Goal: Task Accomplishment & Management: Manage account settings

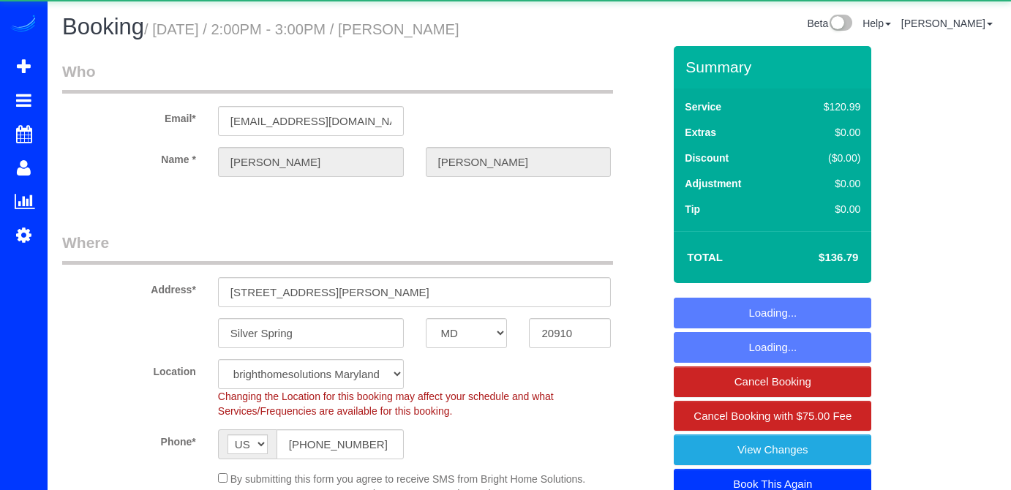
select select "MD"
select select "2"
select select "string:fspay-4bc058ce-1687-4733-b163-a8bf3b3d403a"
select select "spot1"
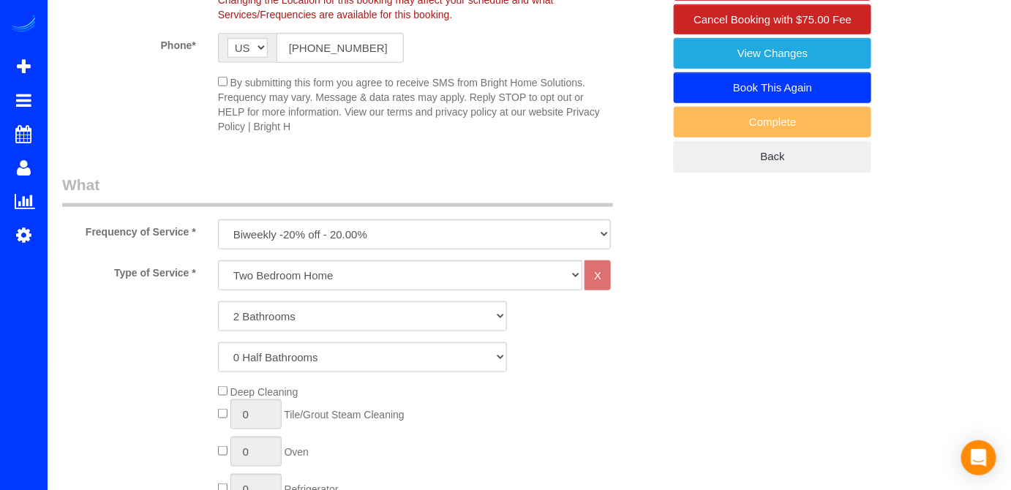
scroll to position [465, 0]
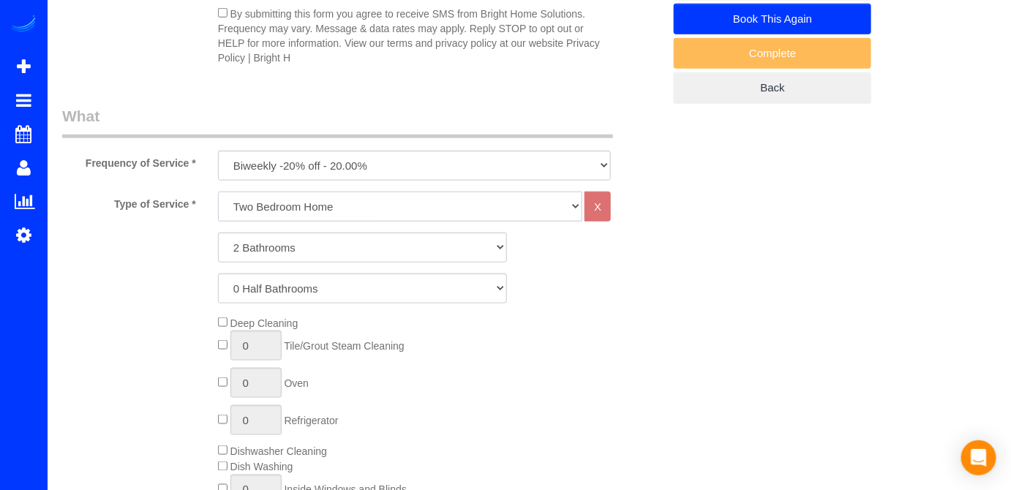
click at [298, 205] on select "One Bedroom Home Two Bedroom Home Two Bedroom Home Three Bedroom Home Four Bedr…" at bounding box center [400, 207] width 365 height 30
select select "254"
click at [218, 192] on select "One Bedroom Home Two Bedroom Home Two Bedroom Home Three Bedroom Home Four Bedr…" at bounding box center [400, 207] width 365 height 30
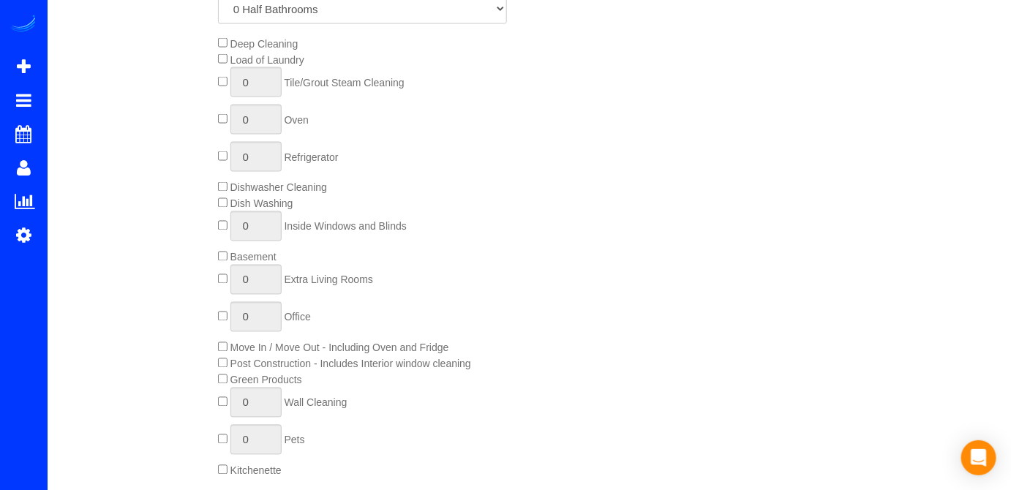
scroll to position [599, 0]
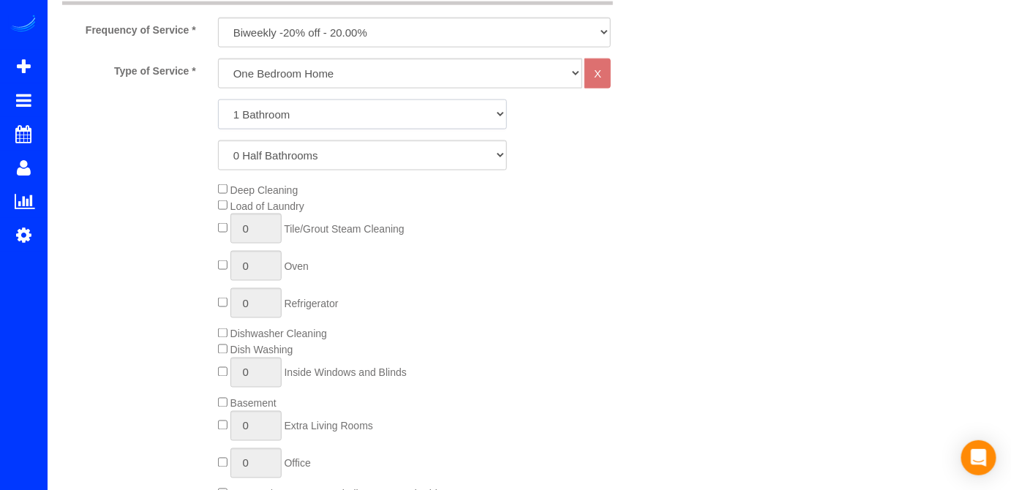
drag, startPoint x: 310, startPoint y: 100, endPoint x: 308, endPoint y: 111, distance: 11.2
click at [310, 100] on select "1 Bathroom 2 Bathrooms 3 Bathrooms 4 Bathrooms 5 Bathrooms 6 Bathrooms 7 Bathro…" at bounding box center [363, 115] width 290 height 30
select select "2"
click at [218, 100] on select "1 Bathroom 2 Bathrooms 3 Bathrooms 4 Bathrooms 5 Bathrooms 6 Bathrooms 7 Bathro…" at bounding box center [363, 115] width 290 height 30
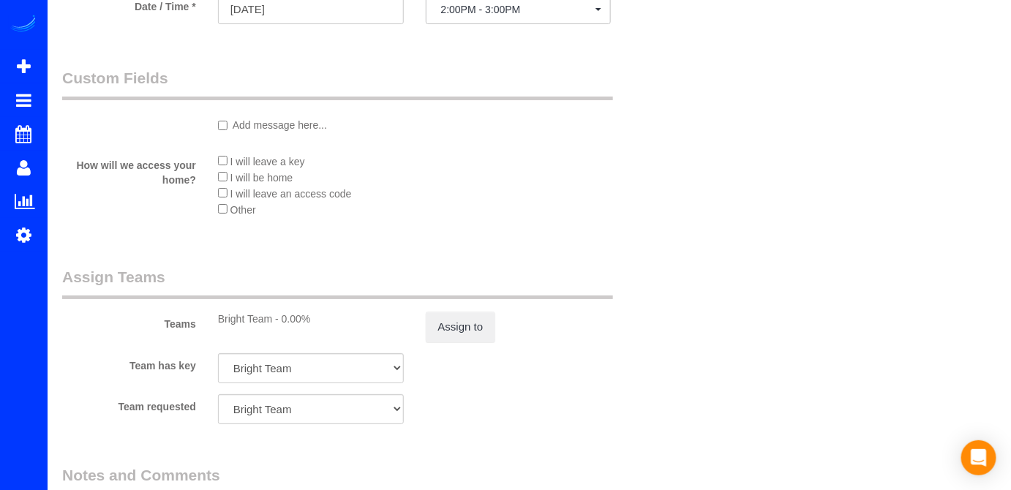
scroll to position [2062, 0]
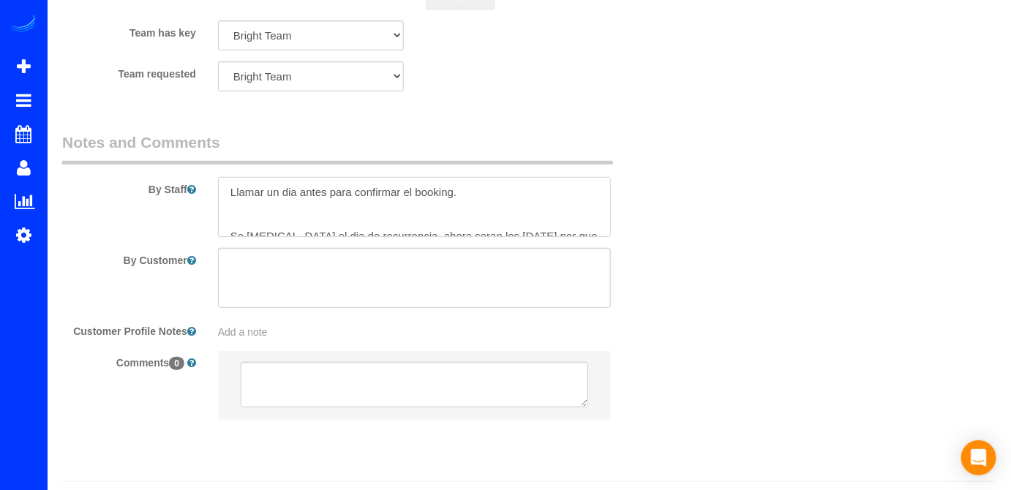
click at [229, 203] on textarea at bounding box center [415, 207] width 394 height 60
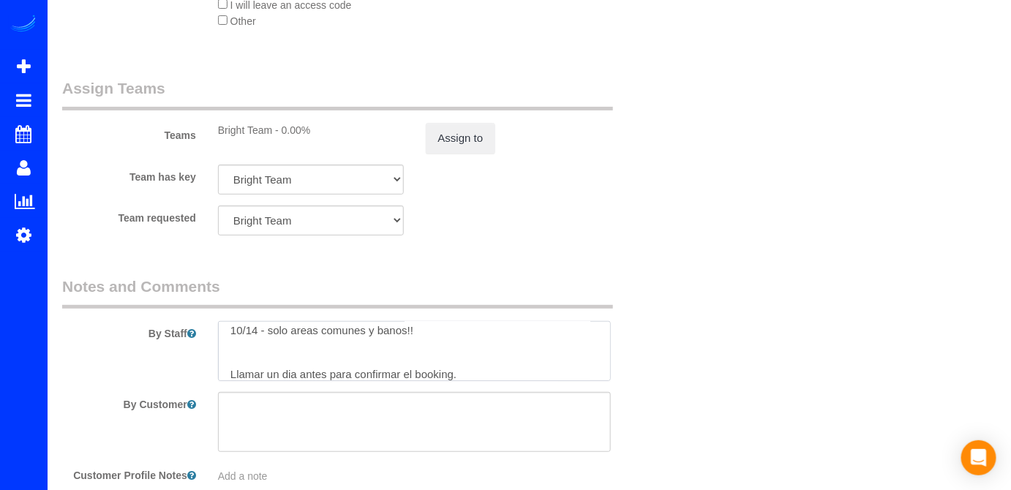
scroll to position [1996, 0]
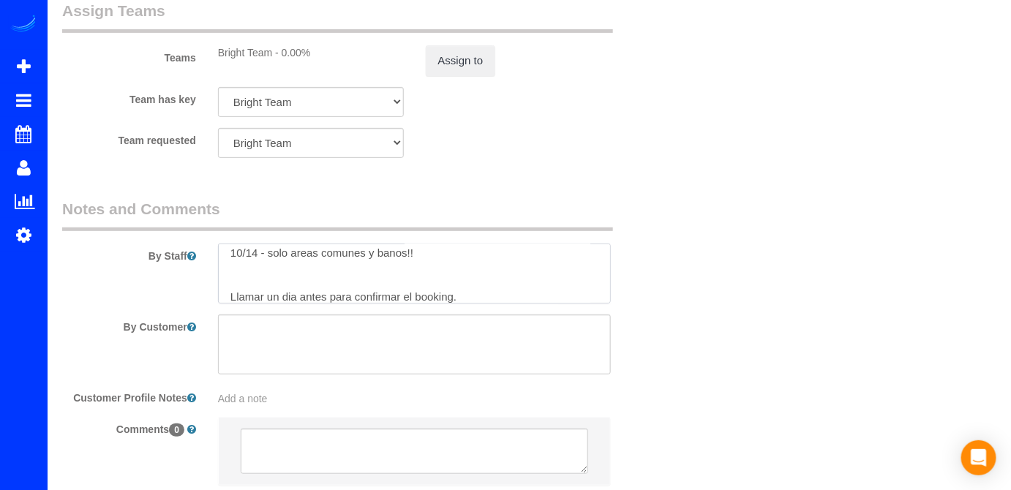
click at [266, 265] on textarea at bounding box center [415, 274] width 394 height 60
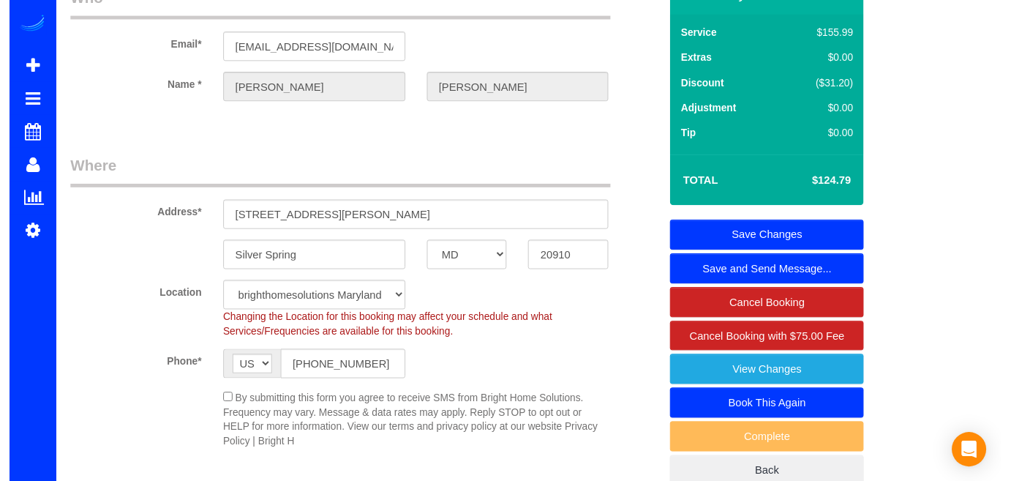
scroll to position [0, 0]
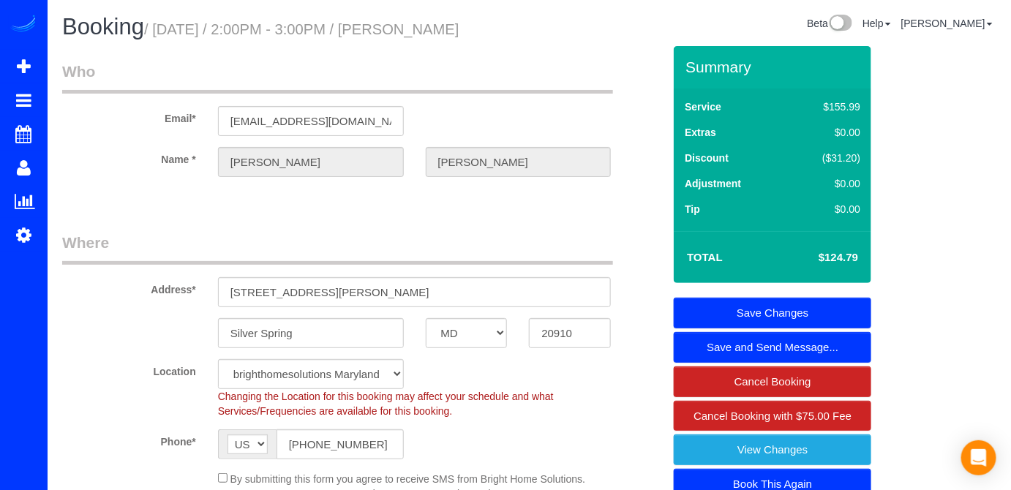
type textarea "10/14 - limpieza de solo areas comunes y banos!! Llamar un dia antes para confi…"
click at [753, 293] on div "Summary Service $155.99 Extras $0.00 Discount ($31.20) Adjustment $0.00 Tip $0.…" at bounding box center [773, 307] width 198 height 523
click at [757, 299] on link "Save Changes" at bounding box center [773, 313] width 198 height 31
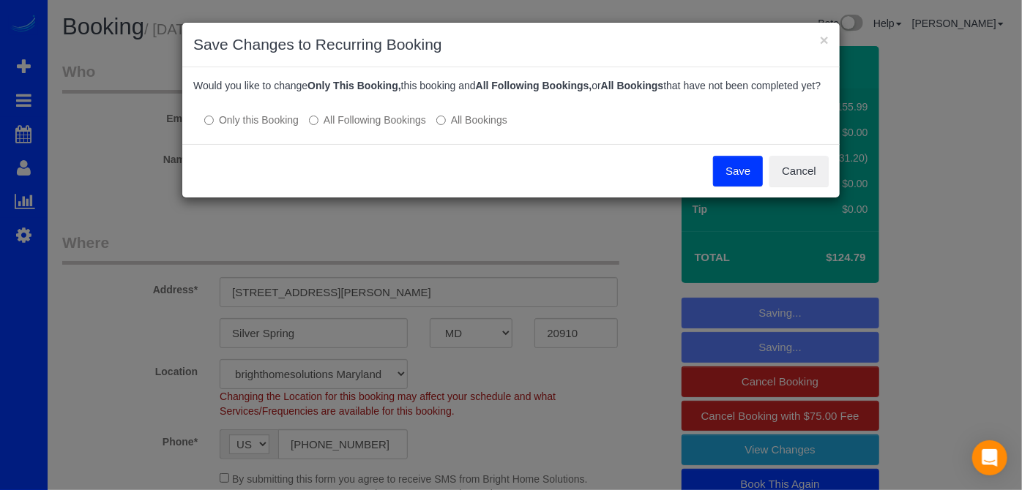
click at [726, 182] on button "Save" at bounding box center [738, 171] width 50 height 31
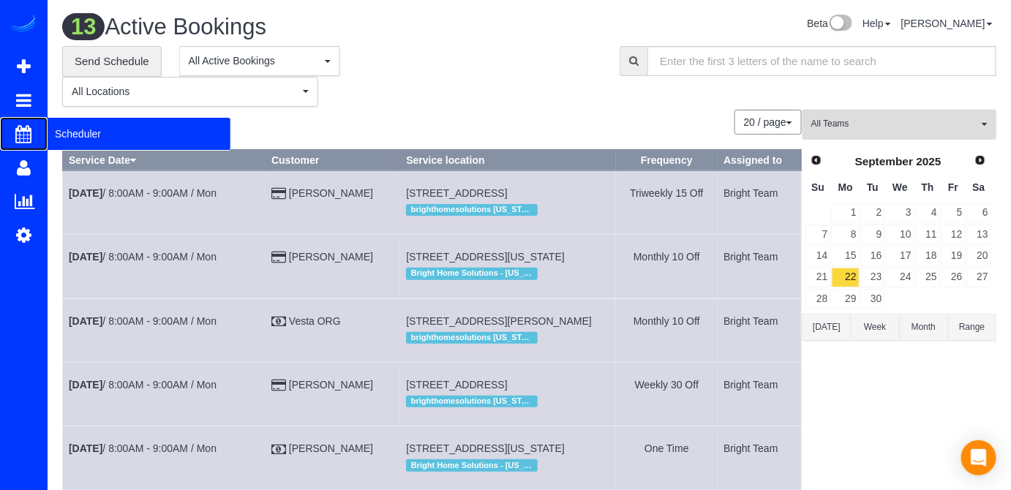
click at [53, 127] on span "Scheduler" at bounding box center [139, 134] width 183 height 34
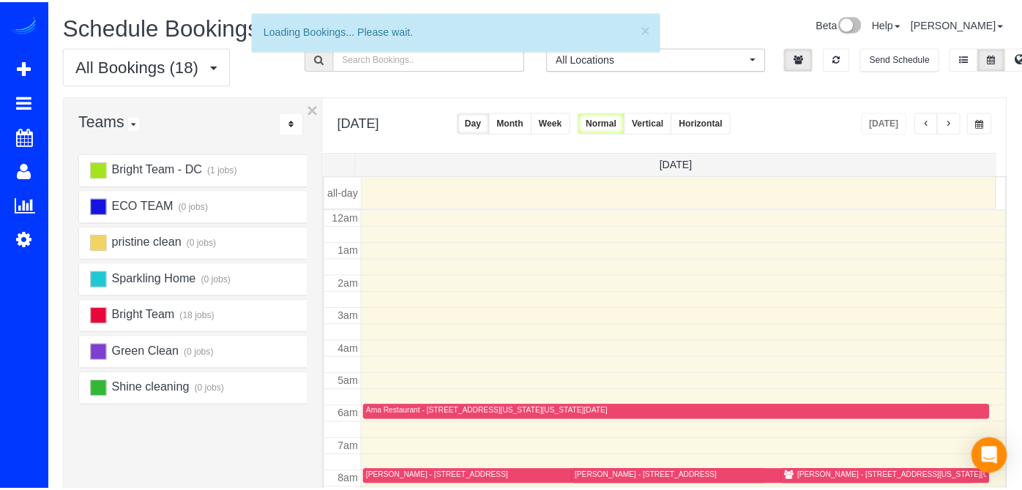
scroll to position [191, 0]
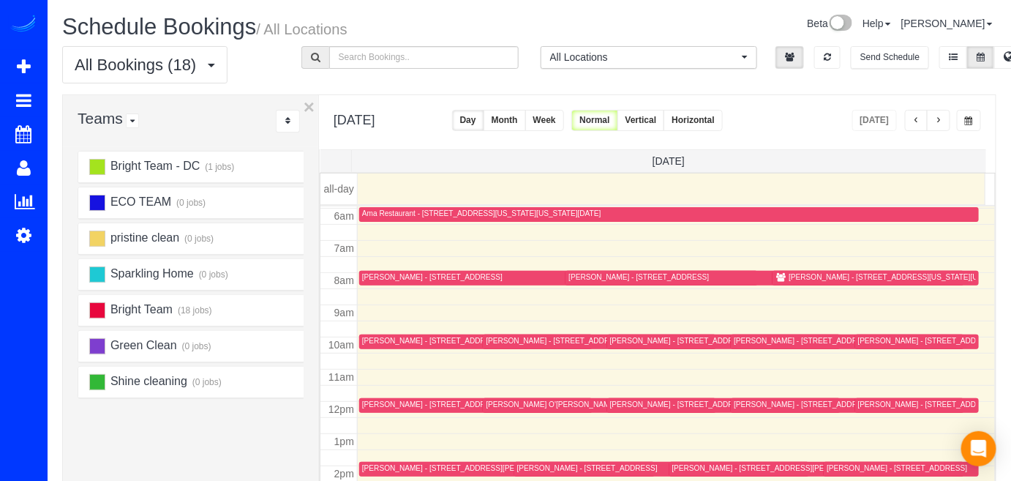
click at [510, 402] on div "[PERSON_NAME] O'[PERSON_NAME] - [STREET_ADDRESS][US_STATE]" at bounding box center [612, 405] width 252 height 10
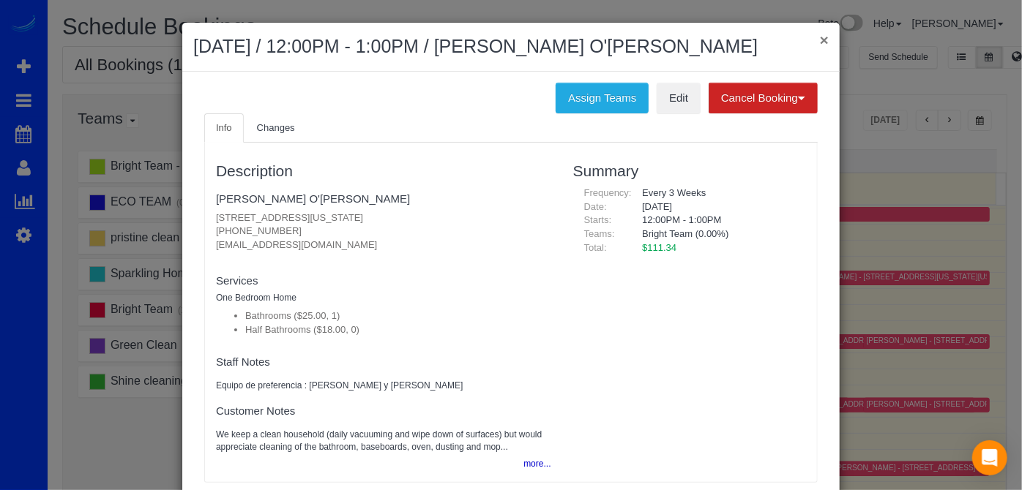
click at [821, 41] on button "×" at bounding box center [824, 39] width 9 height 15
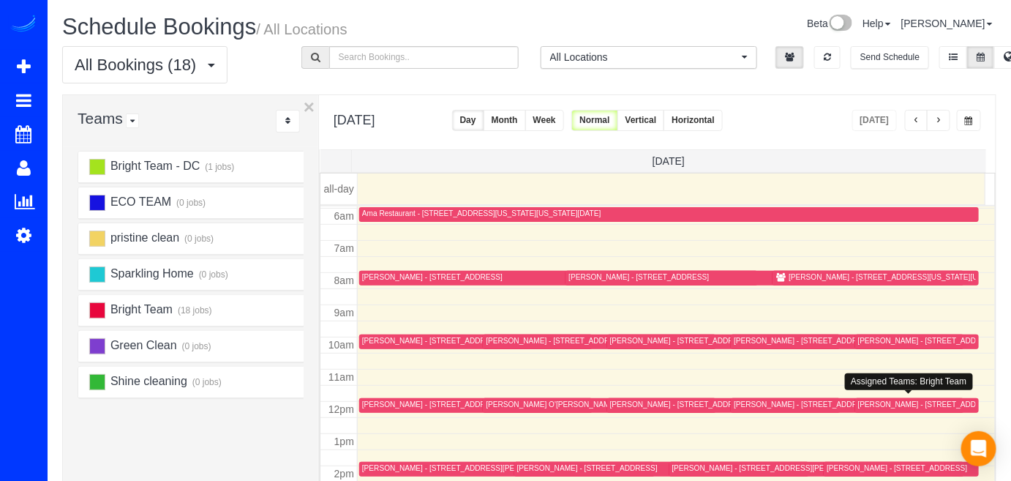
click at [885, 405] on div "[PERSON_NAME] - [STREET_ADDRESS][PERSON_NAME]" at bounding box center [958, 405] width 201 height 10
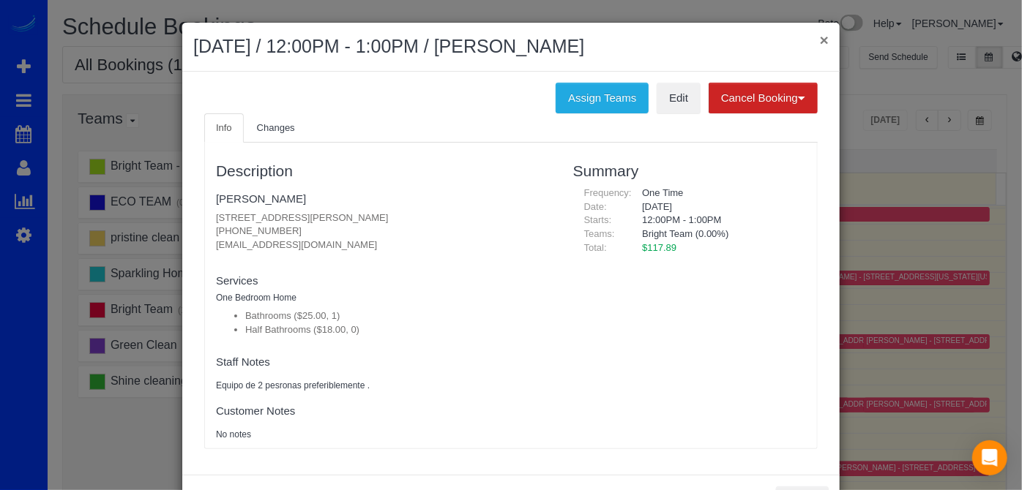
click at [820, 40] on button "×" at bounding box center [824, 39] width 9 height 15
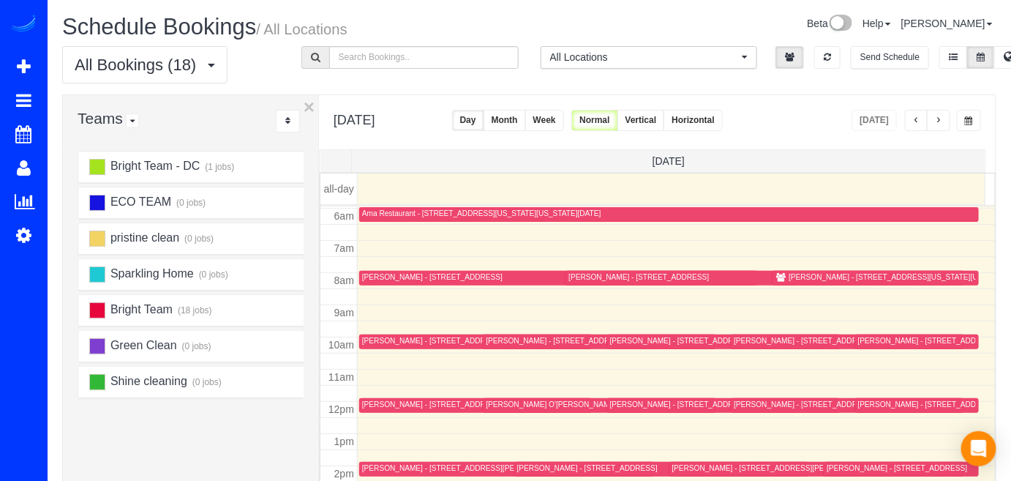
click at [645, 406] on div "[PERSON_NAME] - [STREET_ADDRESS][PERSON_NAME]" at bounding box center [710, 405] width 201 height 10
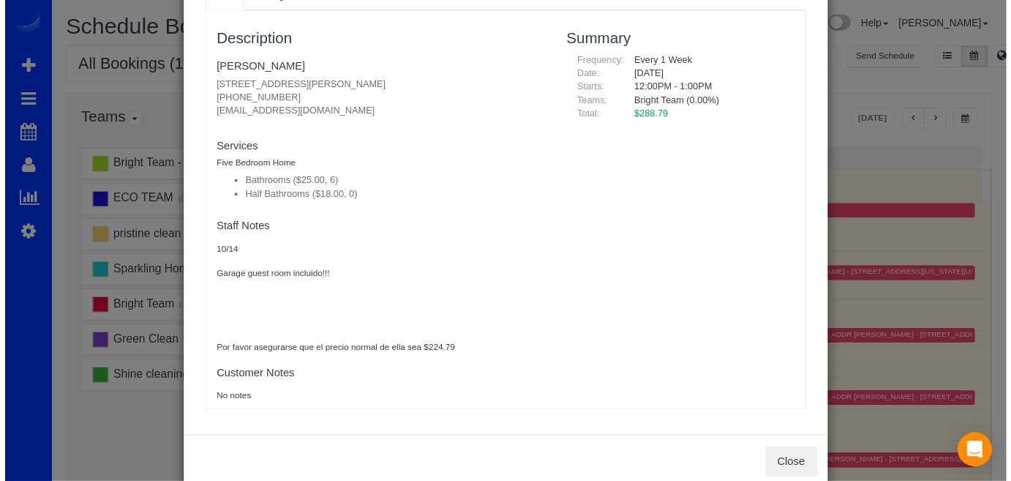
scroll to position [0, 0]
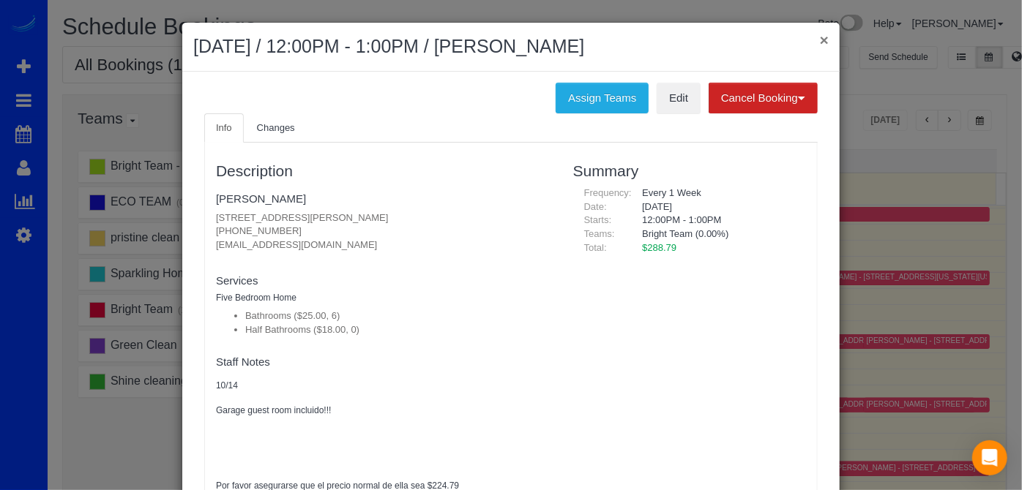
click at [813, 38] on h2 "[DATE] / 12:00PM - 1:00PM / [PERSON_NAME]" at bounding box center [510, 47] width 635 height 26
click at [820, 37] on button "×" at bounding box center [824, 39] width 9 height 15
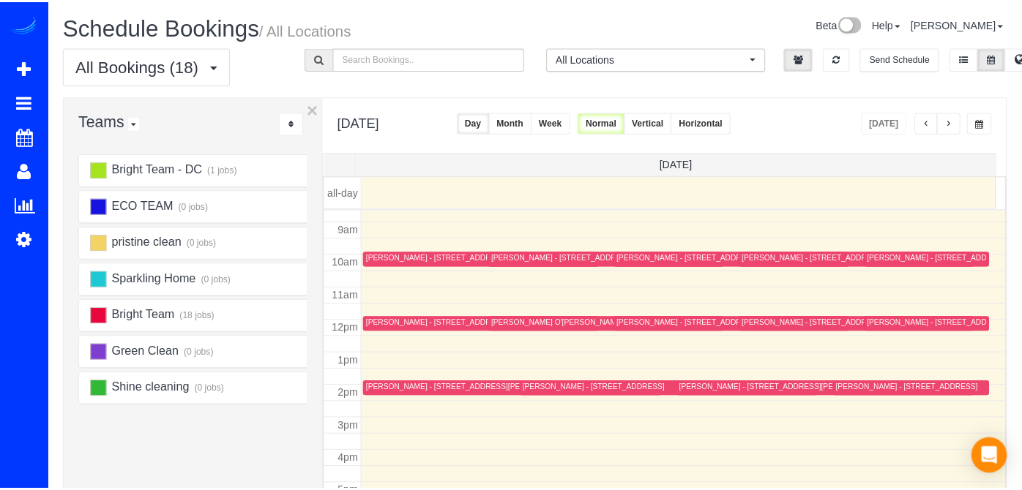
scroll to position [288, 0]
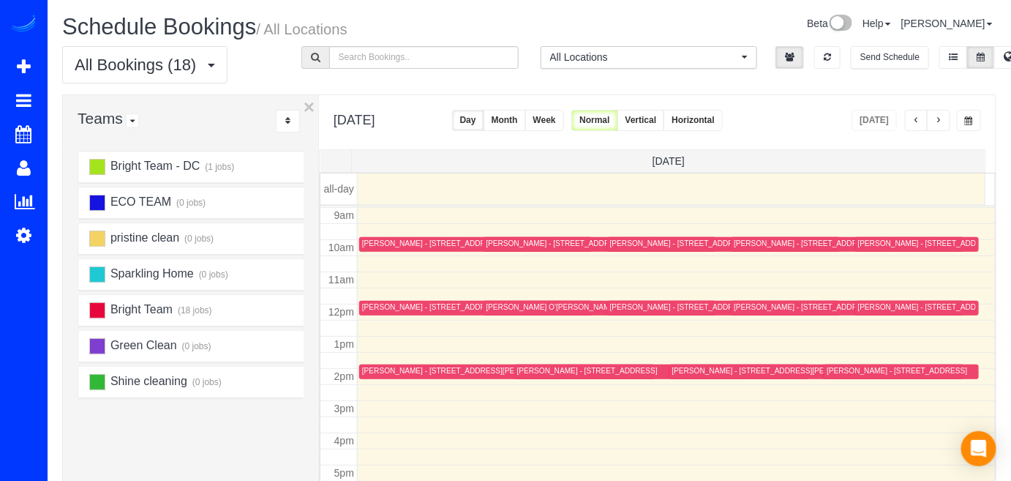
click at [685, 367] on div "[PERSON_NAME] - [STREET_ADDRESS][PERSON_NAME]" at bounding box center [773, 371] width 201 height 10
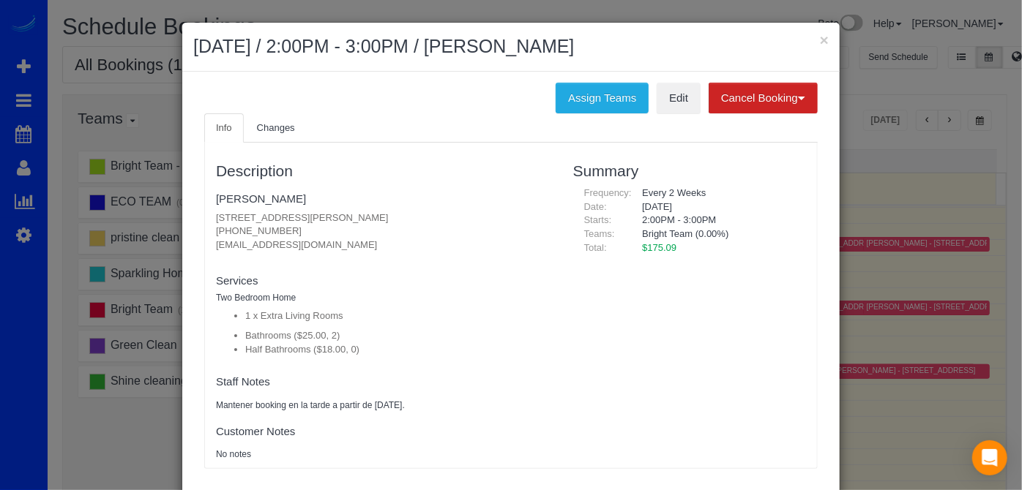
drag, startPoint x: 201, startPoint y: 210, endPoint x: 403, endPoint y: 212, distance: 201.3
click at [403, 212] on div "Description [PERSON_NAME] [STREET_ADDRESS][PERSON_NAME] [PHONE_NUMBER] [EMAIL_A…" at bounding box center [383, 305] width 357 height 311
copy p "[STREET_ADDRESS][PERSON_NAME]"
click at [820, 47] on button "×" at bounding box center [824, 39] width 9 height 15
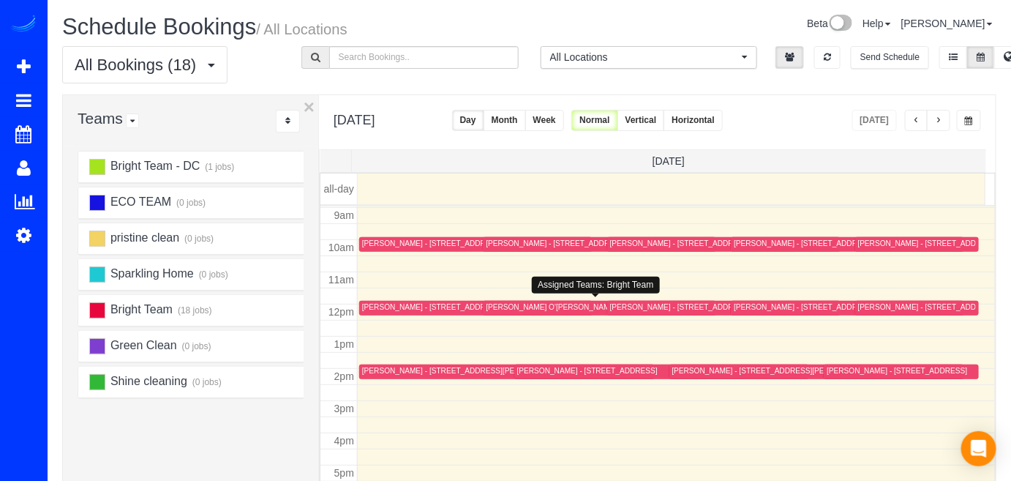
click at [504, 302] on div "[PERSON_NAME] O'[PERSON_NAME] - [STREET_ADDRESS][US_STATE]" at bounding box center [612, 307] width 252 height 10
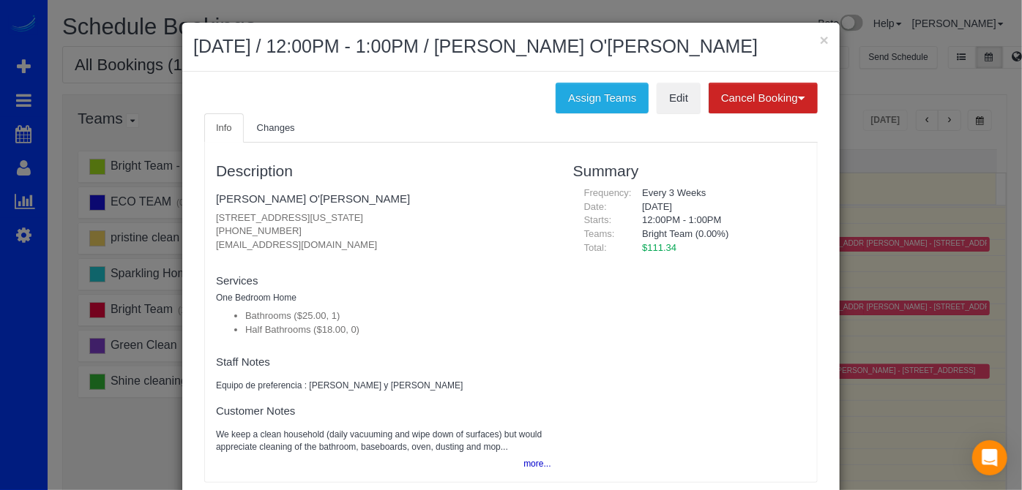
drag, startPoint x: 210, startPoint y: 215, endPoint x: 431, endPoint y: 217, distance: 221.0
click at [431, 217] on p "[STREET_ADDRESS][US_STATE] [PHONE_NUMBER] [EMAIL_ADDRESS][DOMAIN_NAME]" at bounding box center [383, 232] width 335 height 41
copy p "[STREET_ADDRESS][US_STATE]"
click at [820, 34] on button "×" at bounding box center [824, 39] width 9 height 15
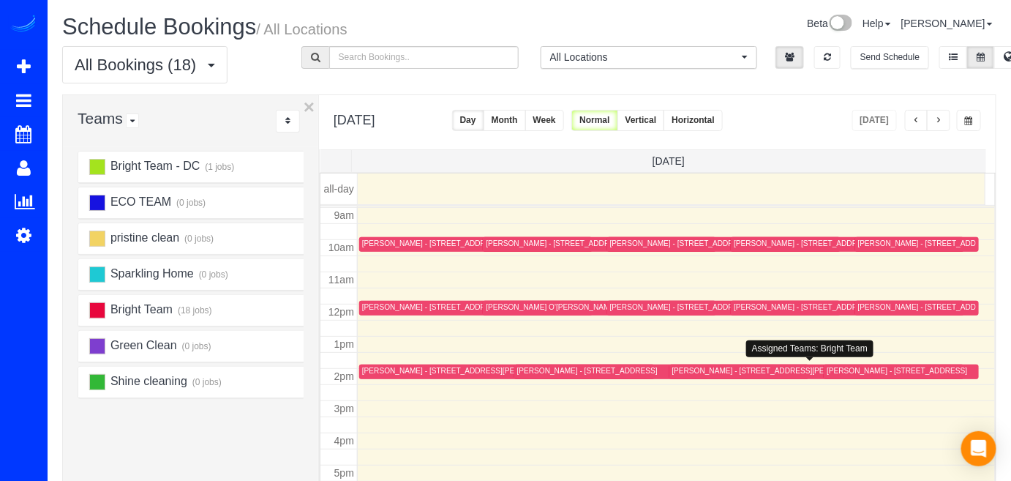
click at [678, 369] on div "[PERSON_NAME] - [STREET_ADDRESS][PERSON_NAME]" at bounding box center [773, 371] width 201 height 10
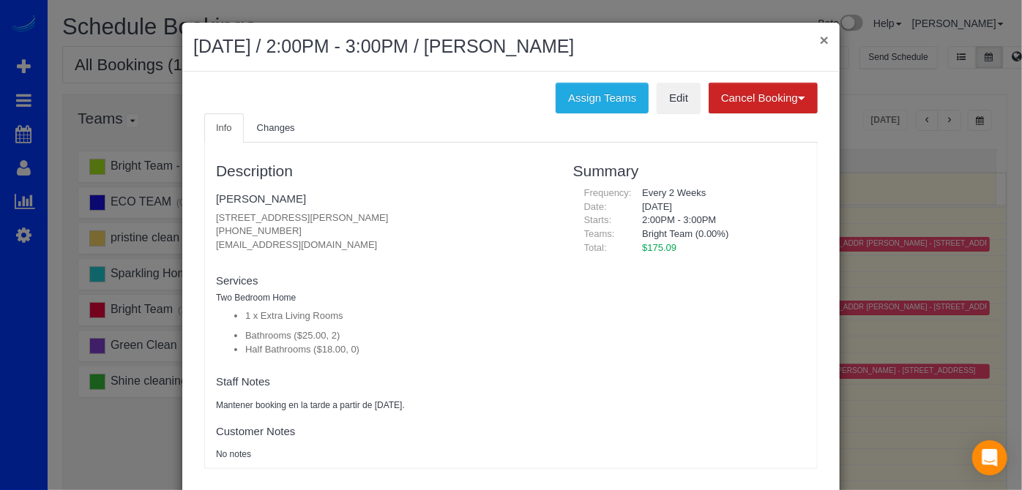
click at [820, 43] on button "×" at bounding box center [824, 39] width 9 height 15
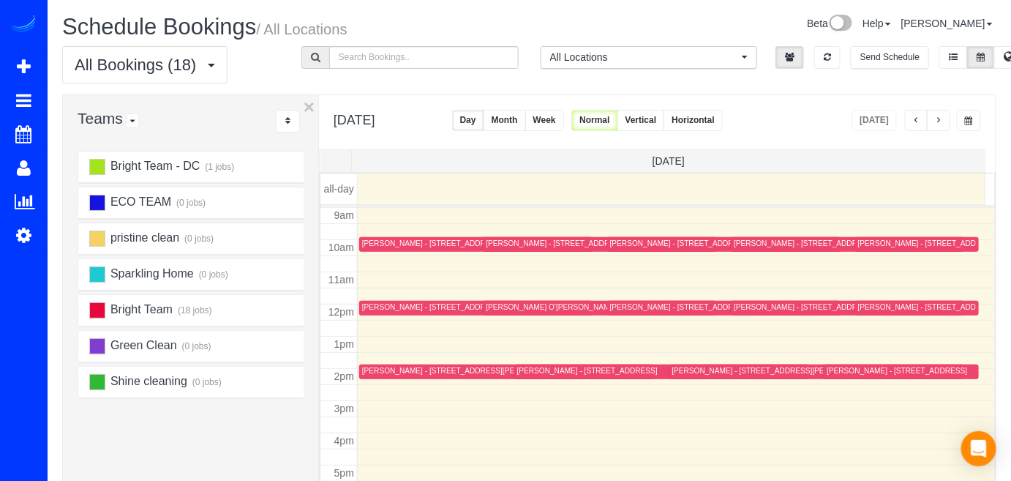
click at [536, 371] on div "[PERSON_NAME] - [STREET_ADDRESS]" at bounding box center [587, 371] width 141 height 10
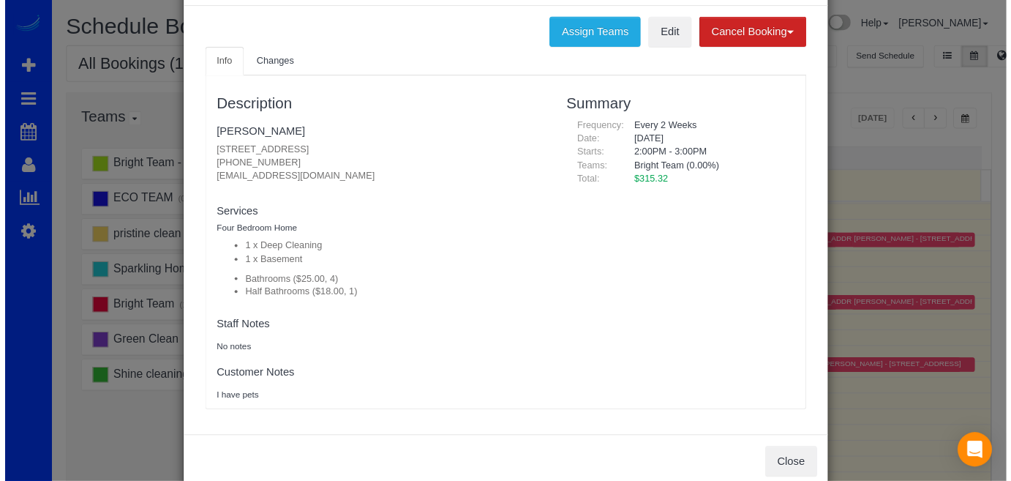
scroll to position [0, 0]
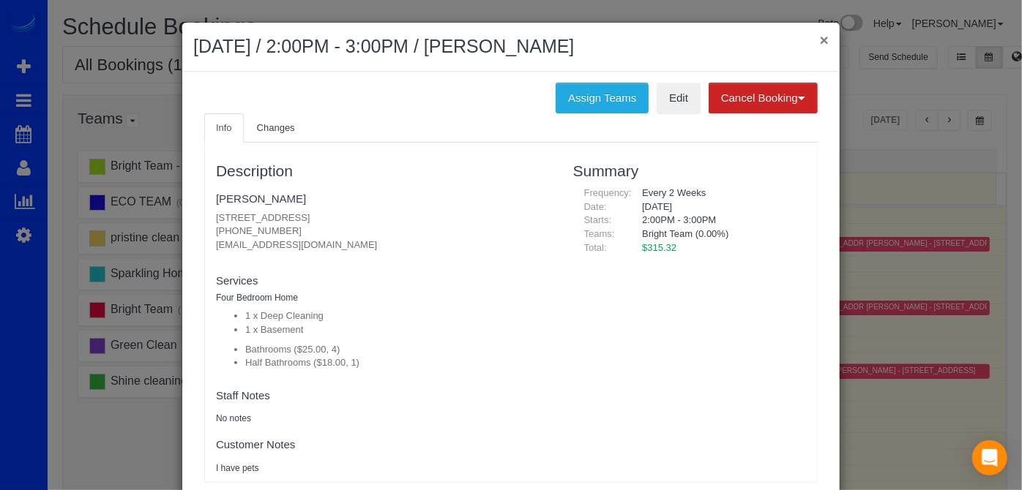
click at [820, 33] on button "×" at bounding box center [824, 39] width 9 height 15
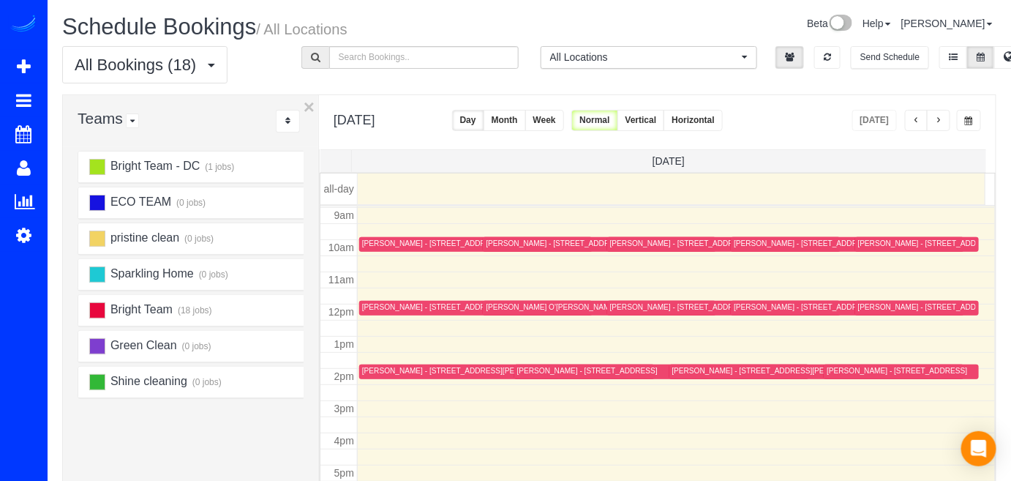
click at [696, 366] on div "[PERSON_NAME] - [STREET_ADDRESS][PERSON_NAME]" at bounding box center [773, 371] width 201 height 10
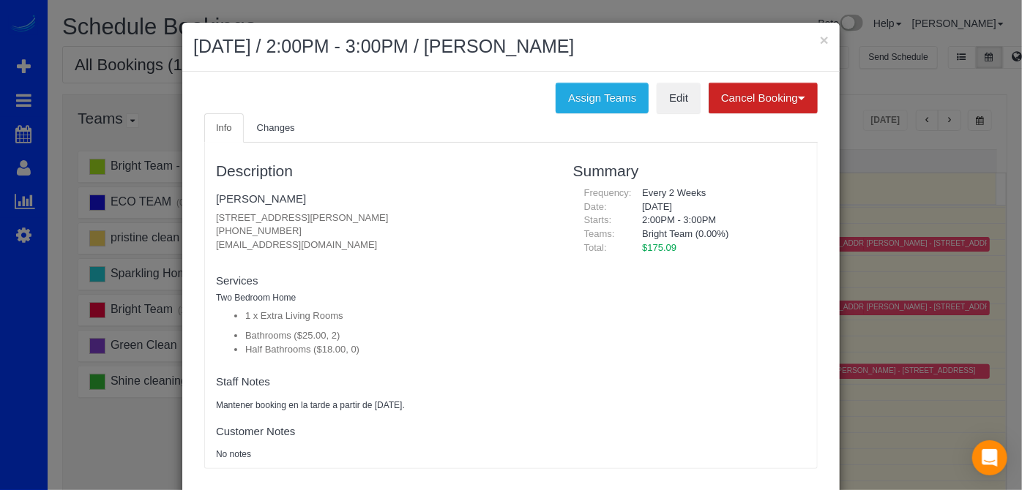
click at [811, 37] on h2 "[DATE] / 2:00PM - 3:00PM / [PERSON_NAME]" at bounding box center [510, 47] width 635 height 26
click at [812, 37] on h2 "[DATE] / 2:00PM - 3:00PM / [PERSON_NAME]" at bounding box center [510, 47] width 635 height 26
click at [821, 41] on button "×" at bounding box center [824, 39] width 9 height 15
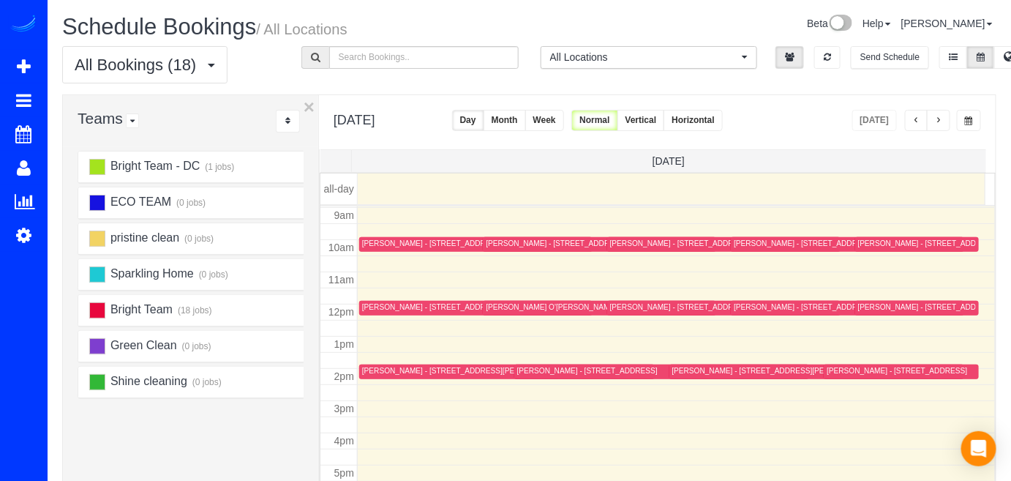
click at [564, 127] on button "Week" at bounding box center [544, 120] width 39 height 21
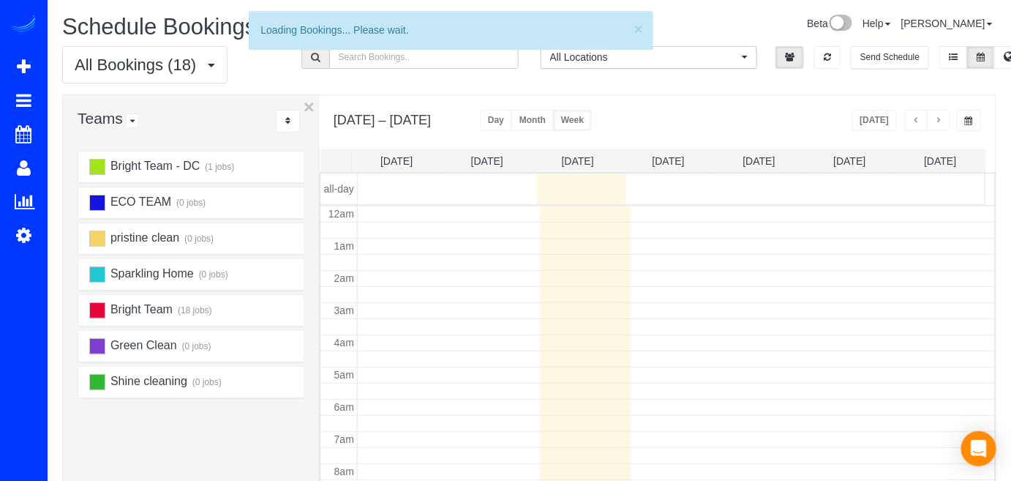
scroll to position [191, 0]
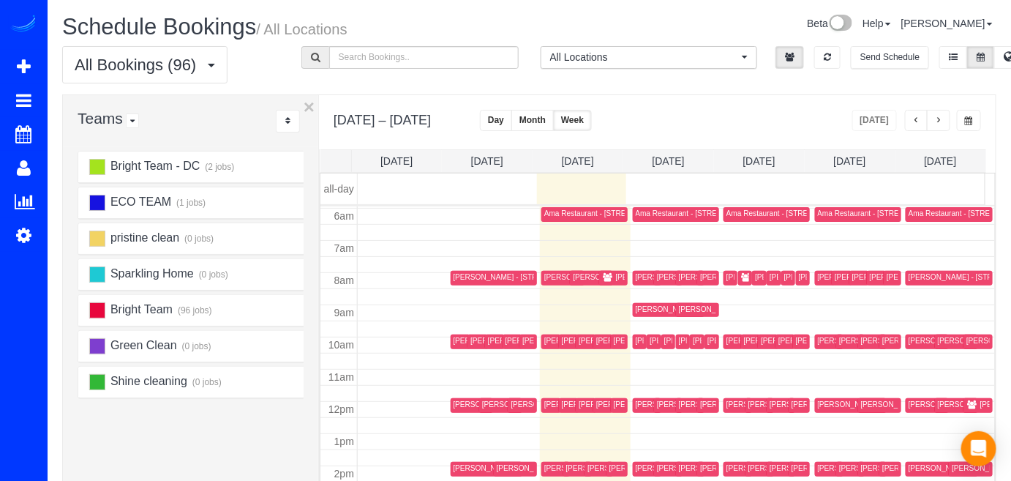
click at [942, 119] on span "button" at bounding box center [938, 120] width 7 height 9
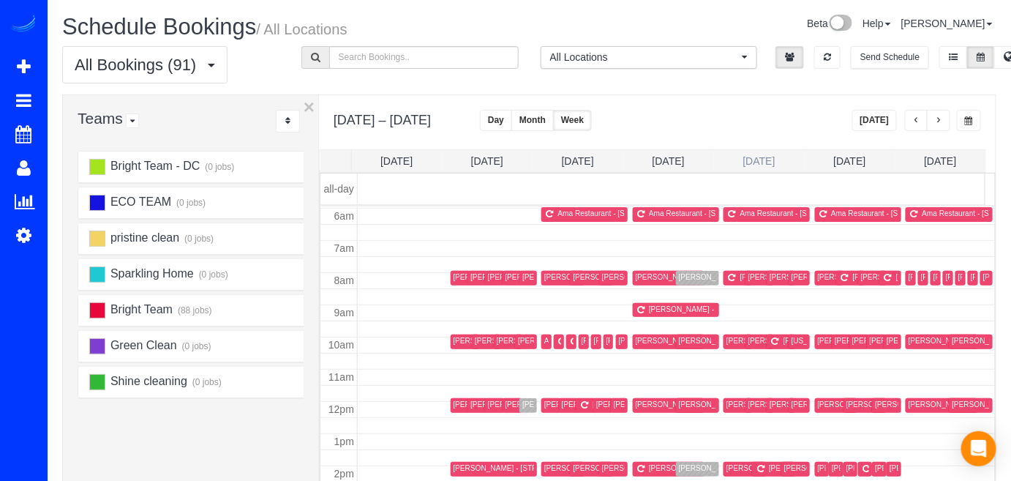
click at [768, 158] on link "[DATE]" at bounding box center [760, 161] width 32 height 12
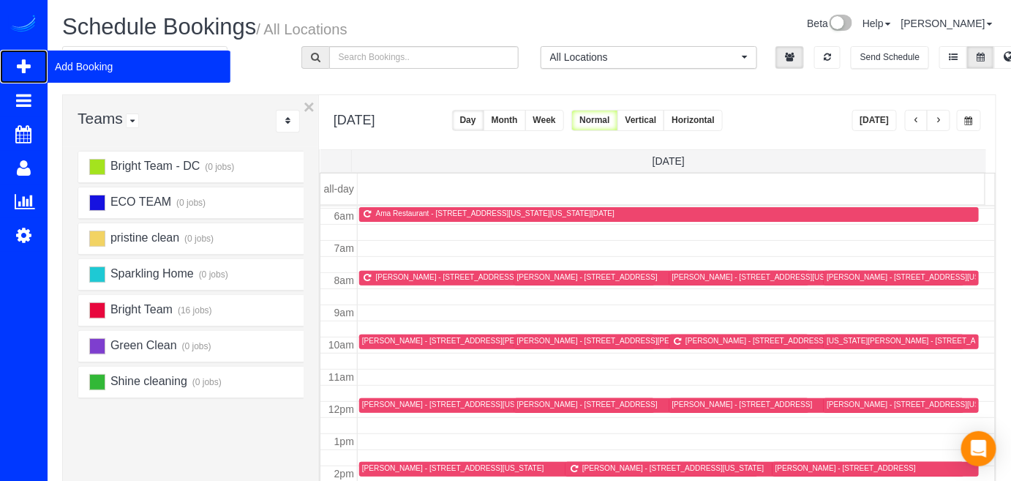
click at [97, 72] on span "Add Booking" at bounding box center [139, 67] width 183 height 34
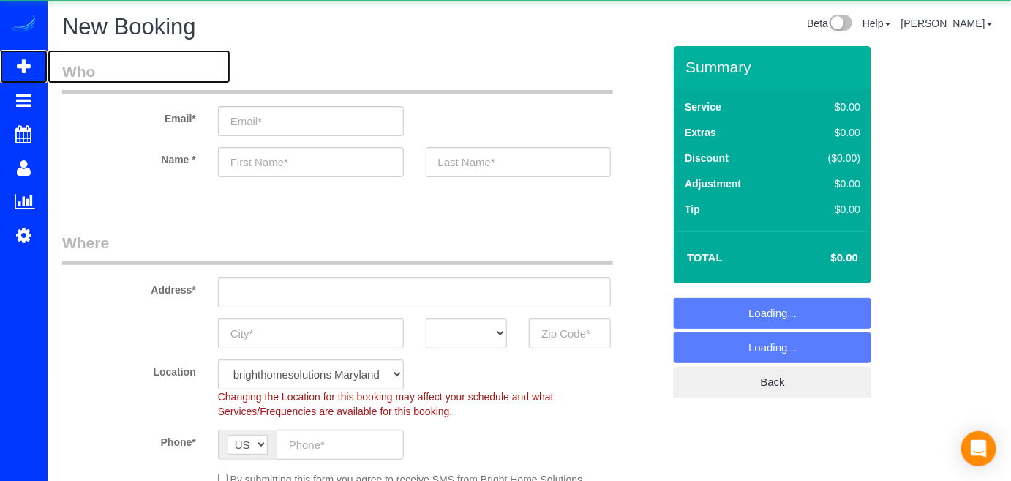
select select "object:2575"
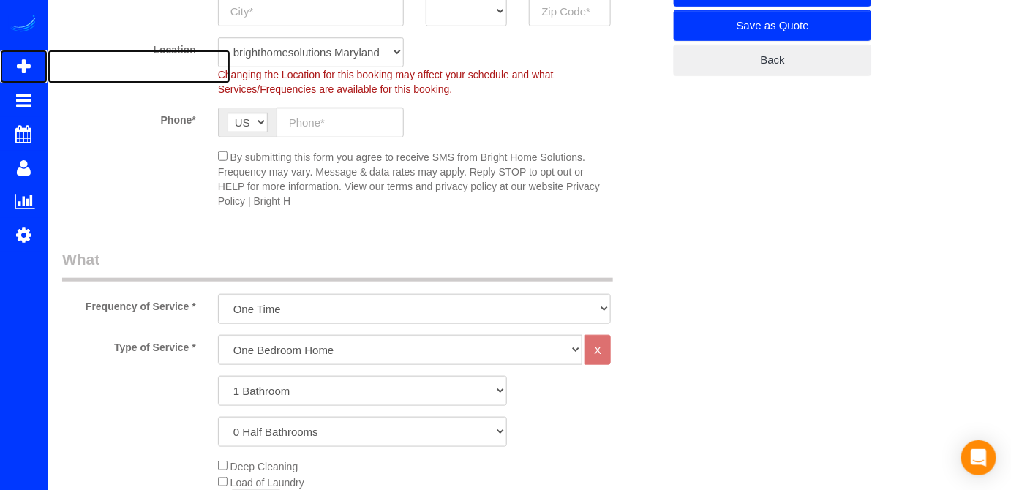
scroll to position [399, 0]
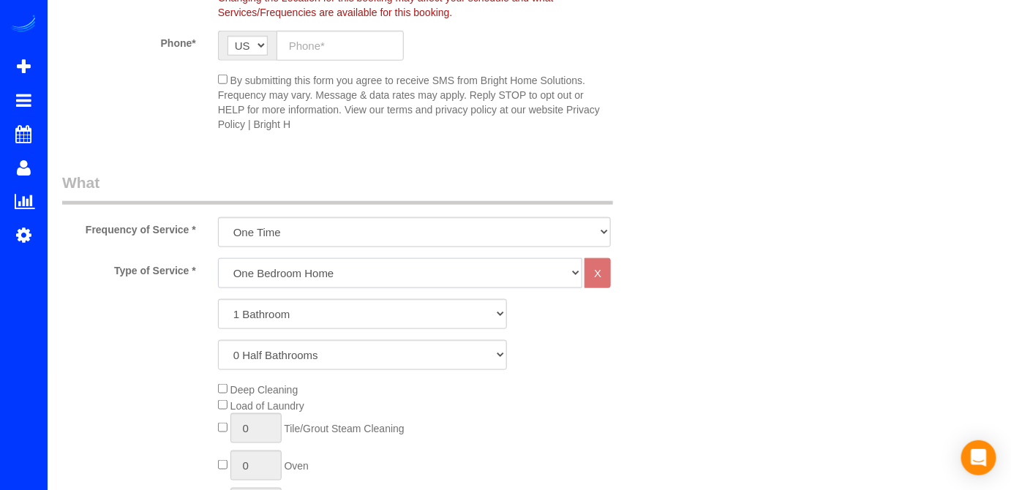
click at [310, 274] on select "One Bedroom Home Two Bedroom Home Three Bedroom Home Four Bedroom Home Five Bed…" at bounding box center [400, 273] width 365 height 30
select select "255"
click at [218, 258] on select "One Bedroom Home Two Bedroom Home Three Bedroom Home Four Bedroom Home Five Bed…" at bounding box center [400, 273] width 365 height 30
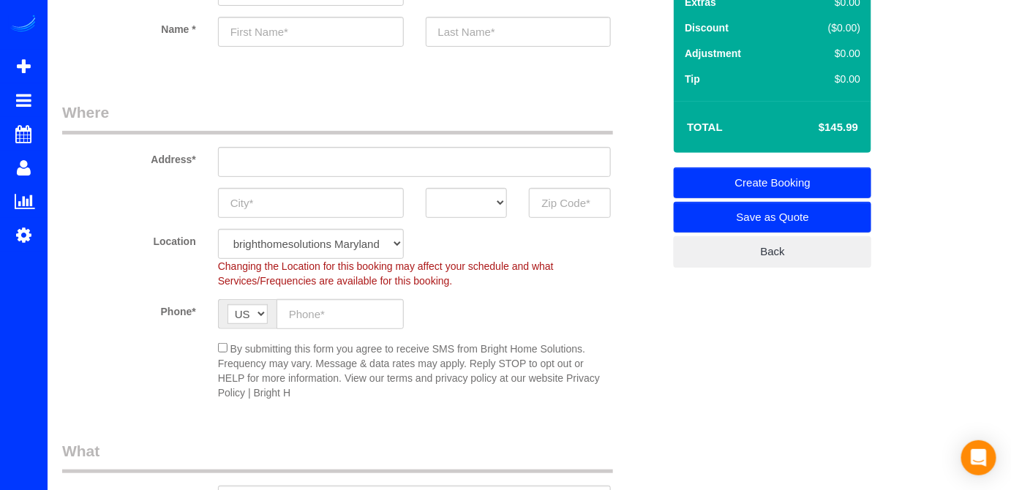
scroll to position [0, 0]
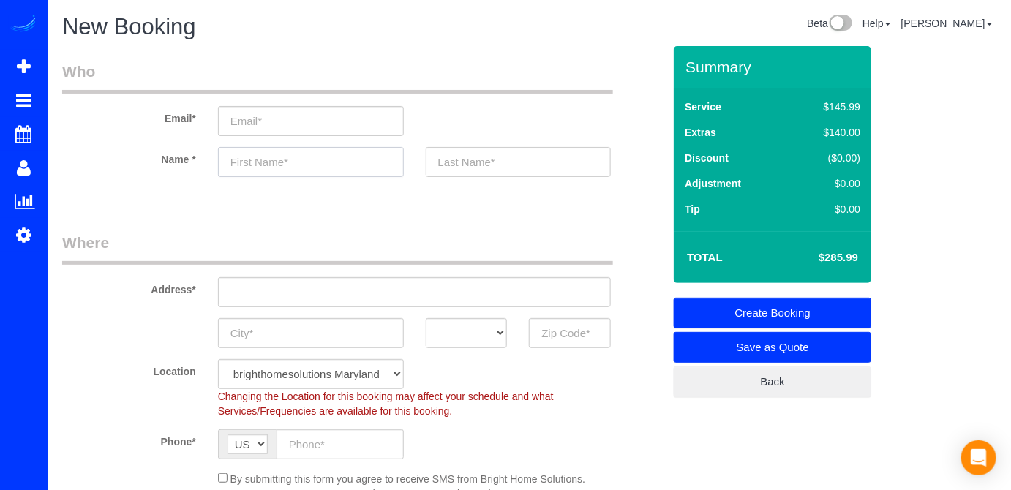
click at [253, 158] on input "text" at bounding box center [311, 162] width 186 height 30
type input "[PERSON_NAME]"
click at [468, 168] on input "text" at bounding box center [519, 162] width 186 height 30
type input "[PERSON_NAME]"
click at [250, 123] on input "email" at bounding box center [311, 121] width 186 height 30
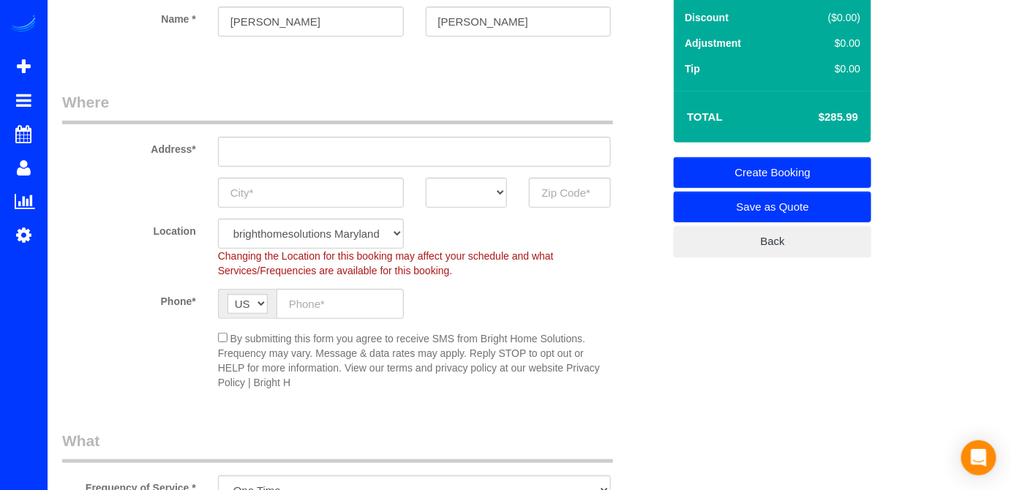
scroll to position [132, 0]
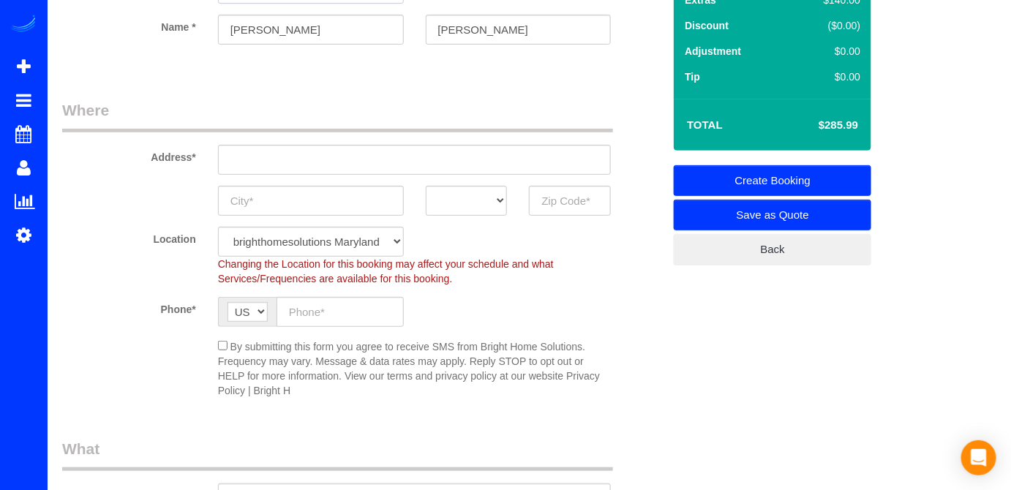
type input "[EMAIL_ADDRESS][DOMAIN_NAME]"
click at [307, 162] on input "text" at bounding box center [415, 160] width 394 height 30
paste input "[STREET_ADDRESS]"
type input "[STREET_ADDRESS]"
click at [576, 203] on input "text" at bounding box center [570, 201] width 82 height 30
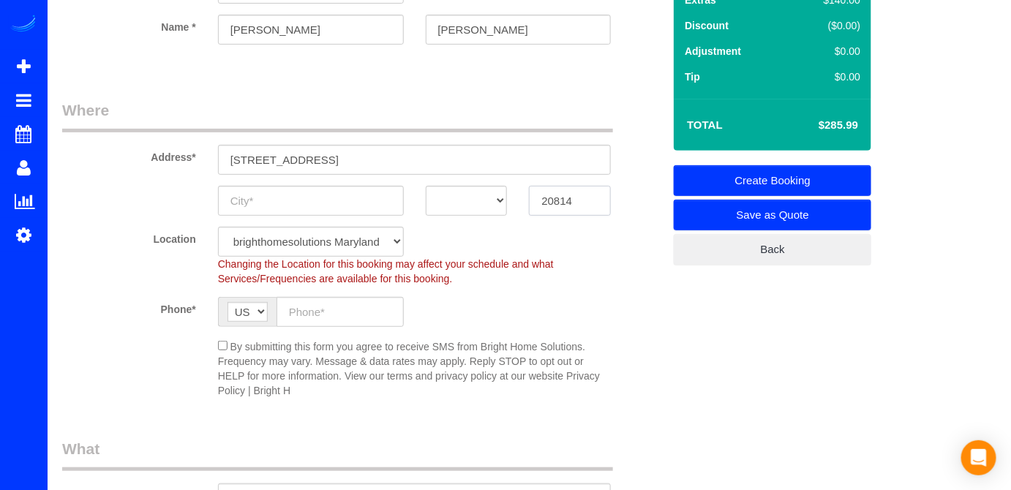
type input "20814"
drag, startPoint x: 487, startPoint y: 209, endPoint x: 476, endPoint y: 201, distance: 14.2
click at [487, 207] on select "AK AL AR AZ CA CO CT DC DE [GEOGRAPHIC_DATA] [GEOGRAPHIC_DATA] HI IA ID IL IN K…" at bounding box center [467, 201] width 82 height 30
select select "MD"
click at [272, 199] on input "text" at bounding box center [311, 201] width 186 height 30
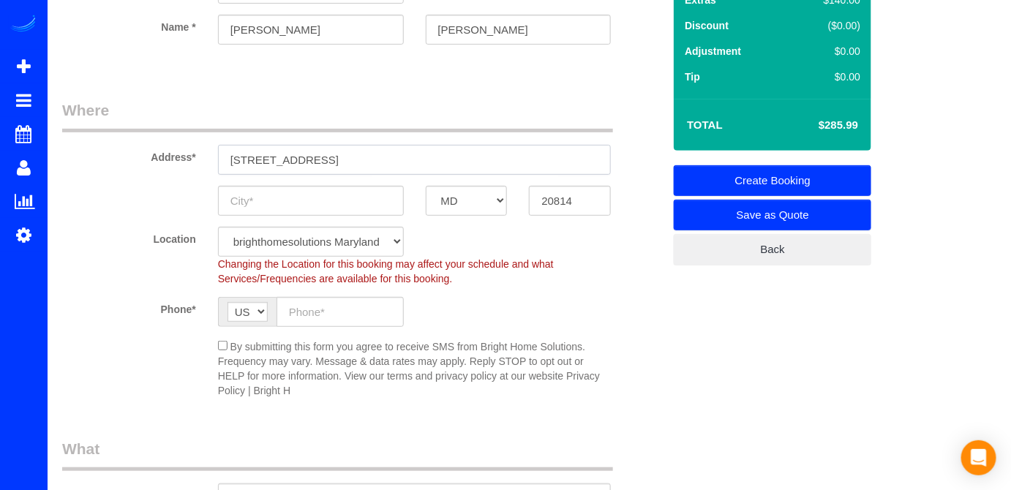
drag, startPoint x: 323, startPoint y: 157, endPoint x: 367, endPoint y: 160, distance: 44.0
click at [367, 160] on input "[STREET_ADDRESS]" at bounding box center [415, 160] width 394 height 30
click at [316, 203] on input "text" at bounding box center [311, 201] width 186 height 30
paste input "Bethesda"
type input "Bethesda"
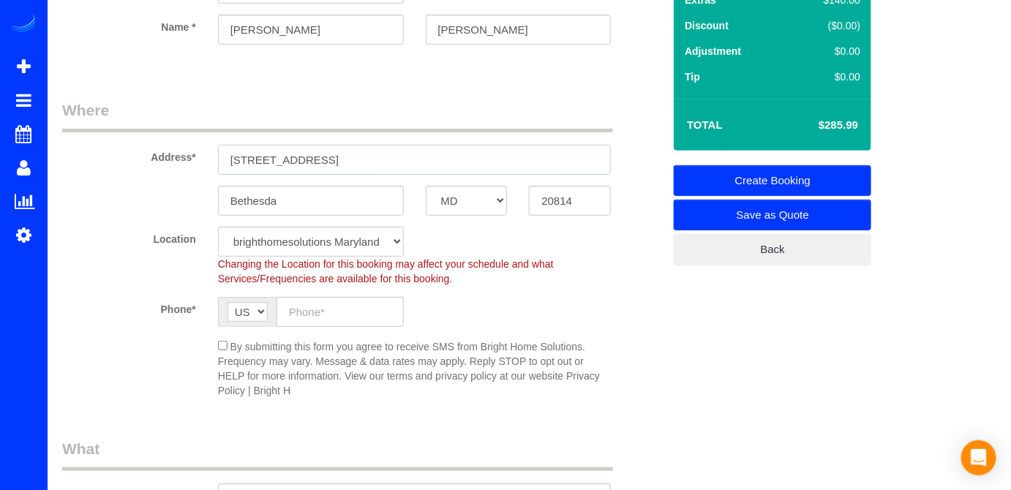
drag, startPoint x: 449, startPoint y: 152, endPoint x: 322, endPoint y: 166, distance: 127.4
click at [322, 166] on input "[STREET_ADDRESS]" at bounding box center [415, 160] width 394 height 30
type input "[STREET_ADDRESS]"
click at [337, 302] on input "text" at bounding box center [340, 312] width 127 height 30
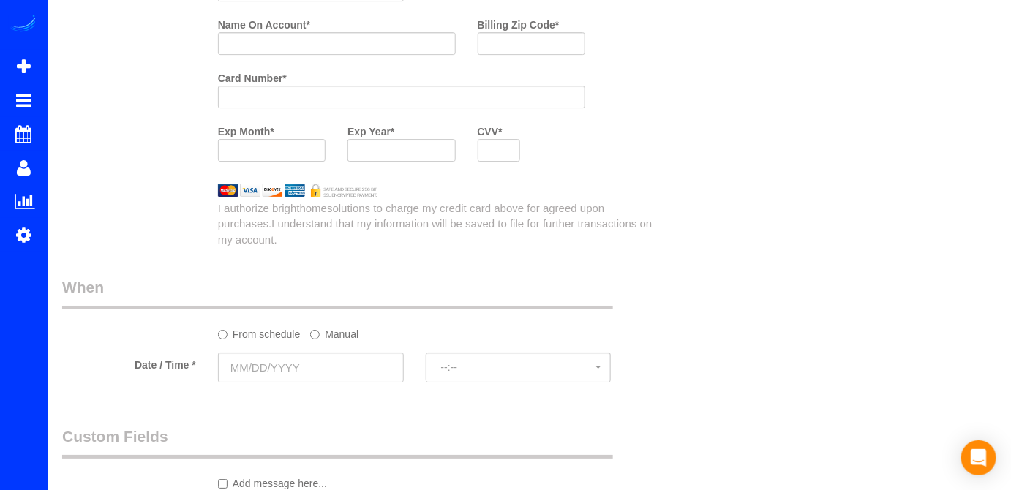
scroll to position [1330, 0]
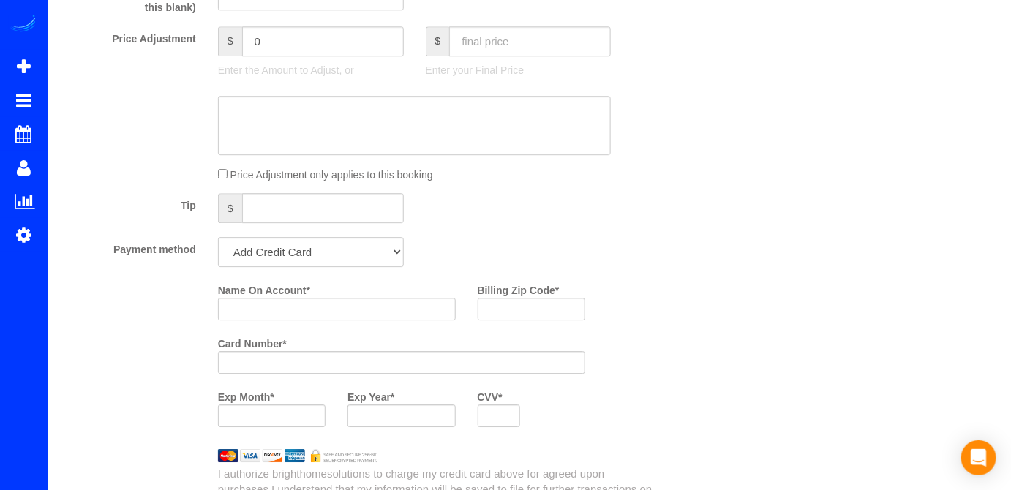
type input "[PHONE_NUMBER]"
click at [335, 250] on select "Add Credit Card Cash Check Paypal" at bounding box center [311, 252] width 186 height 30
select select "string:check"
click at [218, 239] on select "Add Credit Card Cash Check Paypal" at bounding box center [311, 252] width 186 height 30
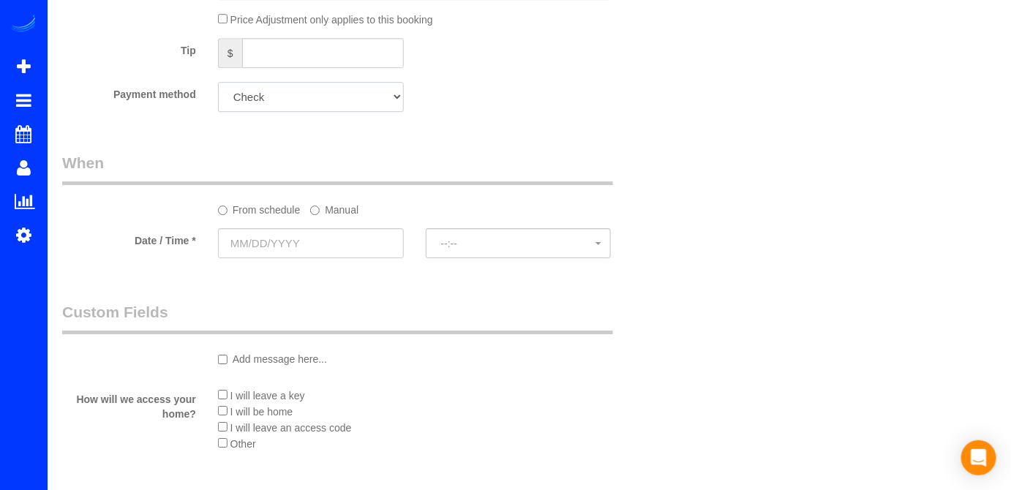
scroll to position [1596, 0]
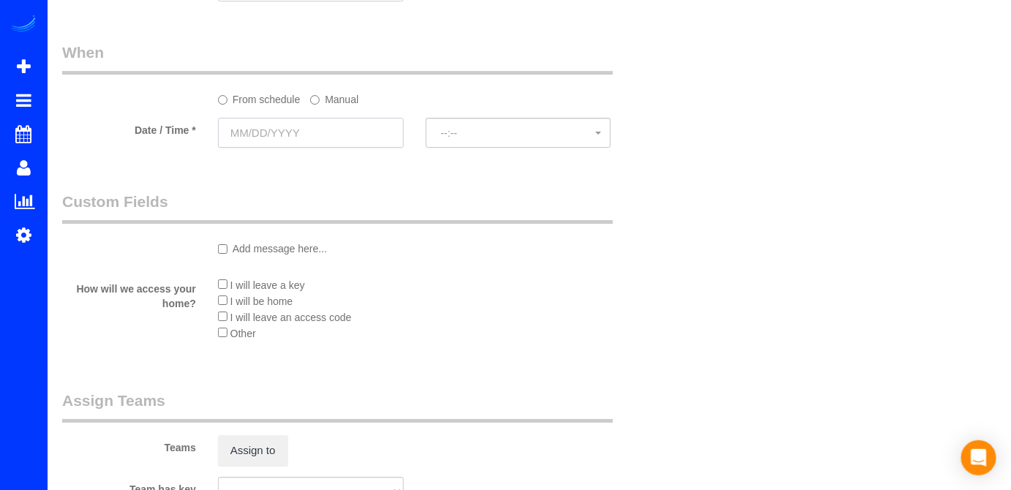
click at [283, 141] on input "text" at bounding box center [311, 133] width 186 height 30
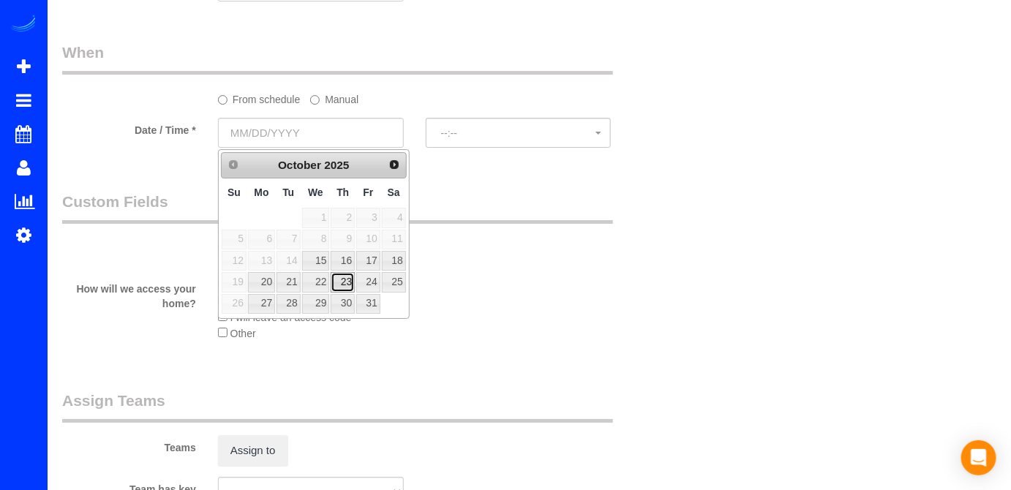
click at [349, 277] on link "23" at bounding box center [343, 282] width 24 height 20
type input "[DATE]"
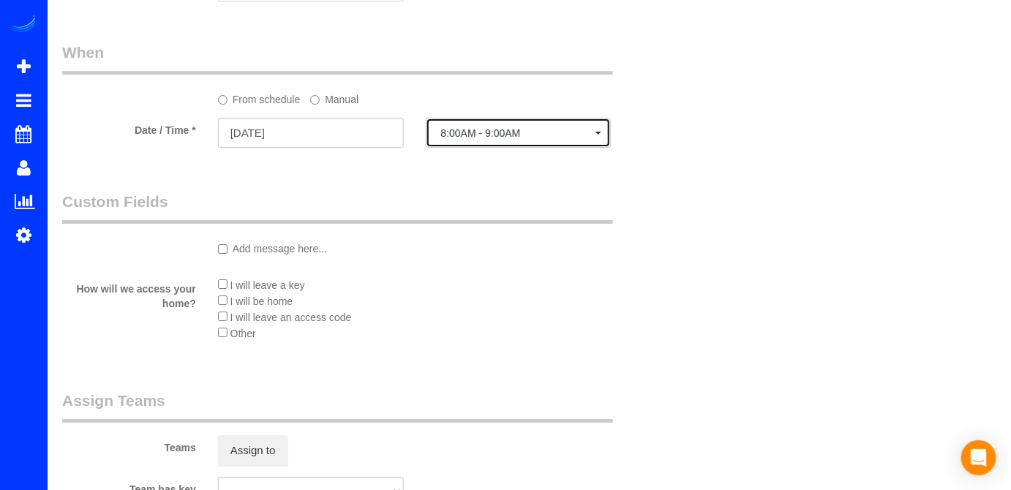
drag, startPoint x: 487, startPoint y: 143, endPoint x: 476, endPoint y: 158, distance: 18.9
click at [487, 143] on button "8:00AM - 9:00AM" at bounding box center [519, 133] width 186 height 30
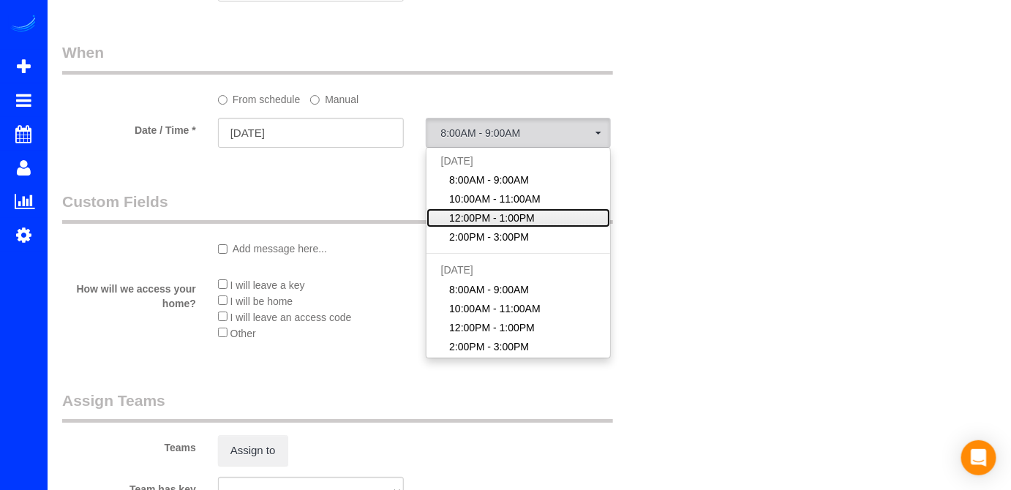
drag, startPoint x: 471, startPoint y: 217, endPoint x: 375, endPoint y: 253, distance: 103.3
click at [468, 217] on span "12:00PM - 1:00PM" at bounding box center [492, 218] width 86 height 15
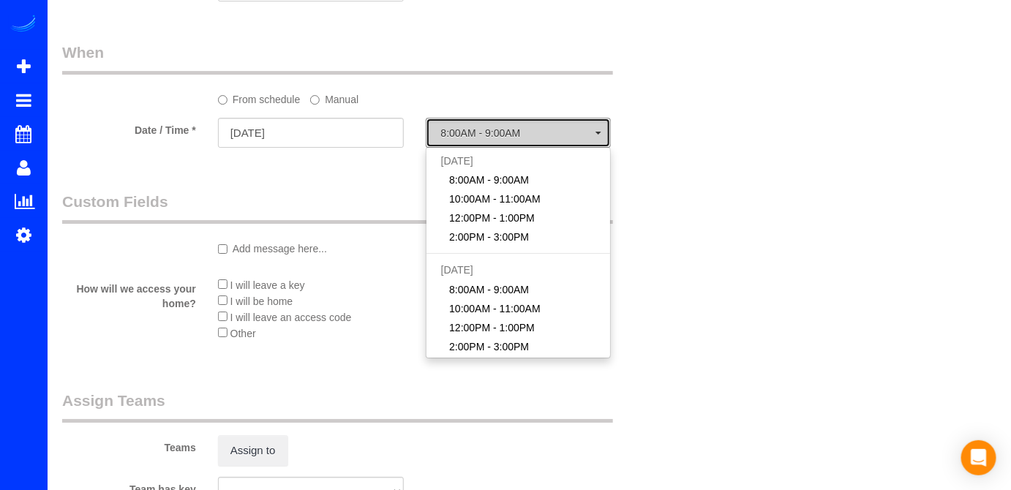
select select "spot21"
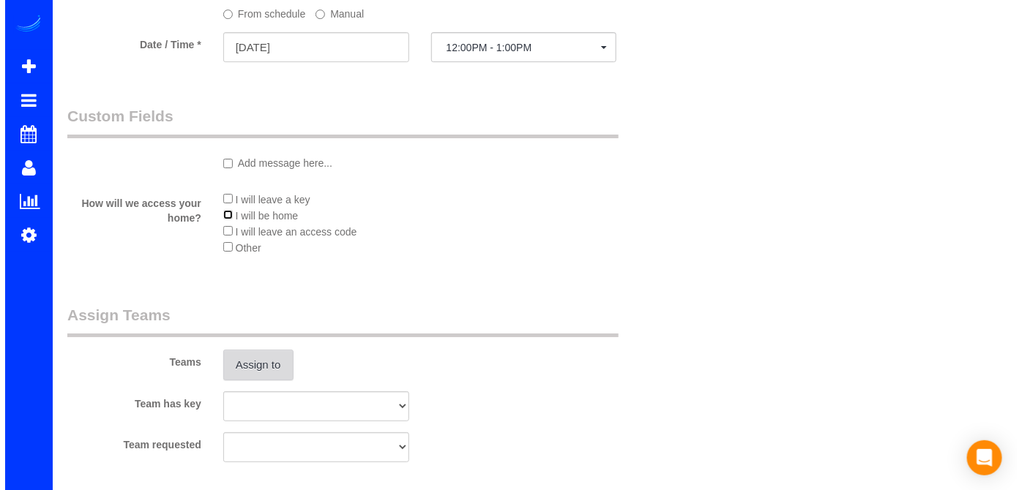
scroll to position [1729, 0]
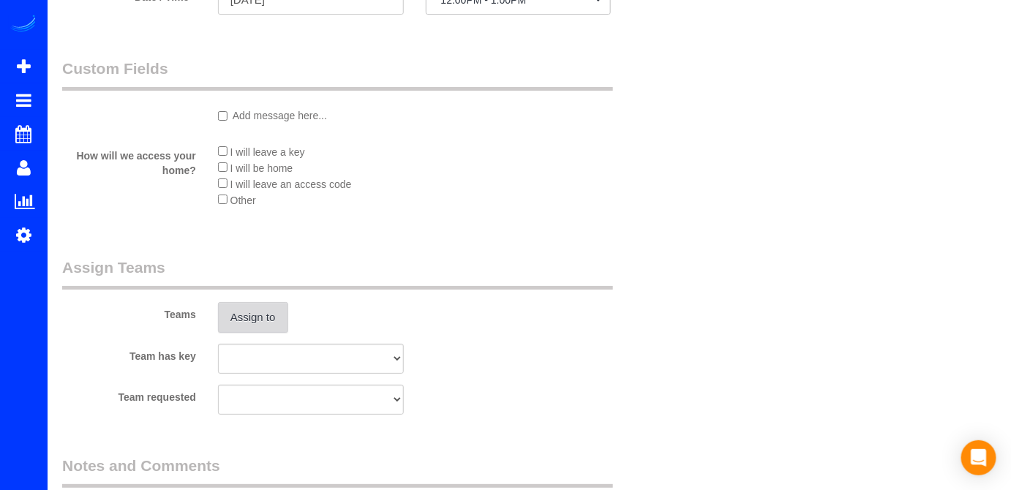
click at [262, 322] on button "Assign to" at bounding box center [253, 317] width 70 height 31
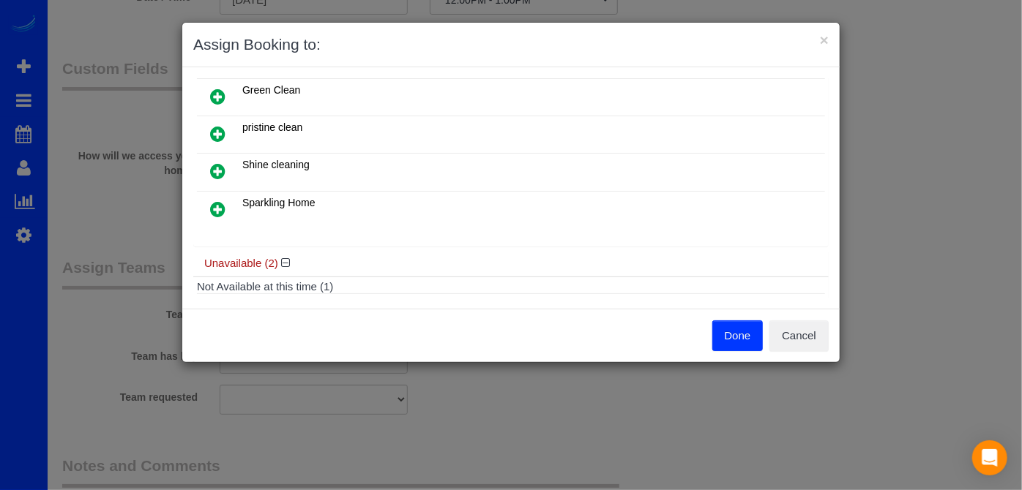
scroll to position [199, 0]
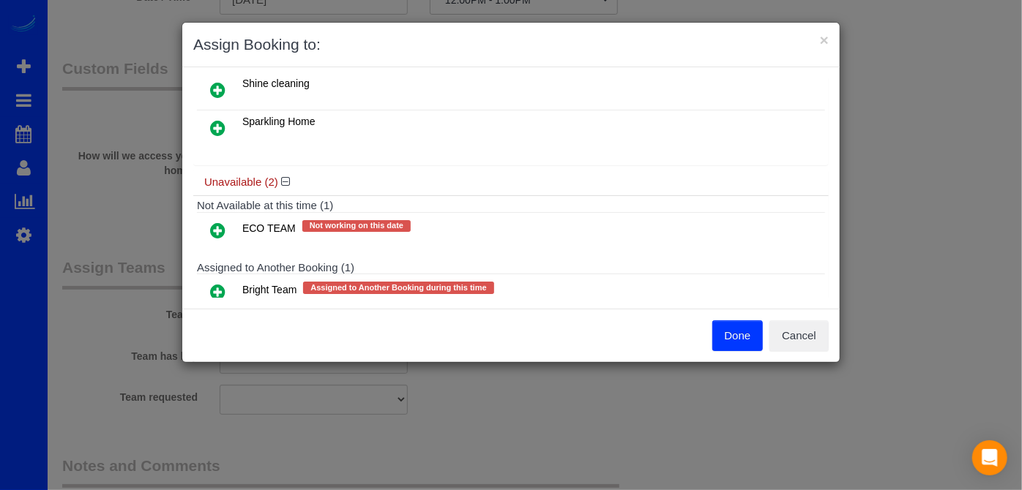
click at [216, 283] on icon at bounding box center [217, 292] width 15 height 18
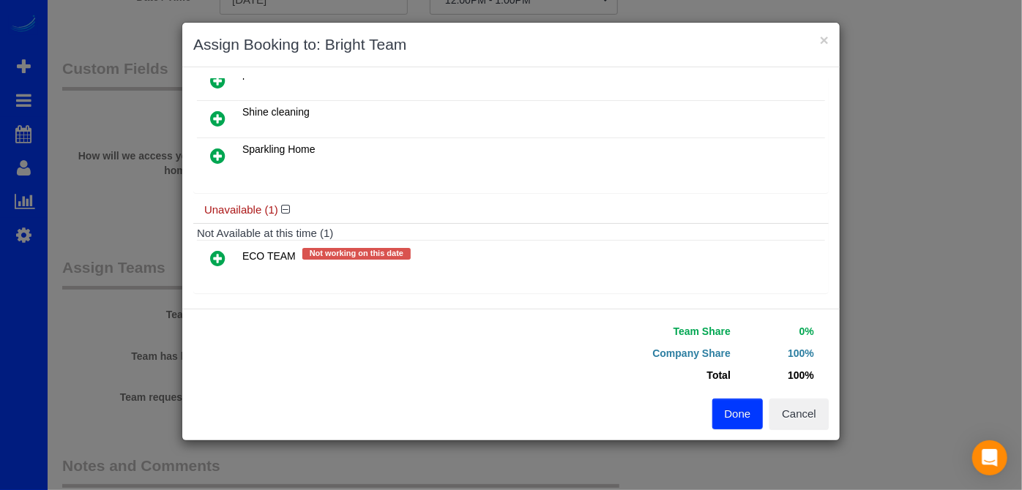
click at [225, 252] on link at bounding box center [218, 258] width 34 height 29
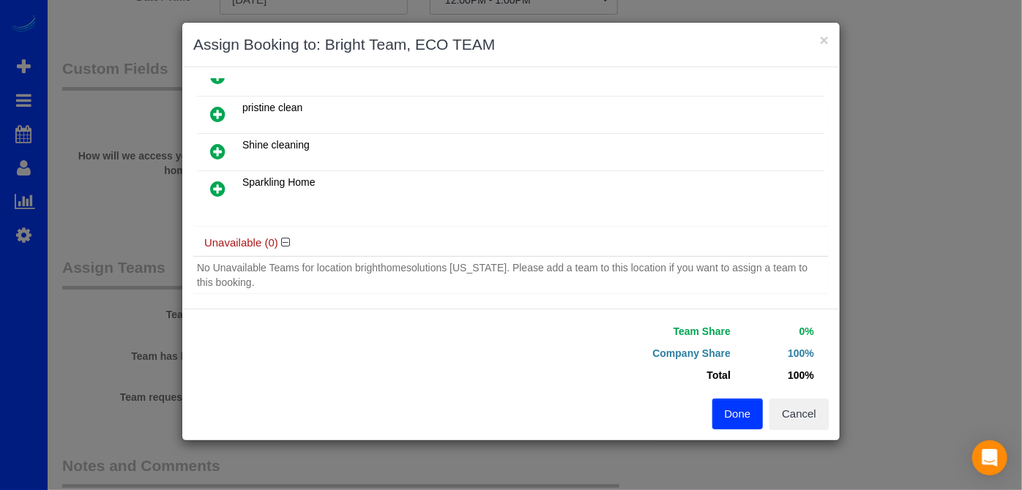
click at [736, 411] on button "Done" at bounding box center [737, 414] width 51 height 31
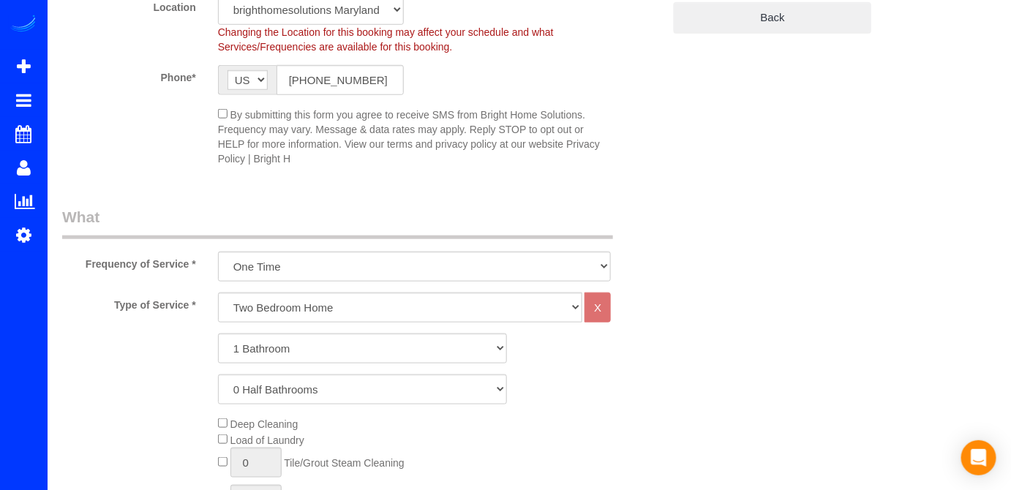
scroll to position [0, 0]
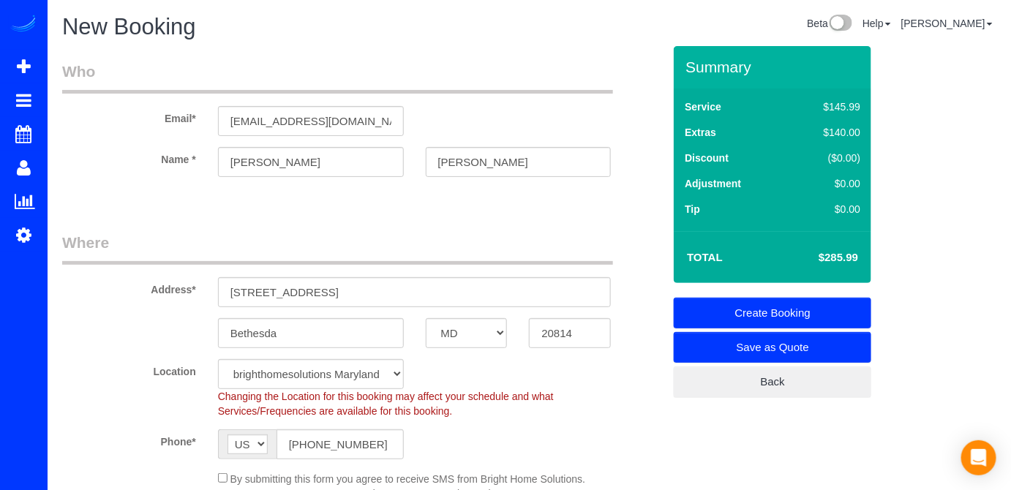
click at [812, 310] on link "Create Booking" at bounding box center [773, 313] width 198 height 31
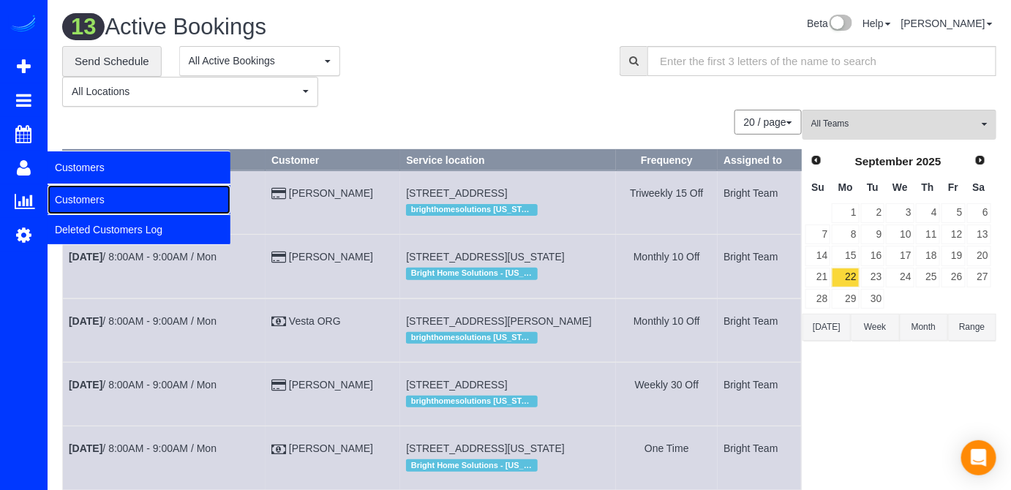
click at [78, 201] on link "Customers" at bounding box center [139, 199] width 183 height 29
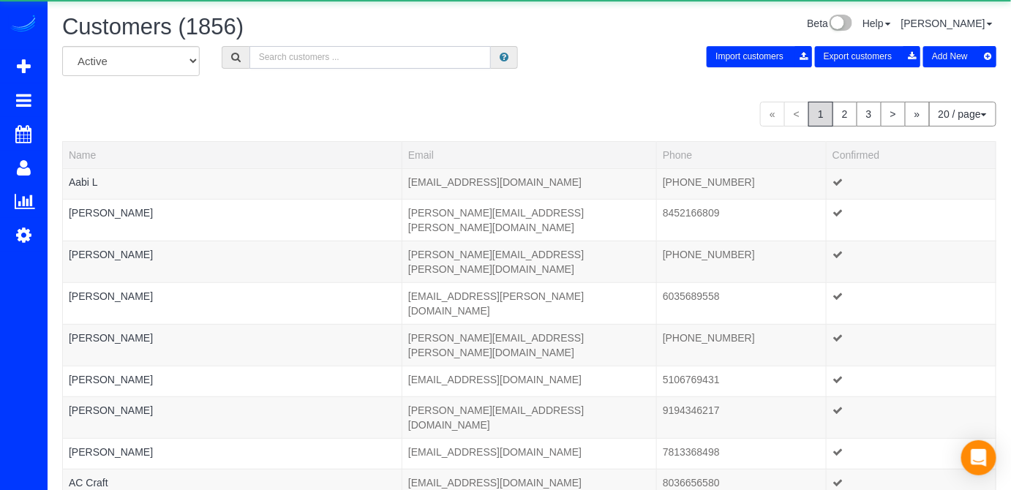
click at [266, 61] on input "text" at bounding box center [371, 57] width 242 height 23
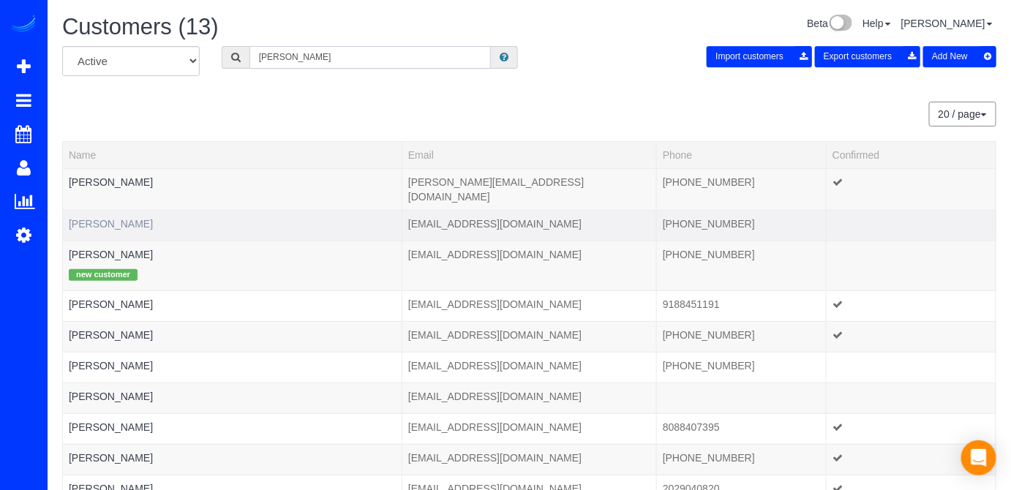
type input "[PERSON_NAME]"
click at [100, 218] on link "[PERSON_NAME]" at bounding box center [111, 224] width 84 height 12
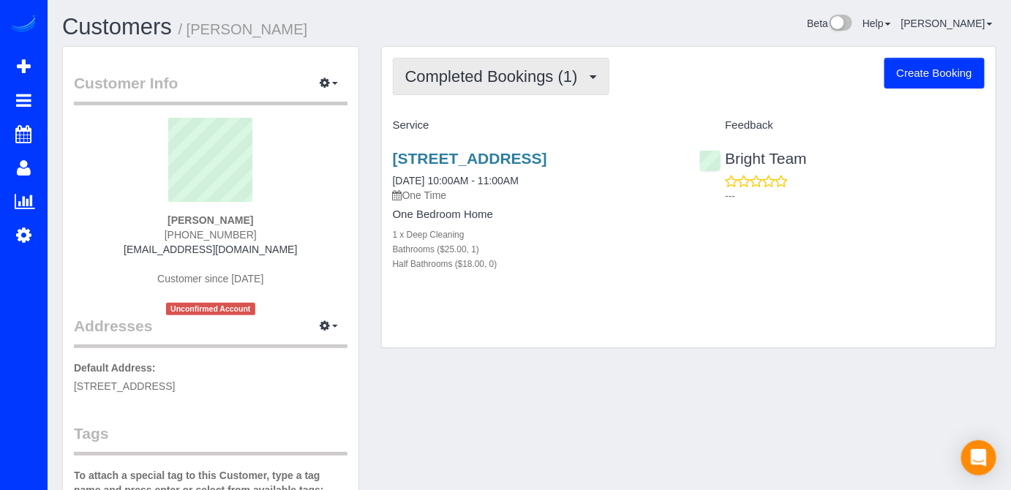
click at [559, 83] on span "Completed Bookings (1)" at bounding box center [495, 76] width 180 height 18
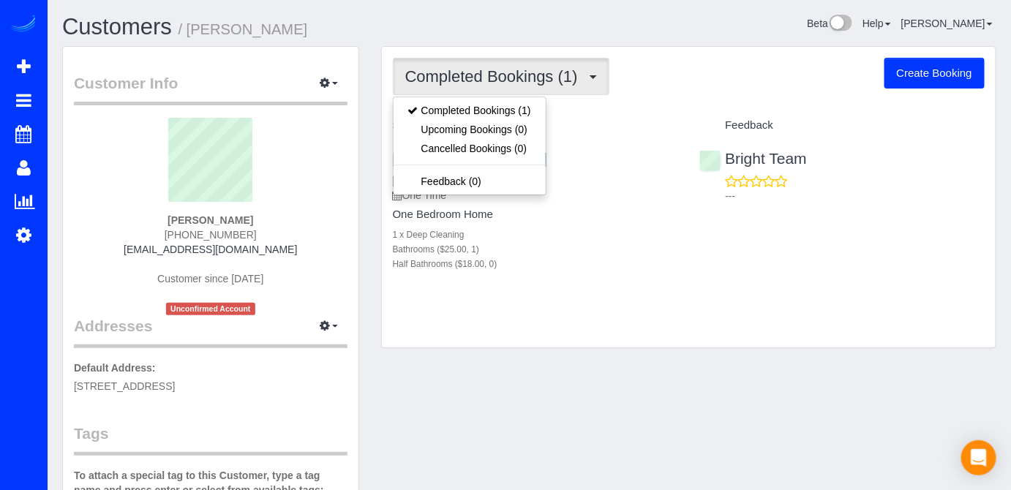
click at [386, 394] on div "Customer Info Edit Contact Info Send Message Email Preferences Special Sales Ta…" at bounding box center [529, 472] width 957 height 852
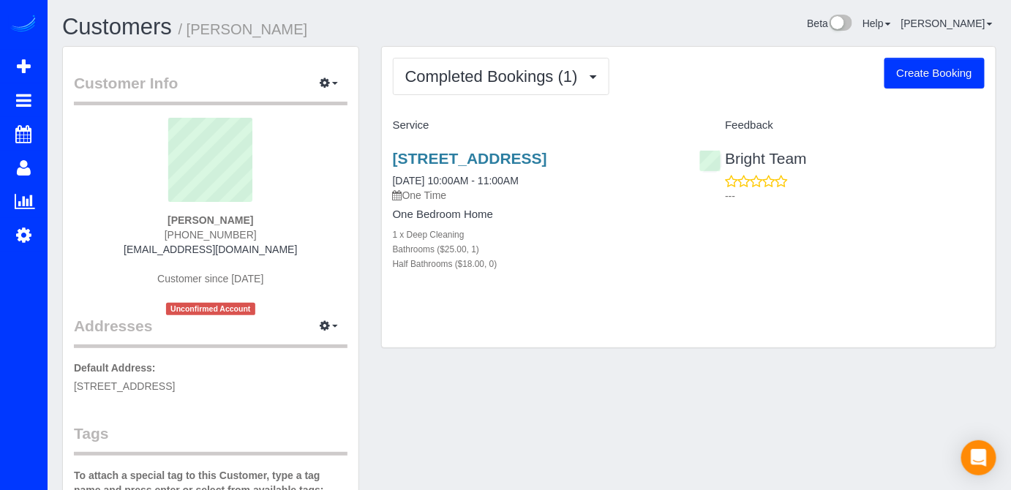
click at [952, 67] on button "Create Booking" at bounding box center [935, 73] width 100 height 31
select select "MD"
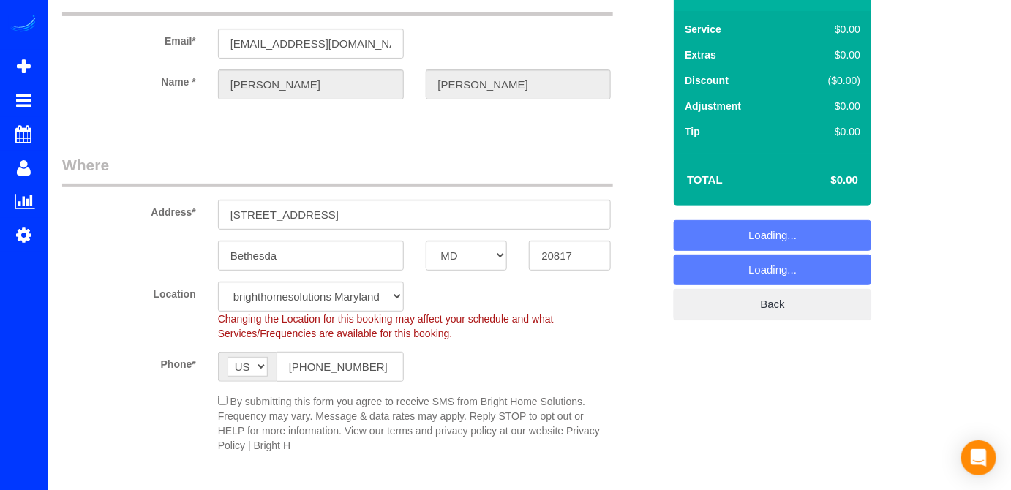
select select "object:4355"
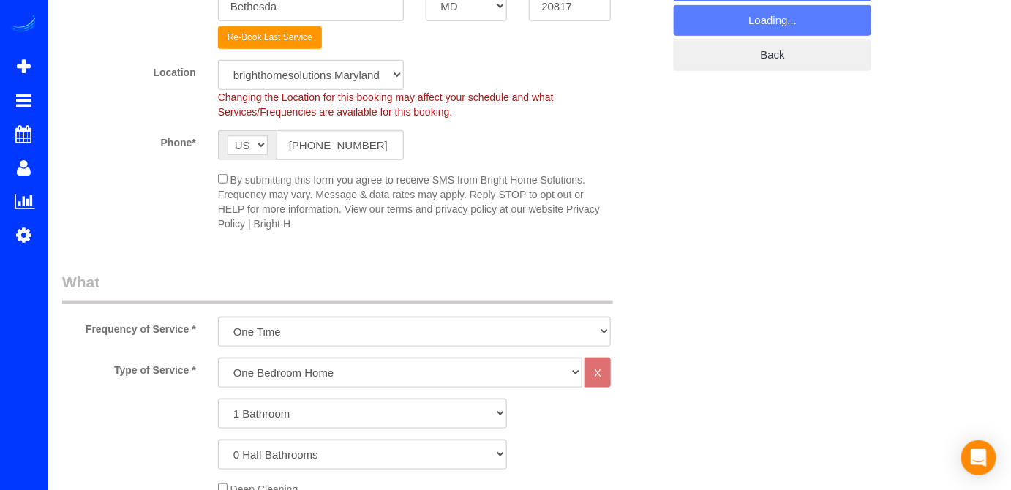
scroll to position [532, 0]
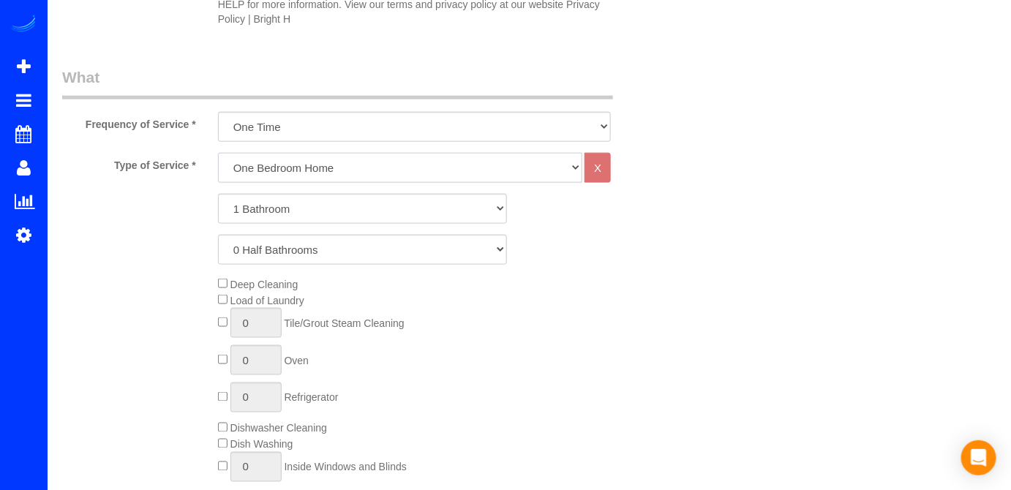
click at [298, 164] on select "One Bedroom Home Two Bedroom Home Three Bedroom Home Four Bedroom Home Five Bed…" at bounding box center [400, 168] width 365 height 30
select select "255"
click at [218, 153] on select "One Bedroom Home Two Bedroom Home Three Bedroom Home Four Bedroom Home Five Bed…" at bounding box center [400, 168] width 365 height 30
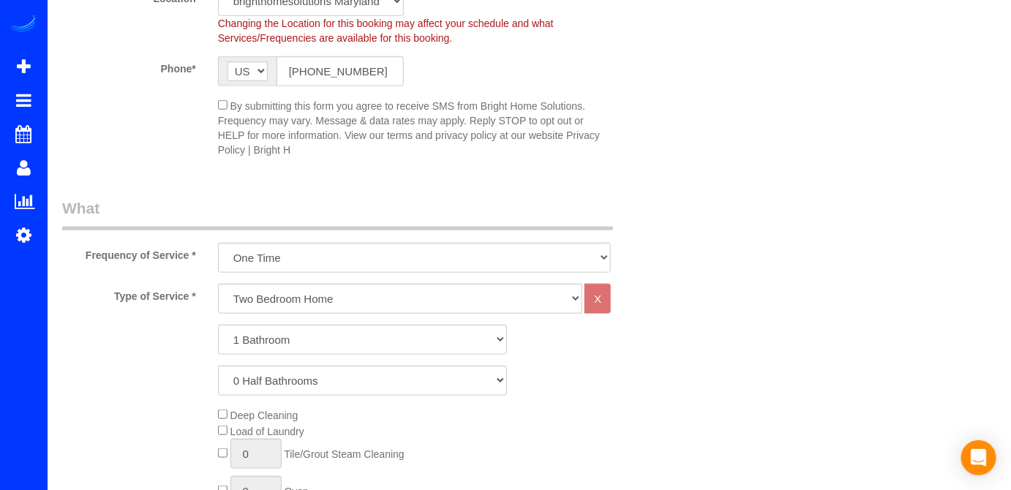
scroll to position [399, 0]
click at [309, 256] on select "Every Three Months triweekly -15% off - 15.00% Biweekly -20% off - 20.00% Month…" at bounding box center [415, 260] width 394 height 30
click at [218, 245] on select "Every Three Months triweekly -15% off - 15.00% Biweekly -20% off - 20.00% Month…" at bounding box center [415, 260] width 394 height 30
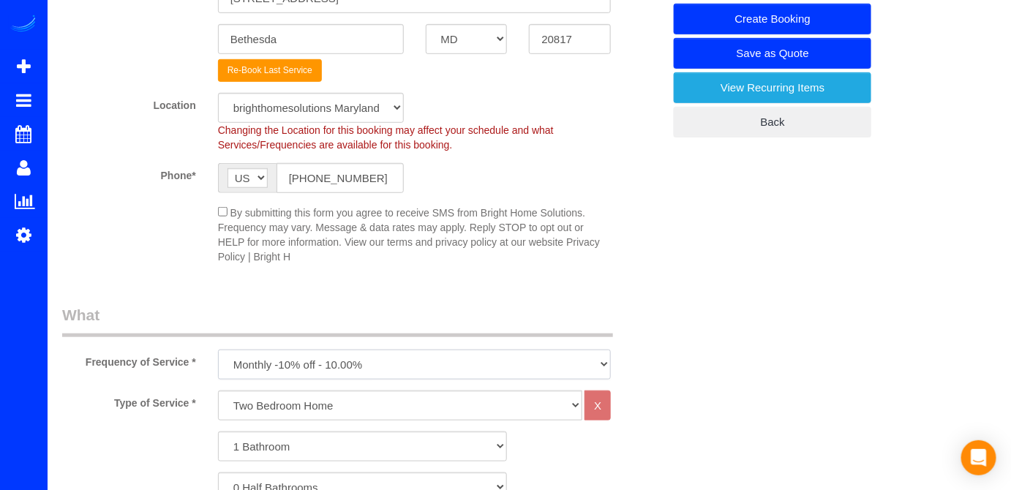
scroll to position [332, 0]
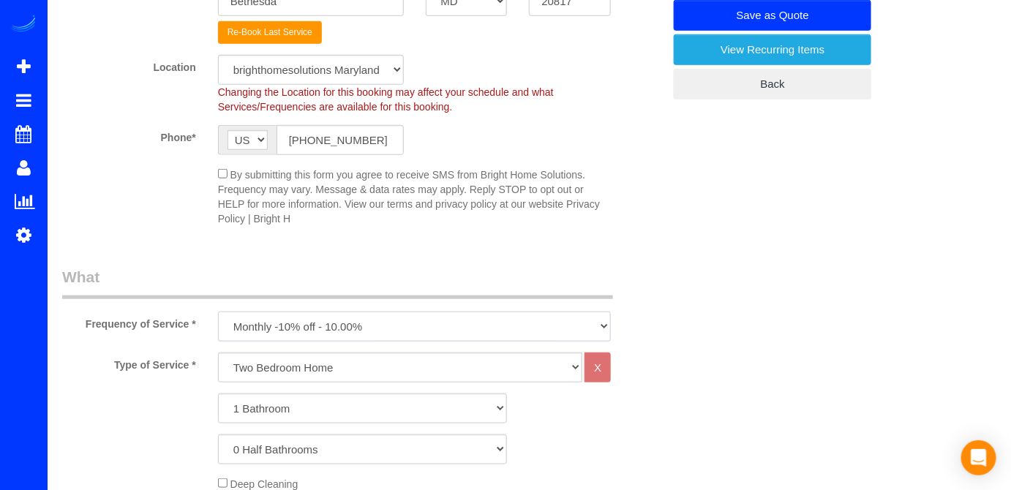
click at [359, 319] on select "Every Three Months triweekly -15% off - 15.00% Biweekly -20% off - 20.00% Month…" at bounding box center [415, 327] width 394 height 30
select select "object:4355"
click at [218, 312] on select "Every Three Months triweekly -15% off - 15.00% Biweekly -20% off - 20.00% Month…" at bounding box center [415, 327] width 394 height 30
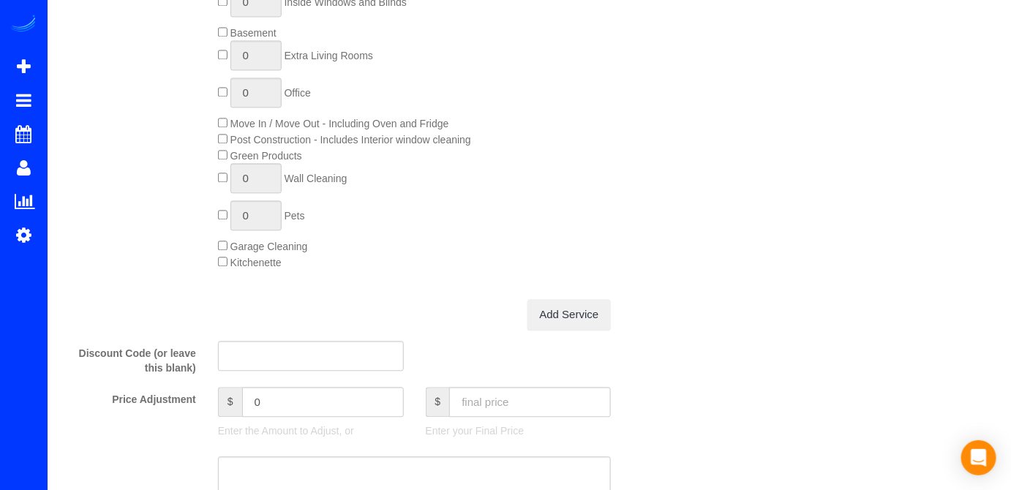
scroll to position [1264, 0]
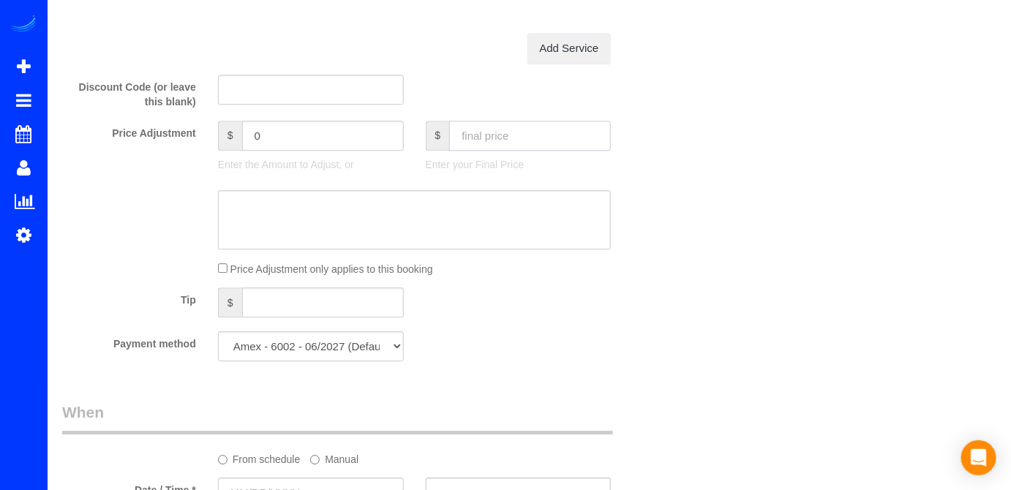
click at [486, 138] on input "text" at bounding box center [530, 136] width 162 height 30
type input "257.39"
type input "-28.6"
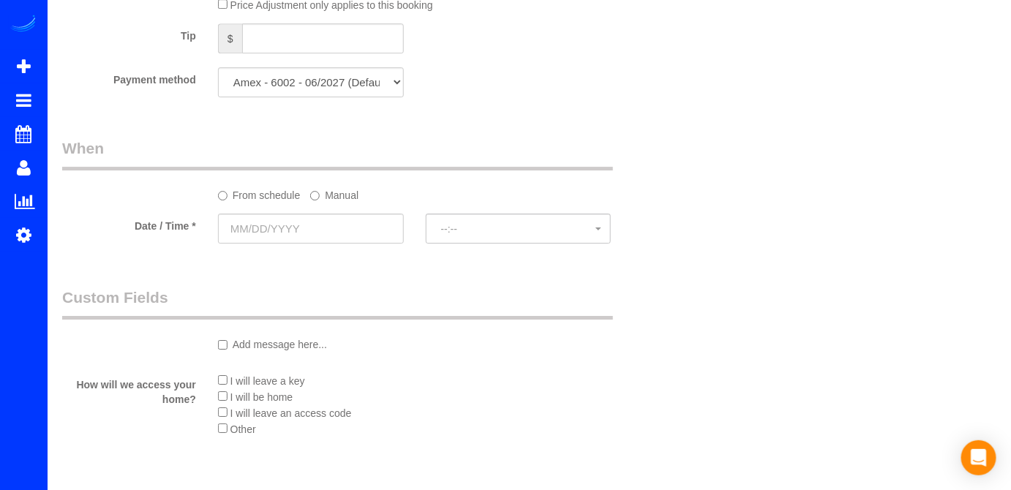
scroll to position [1530, 0]
click at [276, 236] on input "text" at bounding box center [311, 227] width 186 height 30
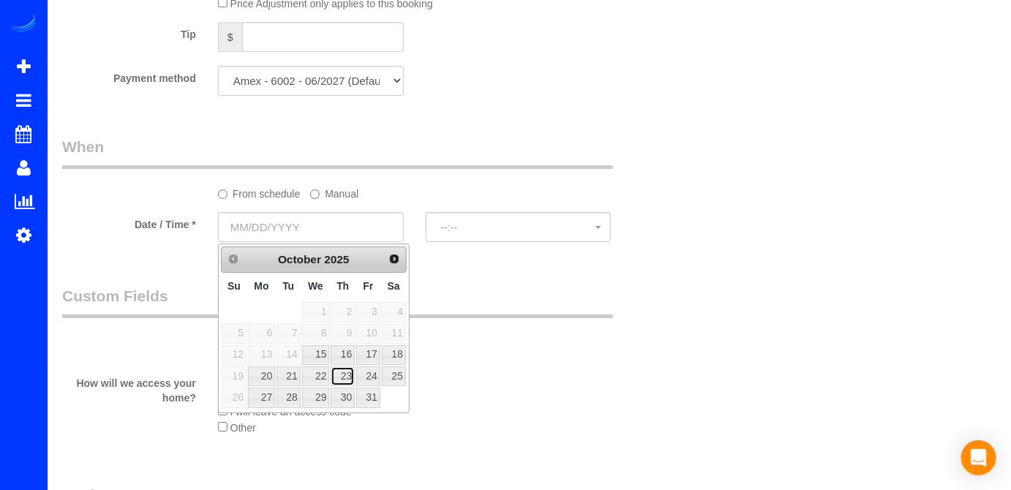
click at [345, 372] on link "23" at bounding box center [343, 377] width 24 height 20
type input "[DATE]"
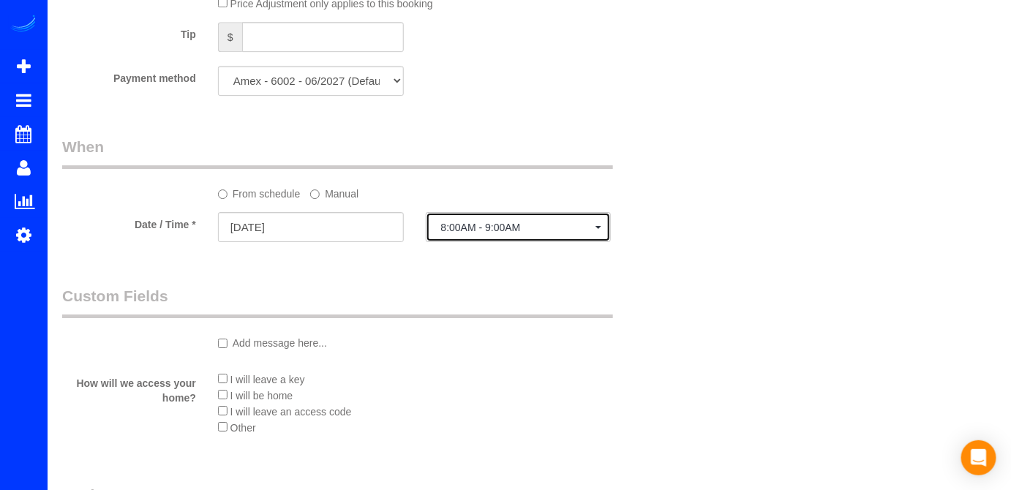
click at [513, 228] on span "8:00AM - 9:00AM" at bounding box center [518, 228] width 155 height 12
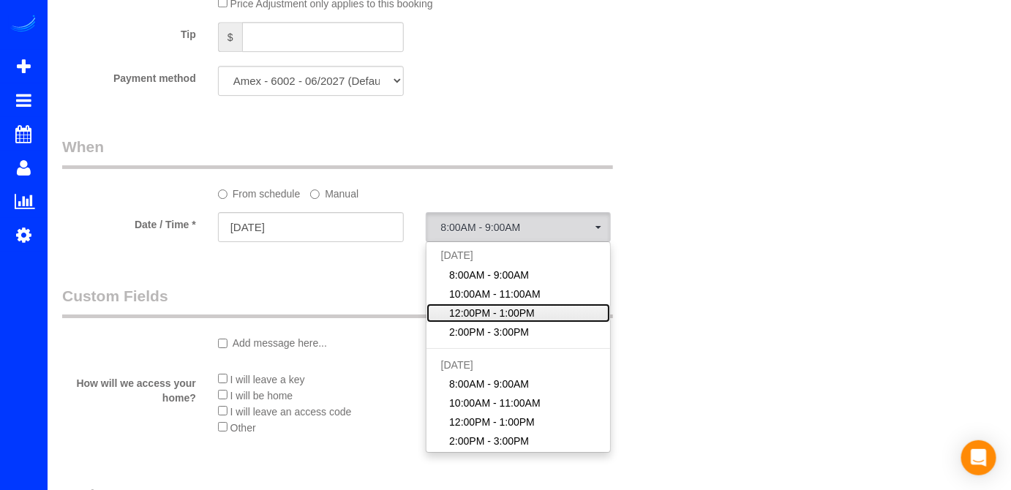
click at [480, 307] on span "12:00PM - 1:00PM" at bounding box center [492, 313] width 86 height 15
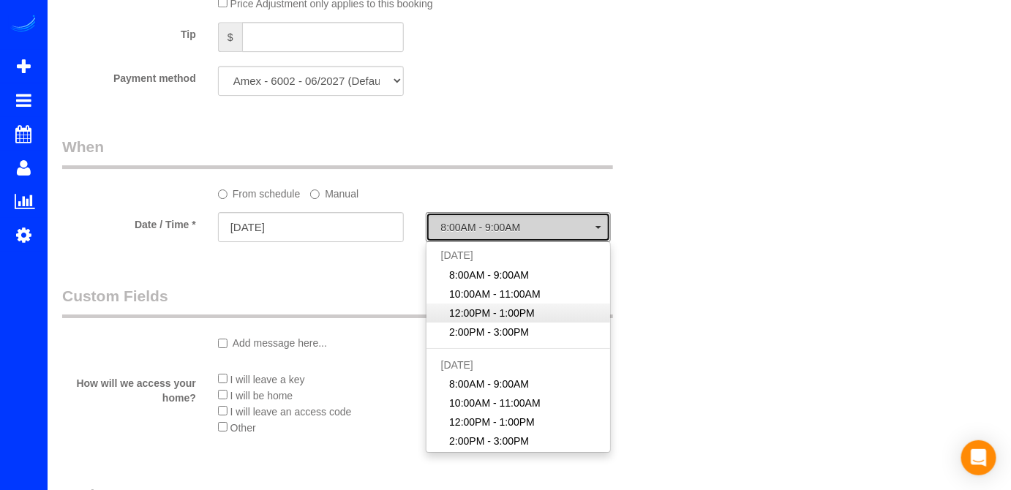
select select "spot38"
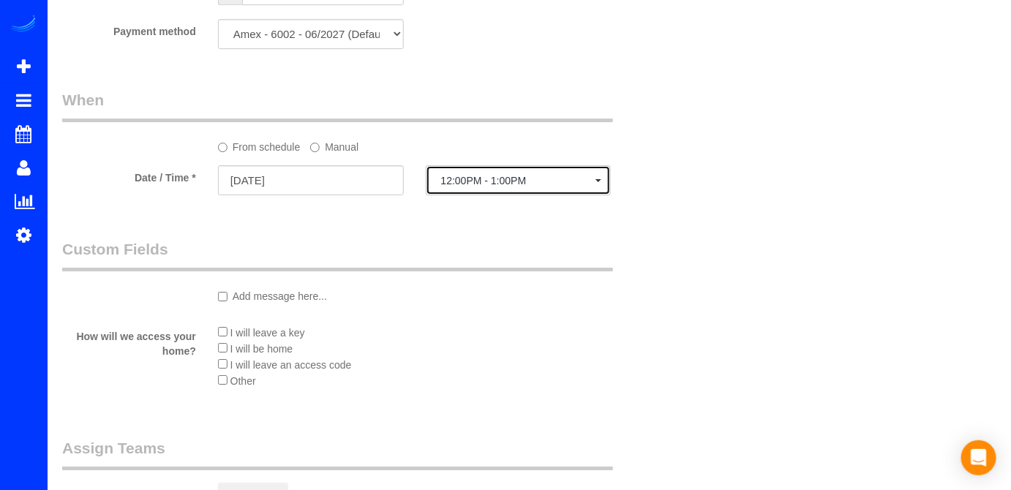
scroll to position [1596, 0]
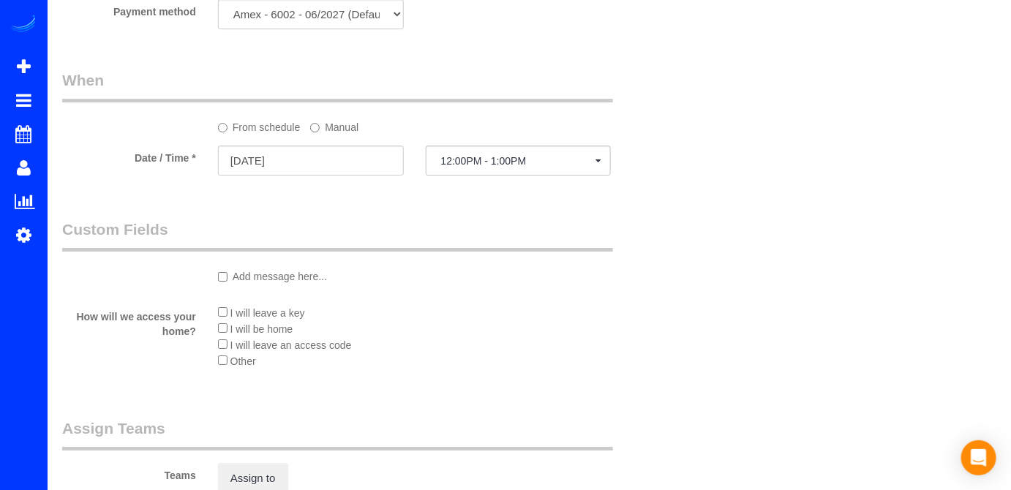
click at [227, 322] on li "I will be home" at bounding box center [415, 329] width 394 height 16
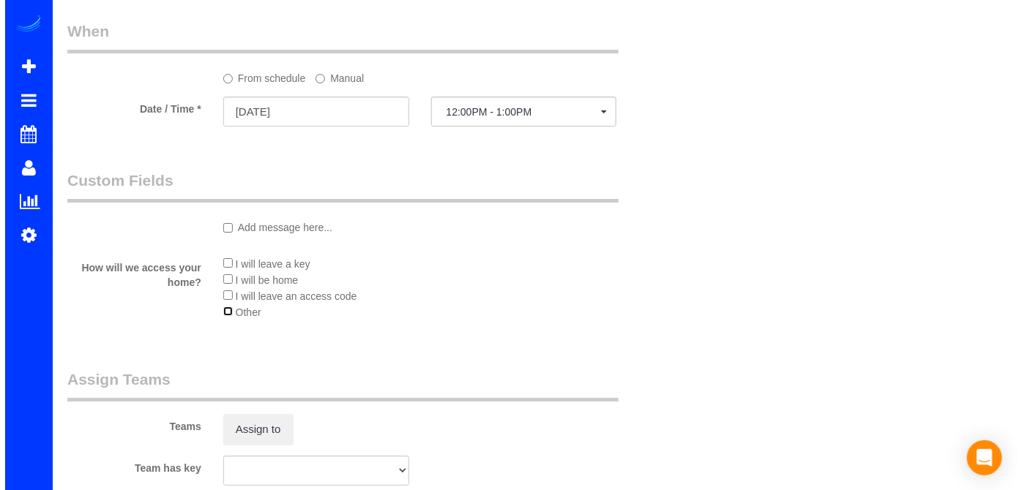
scroll to position [1796, 0]
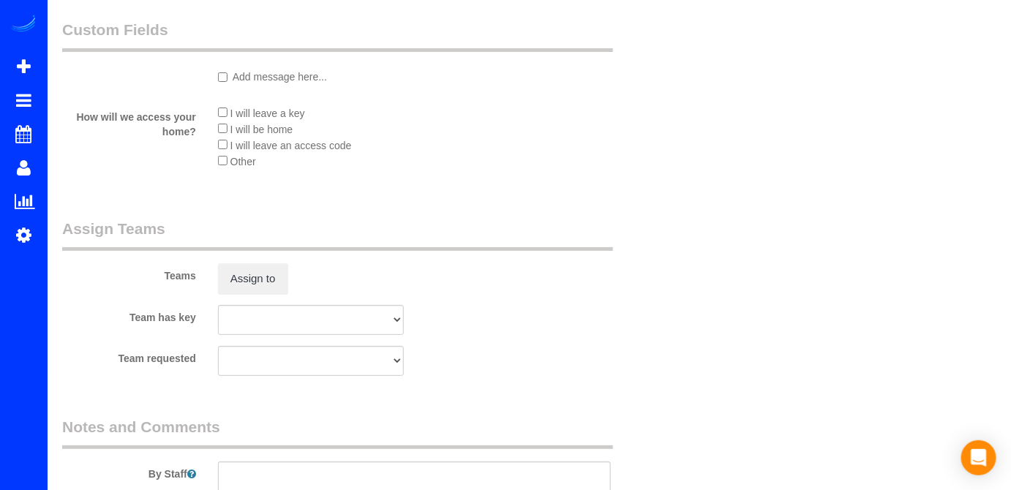
drag, startPoint x: 250, startPoint y: 296, endPoint x: 256, endPoint y: 302, distance: 8.8
click at [251, 298] on sui-booking-teams "Teams Assign to Team has key Bright Team Bright Team - DC ECO TEAM [PERSON_NAME…" at bounding box center [362, 297] width 601 height 158
click at [263, 280] on button "Assign to" at bounding box center [253, 278] width 70 height 31
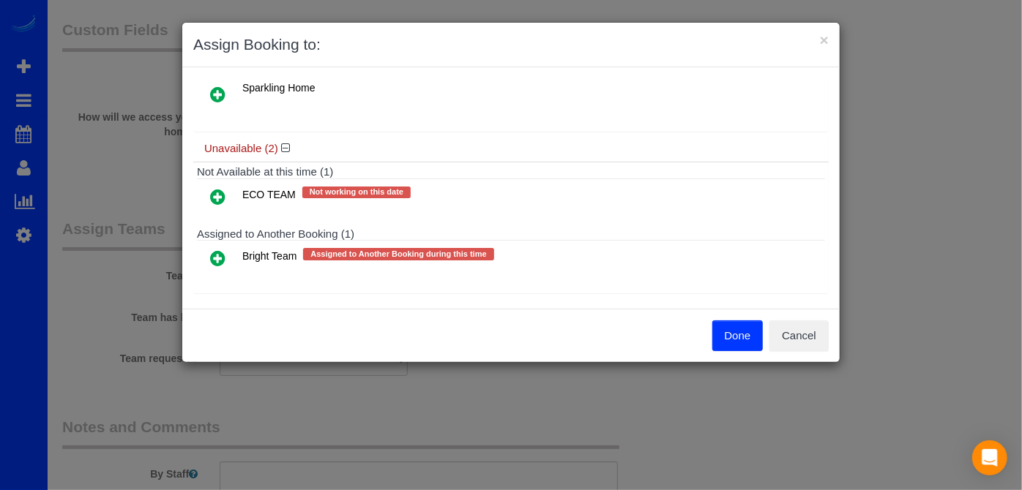
click at [221, 250] on icon at bounding box center [217, 259] width 15 height 18
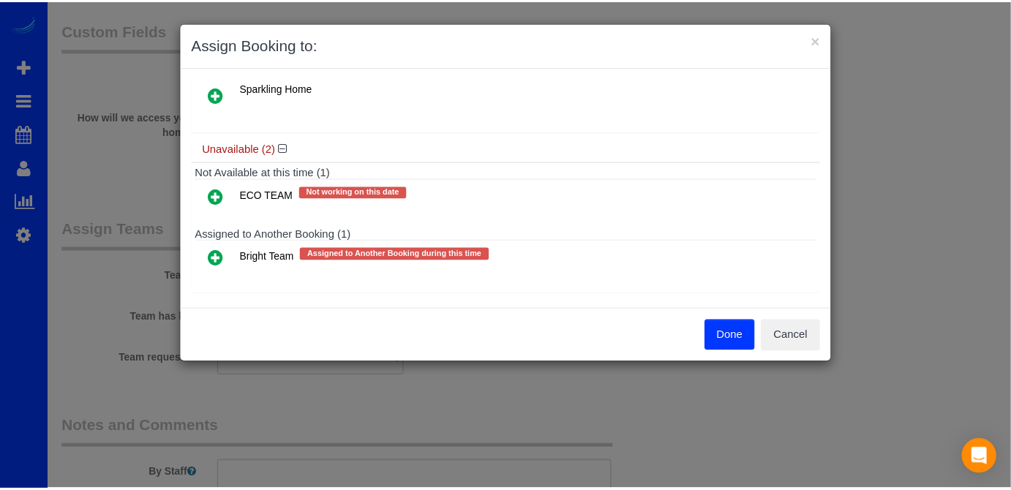
scroll to position [206, 0]
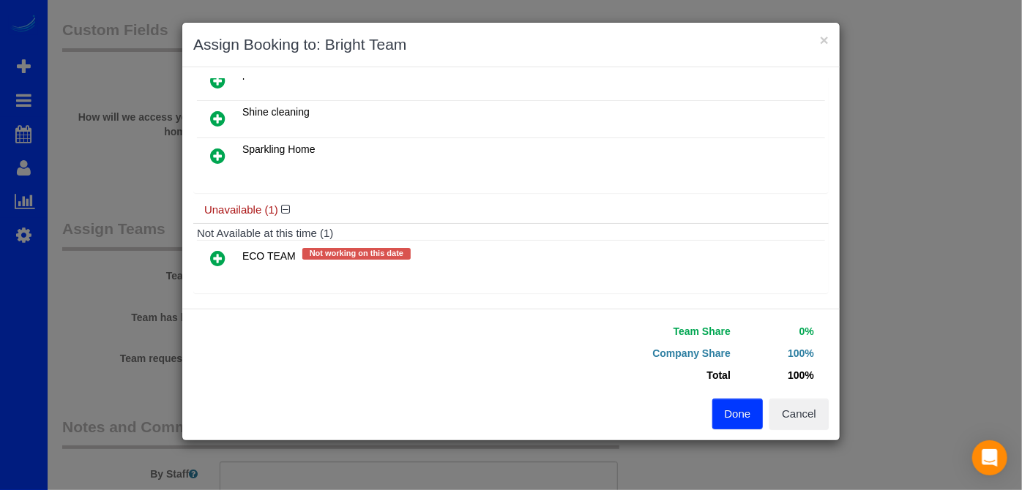
click at [719, 413] on button "Done" at bounding box center [737, 414] width 51 height 31
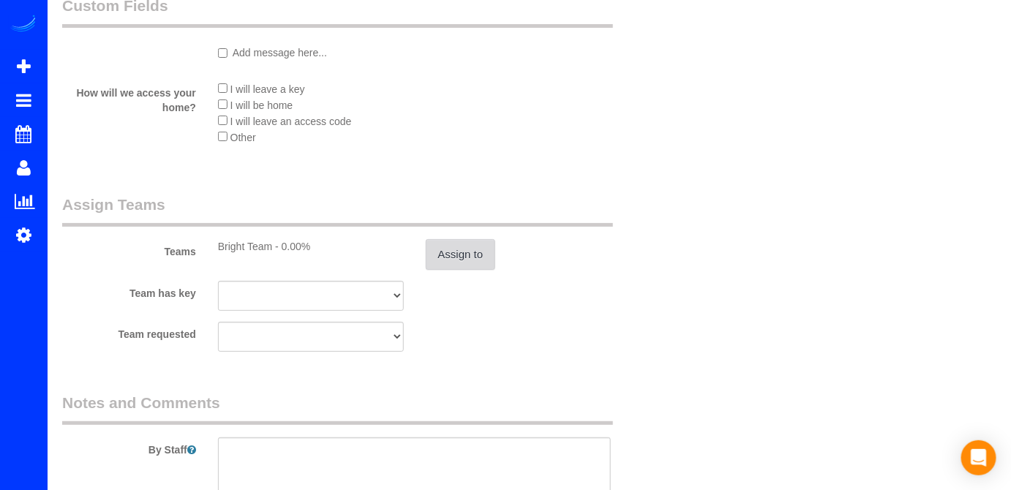
scroll to position [2021, 0]
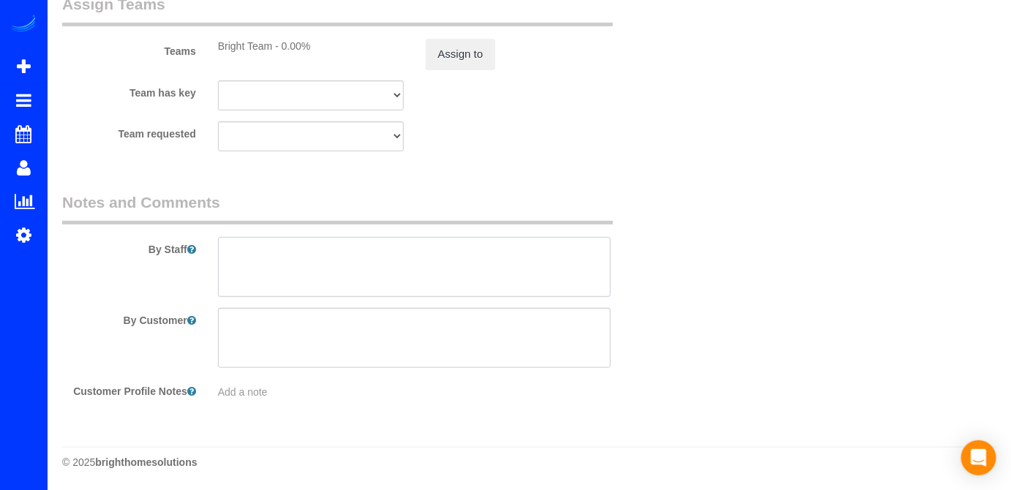
drag, startPoint x: 258, startPoint y: 256, endPoint x: 244, endPoint y: 255, distance: 14.7
click at [246, 256] on textarea at bounding box center [415, 267] width 394 height 60
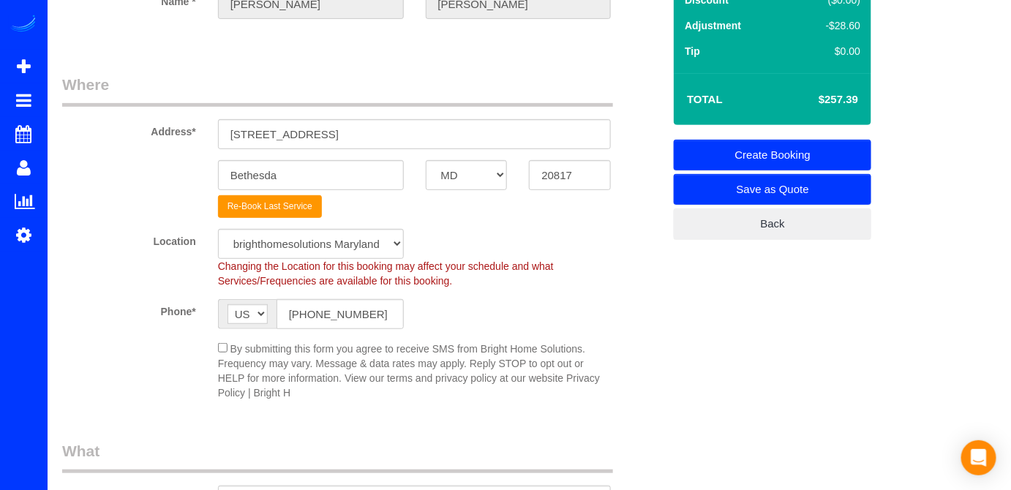
scroll to position [91, 0]
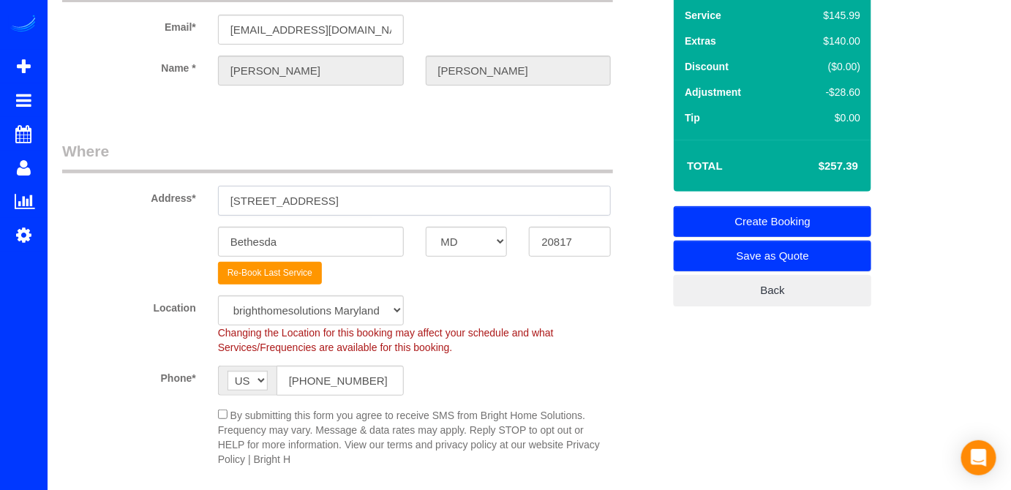
drag, startPoint x: 337, startPoint y: 199, endPoint x: 206, endPoint y: 201, distance: 131.8
click at [206, 201] on div "Address* [STREET_ADDRESS]" at bounding box center [362, 178] width 623 height 75
paste input "[STREET_ADDRESS]"
type input "[STREET_ADDRESS]"
drag, startPoint x: 556, startPoint y: 240, endPoint x: 564, endPoint y: 239, distance: 7.5
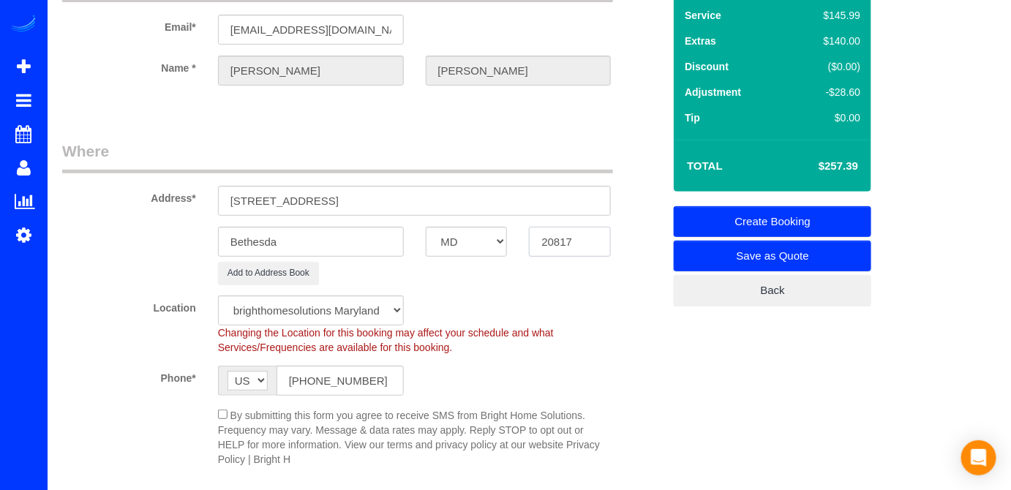
click at [564, 239] on input "20817" at bounding box center [570, 242] width 82 height 30
click at [577, 239] on input "20817" at bounding box center [570, 242] width 82 height 30
type input "20814"
drag, startPoint x: 444, startPoint y: 196, endPoint x: 326, endPoint y: 202, distance: 118.0
click at [326, 202] on input "[STREET_ADDRESS]" at bounding box center [415, 201] width 394 height 30
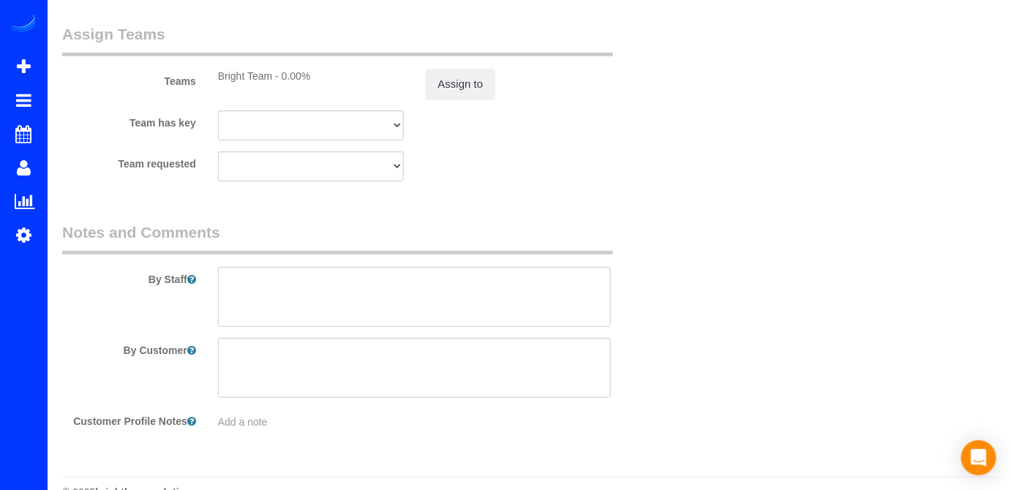
scroll to position [2021, 0]
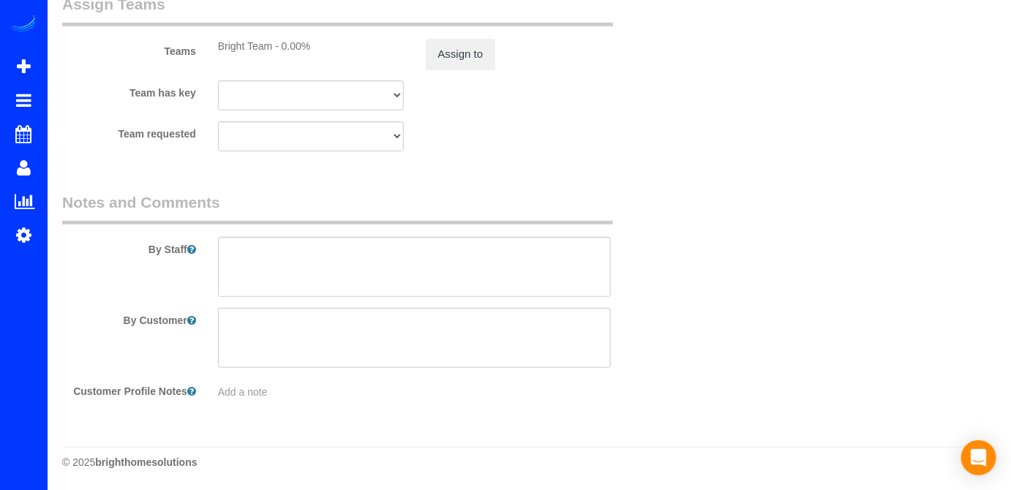
type input "[STREET_ADDRESS]"
click at [255, 239] on textarea at bounding box center [415, 267] width 394 height 60
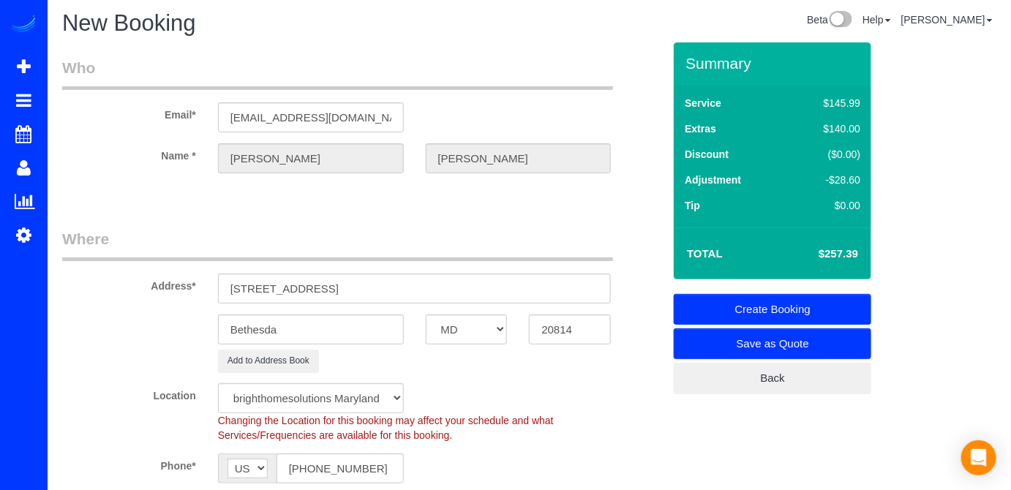
scroll to position [0, 0]
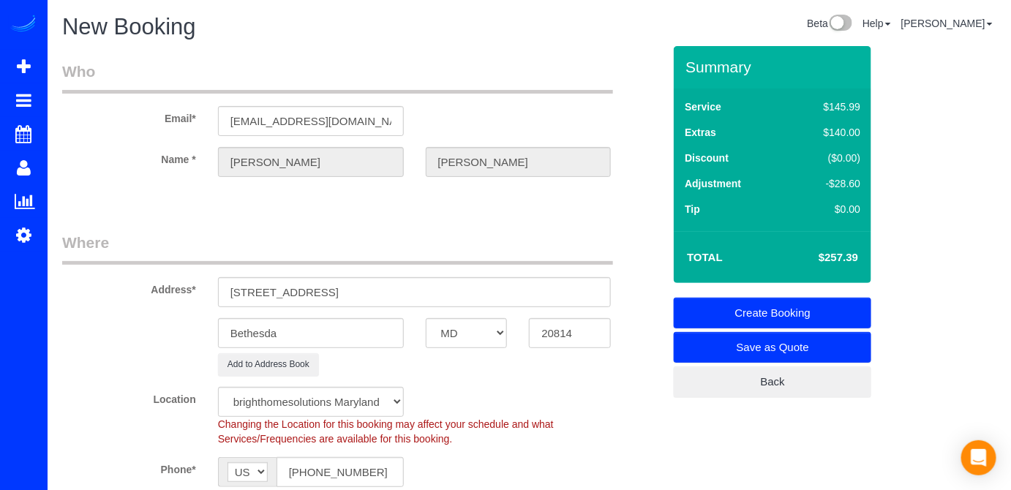
type textarea "Por favor borrar el metodo de pago depues de que se cobre."
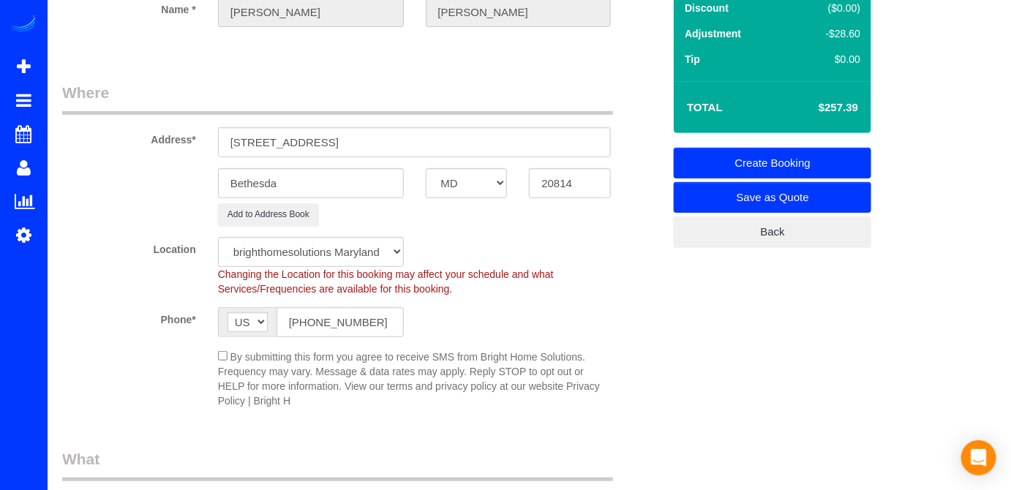
scroll to position [25, 0]
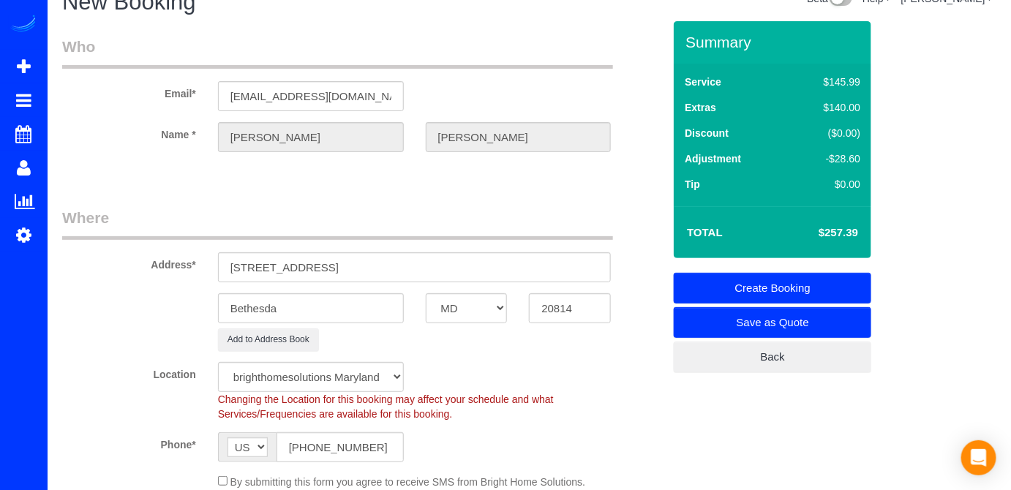
click at [839, 281] on link "Create Booking" at bounding box center [773, 288] width 198 height 31
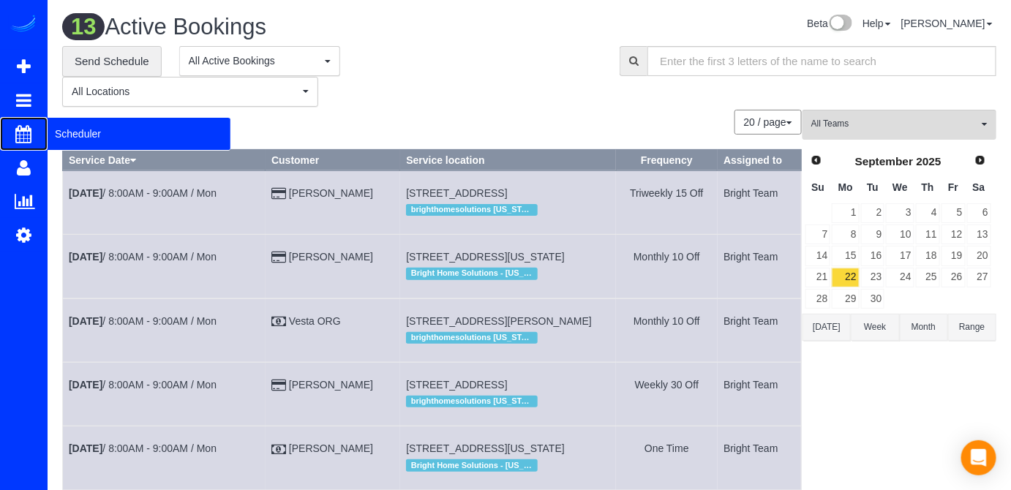
click at [100, 134] on span "Scheduler" at bounding box center [139, 134] width 183 height 34
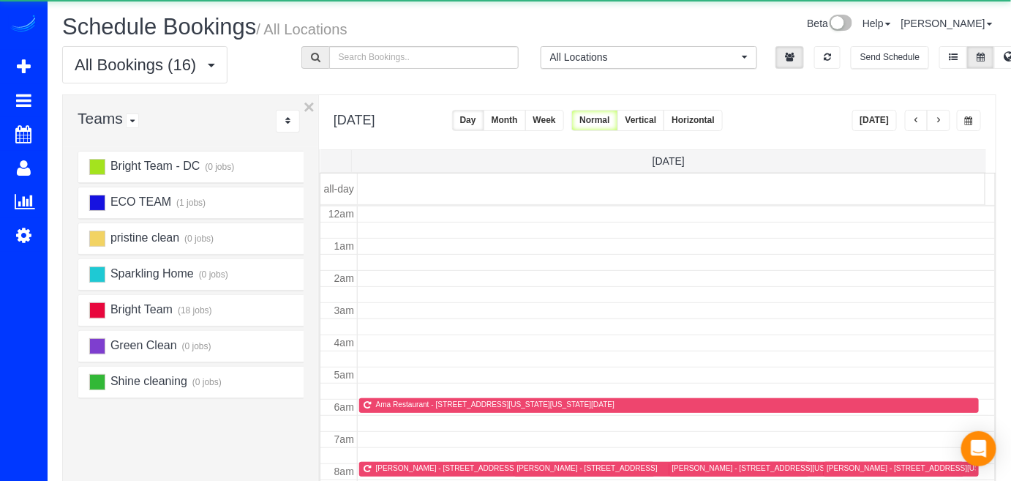
scroll to position [191, 0]
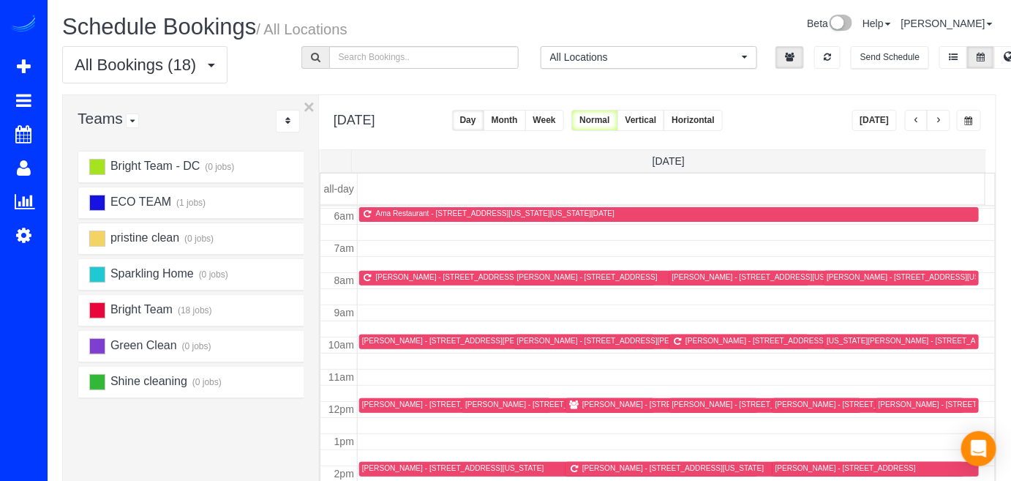
click at [939, 115] on button "button" at bounding box center [938, 120] width 23 height 21
click at [913, 116] on button "button" at bounding box center [916, 120] width 23 height 21
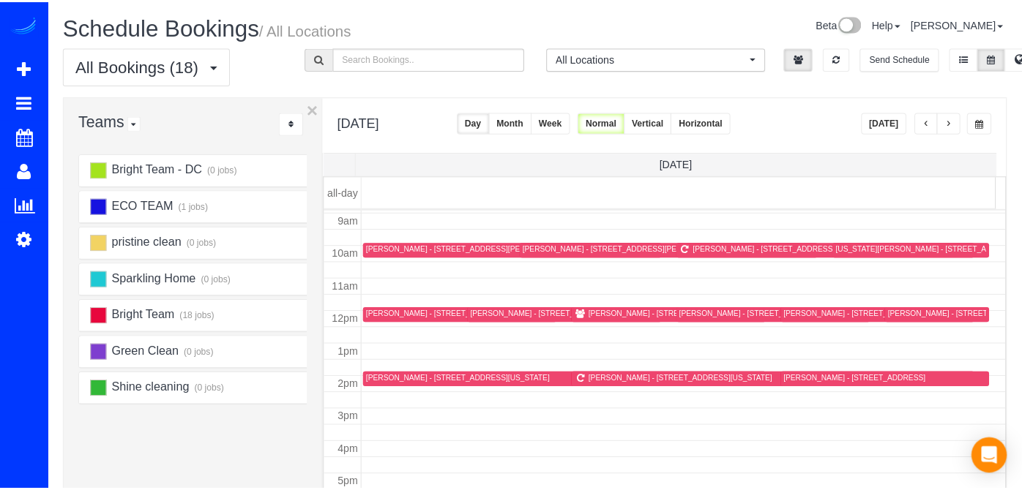
scroll to position [288, 0]
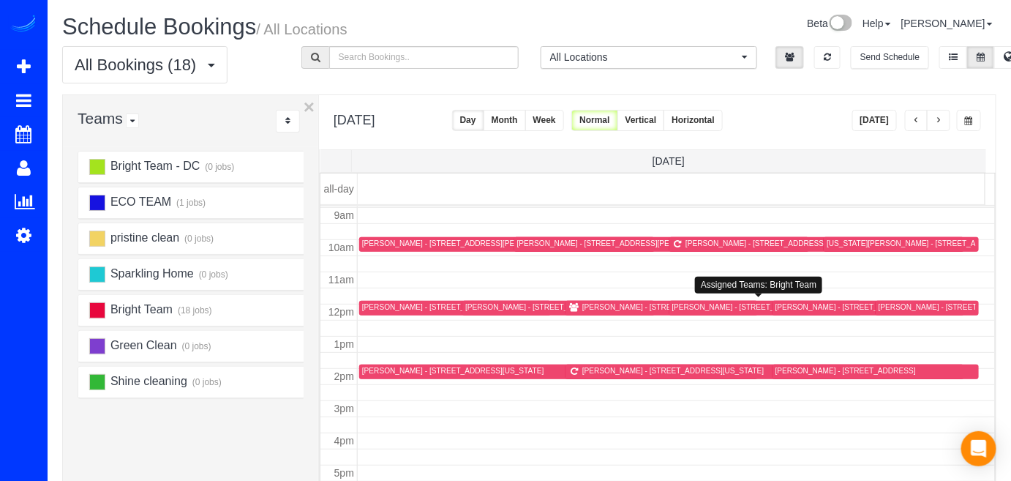
click at [703, 307] on div "[PERSON_NAME] - [STREET_ADDRESS]" at bounding box center [743, 307] width 141 height 10
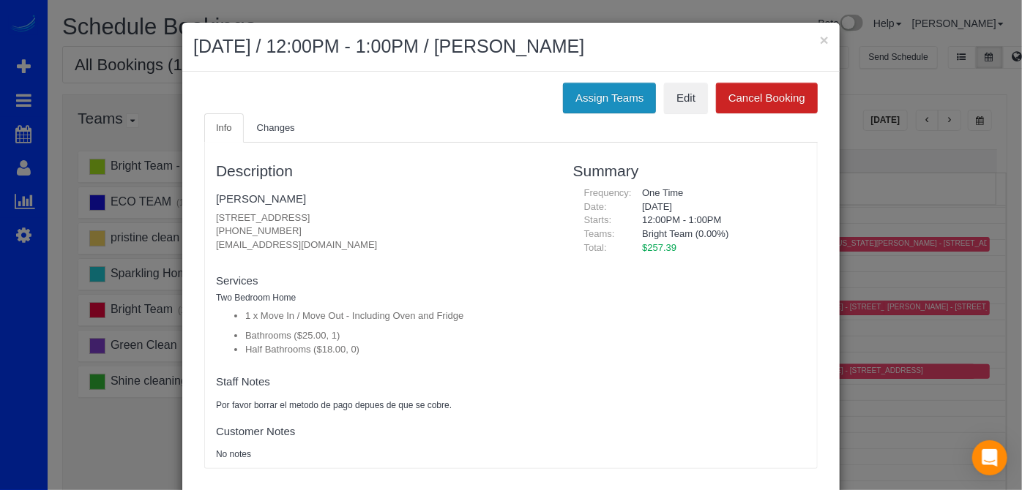
click at [615, 101] on button "Assign Teams" at bounding box center [609, 98] width 93 height 31
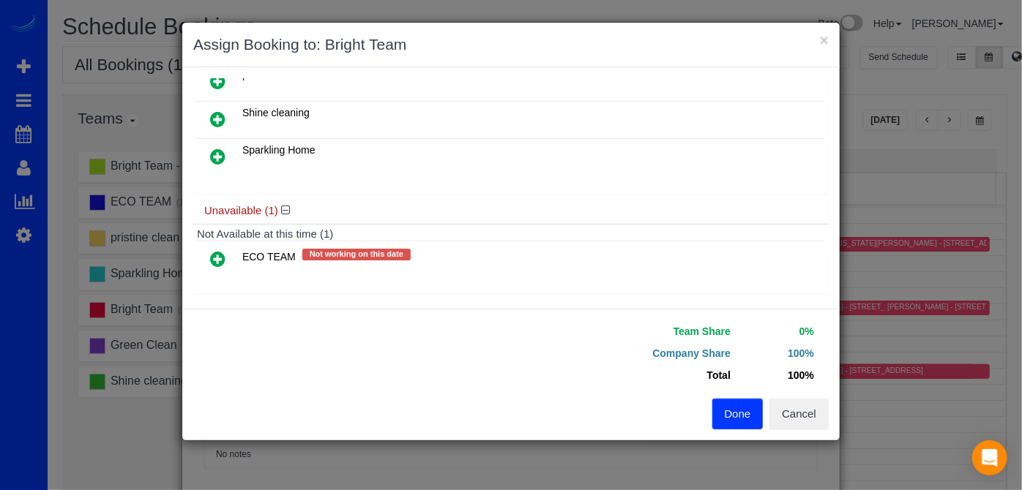
scroll to position [206, 0]
click at [218, 250] on icon at bounding box center [217, 259] width 15 height 18
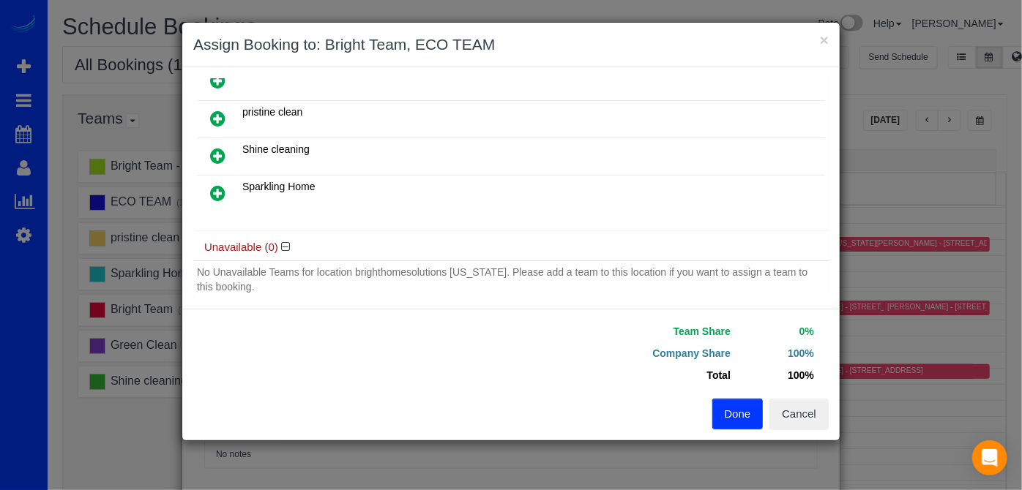
scroll to position [211, 0]
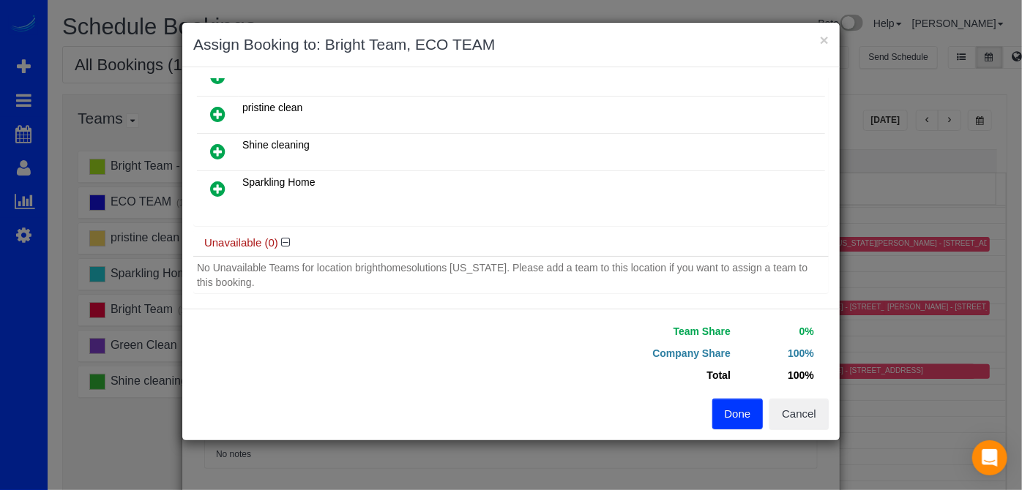
click at [751, 414] on button "Done" at bounding box center [737, 414] width 51 height 31
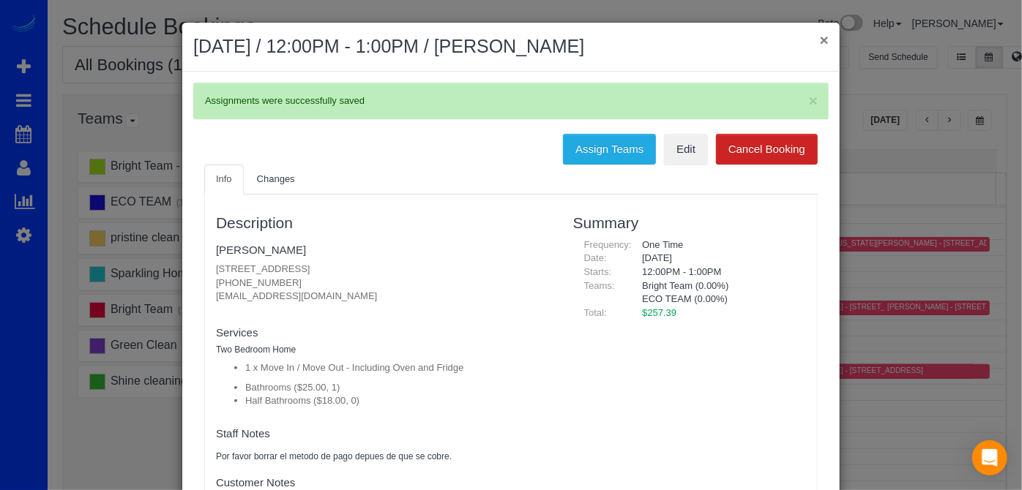
click at [822, 45] on button "×" at bounding box center [824, 39] width 9 height 15
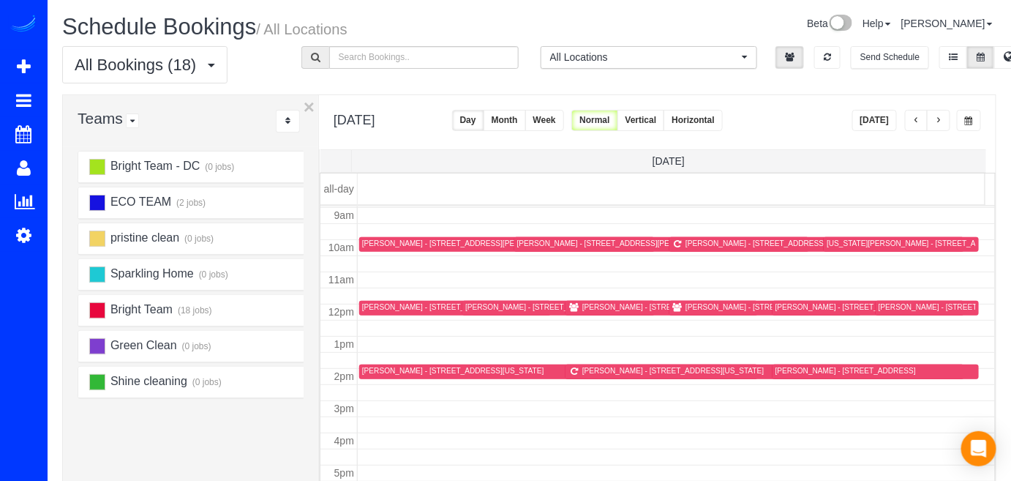
click at [586, 309] on div "[PERSON_NAME] - [STREET_ADDRESS]" at bounding box center [653, 307] width 141 height 10
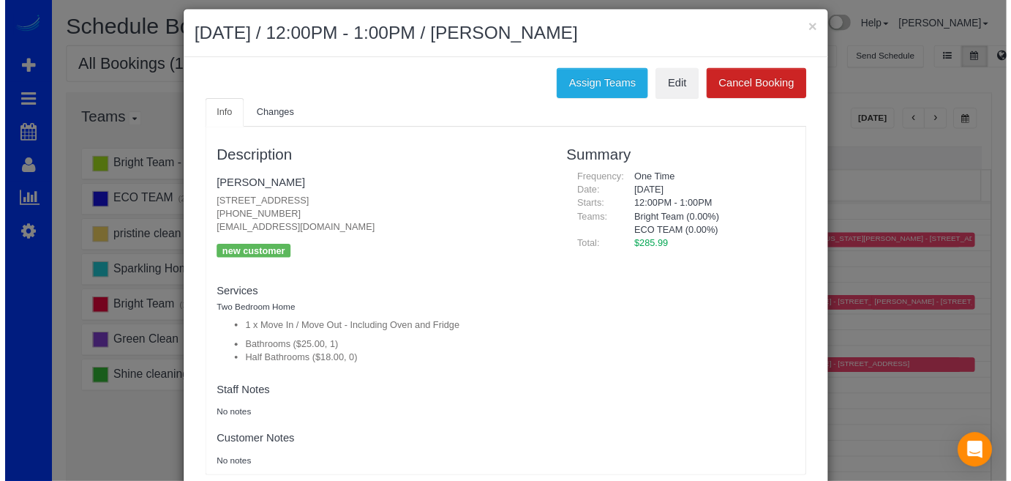
scroll to position [0, 0]
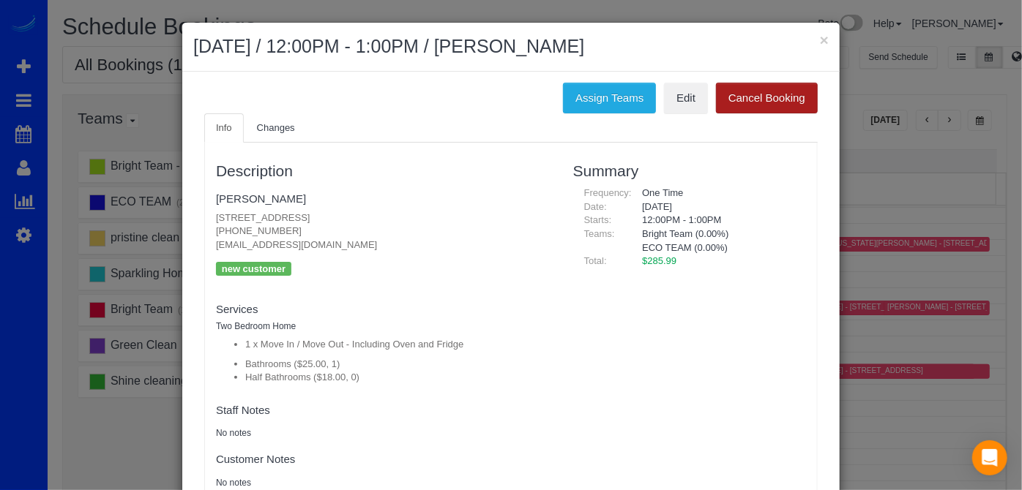
click at [738, 93] on button "Cancel Booking" at bounding box center [767, 98] width 102 height 31
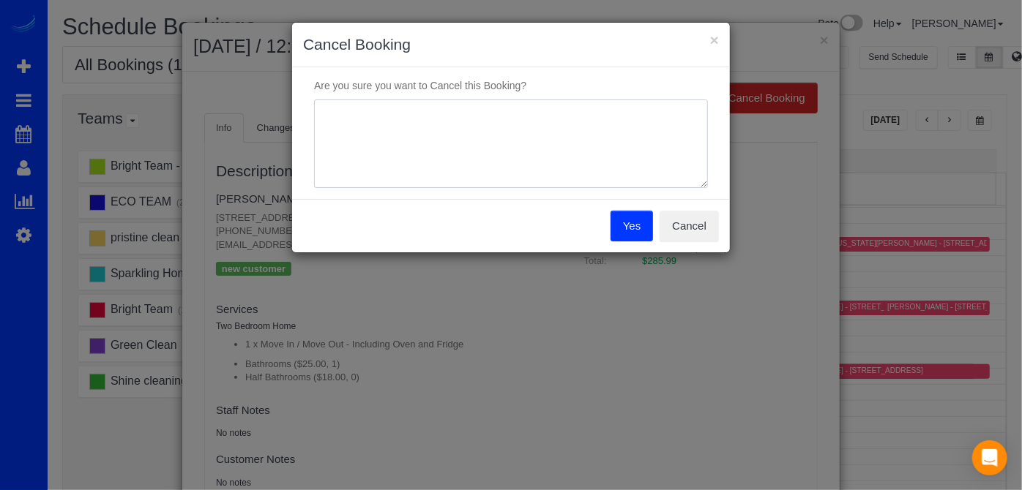
click at [390, 122] on textarea at bounding box center [511, 144] width 394 height 89
type textarea "Duplicated"
click at [645, 221] on button "Yes" at bounding box center [631, 226] width 42 height 31
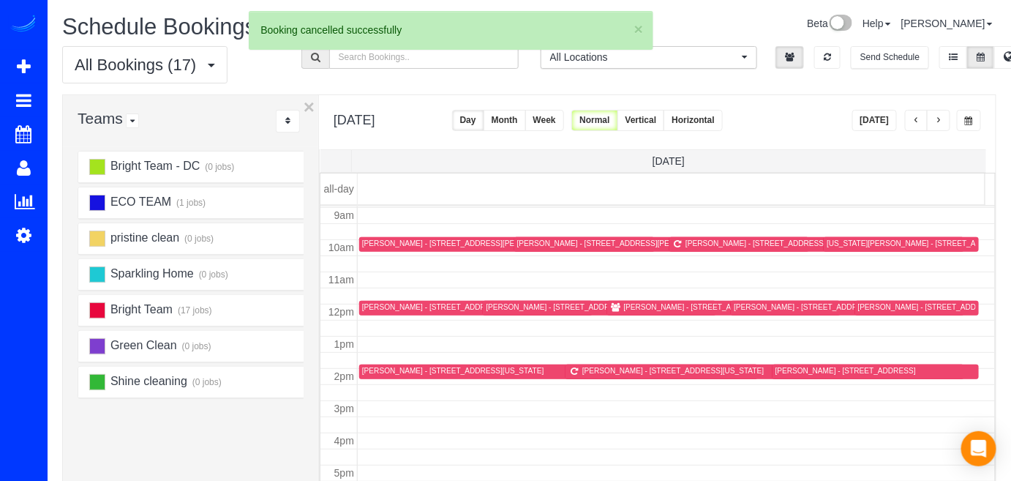
click at [628, 305] on div "[PERSON_NAME] - [STREET_ADDRESS]" at bounding box center [694, 307] width 141 height 10
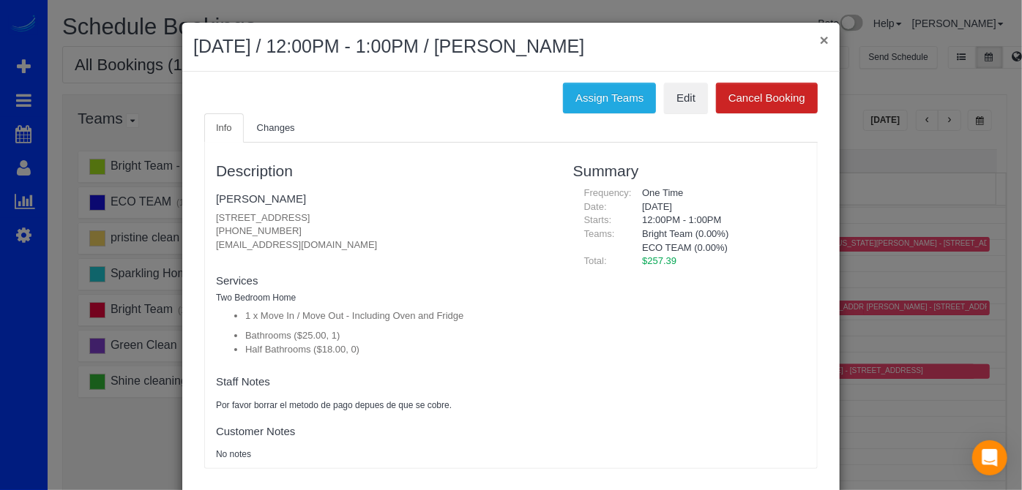
click at [820, 40] on button "×" at bounding box center [824, 39] width 9 height 15
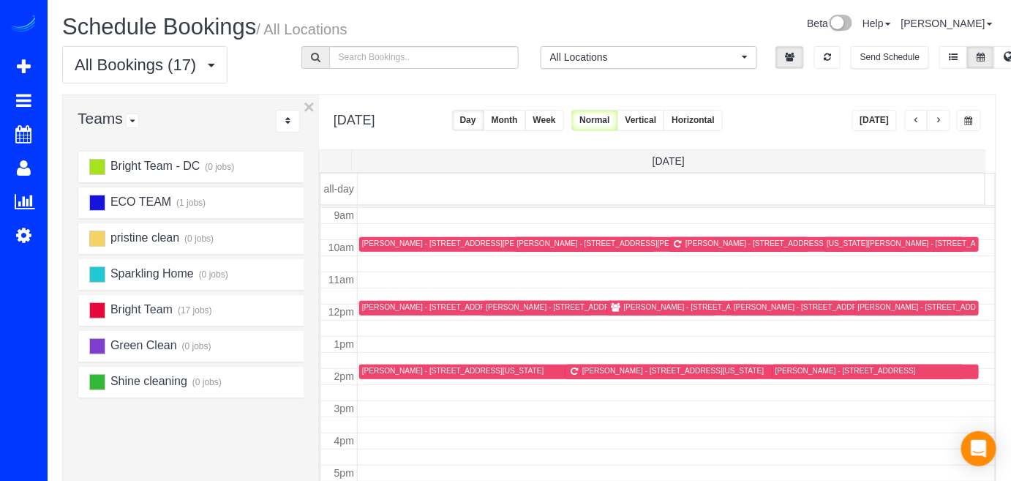
click at [853, 122] on div "[DATE] [DATE] Day Month Week Normal Vertical Horizontal" at bounding box center [657, 122] width 677 height 54
click at [869, 119] on button "[DATE]" at bounding box center [875, 120] width 45 height 21
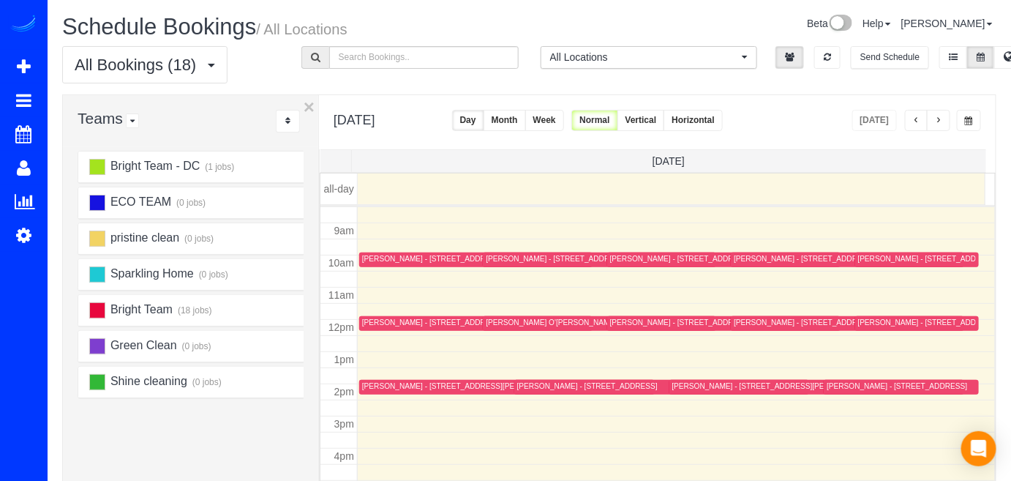
scroll to position [288, 0]
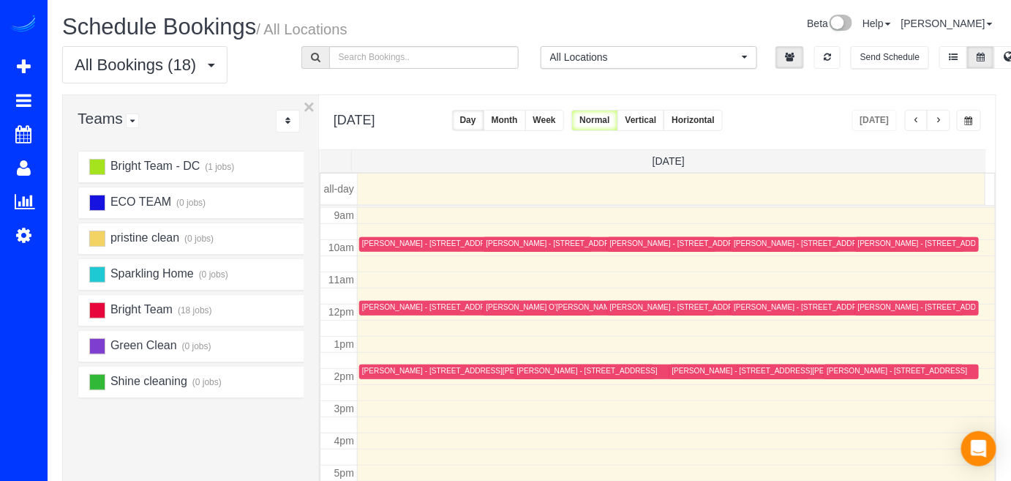
click at [698, 370] on div "[PERSON_NAME] - [STREET_ADDRESS][PERSON_NAME]" at bounding box center [773, 371] width 201 height 10
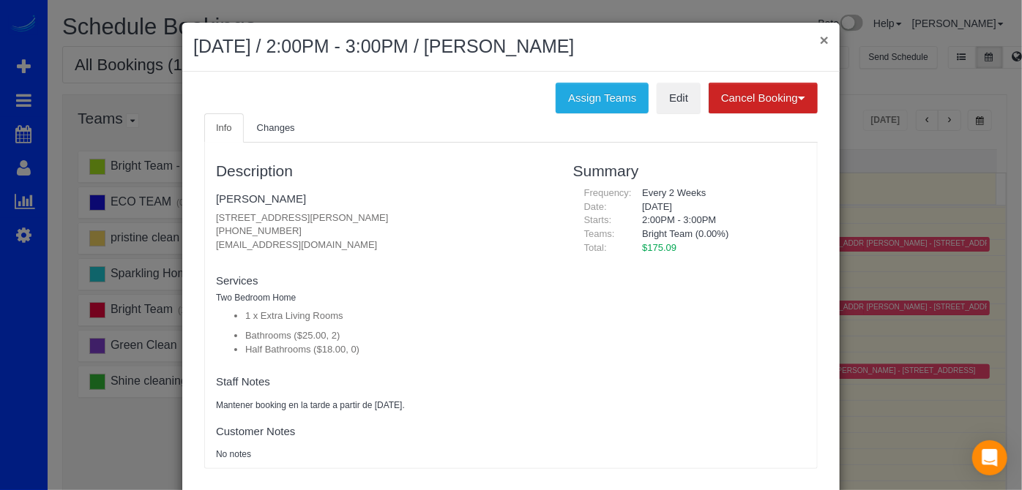
click at [820, 38] on button "×" at bounding box center [824, 39] width 9 height 15
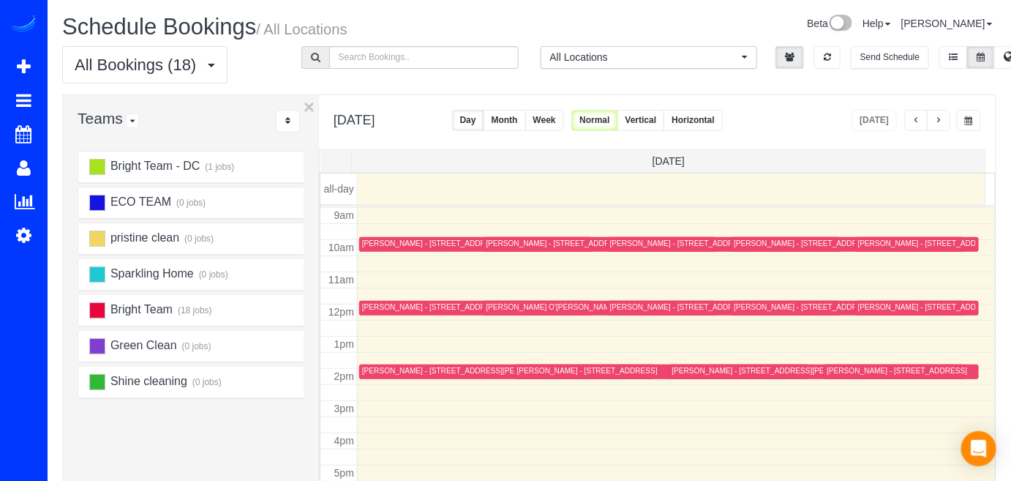
click at [951, 114] on button "button" at bounding box center [938, 120] width 23 height 21
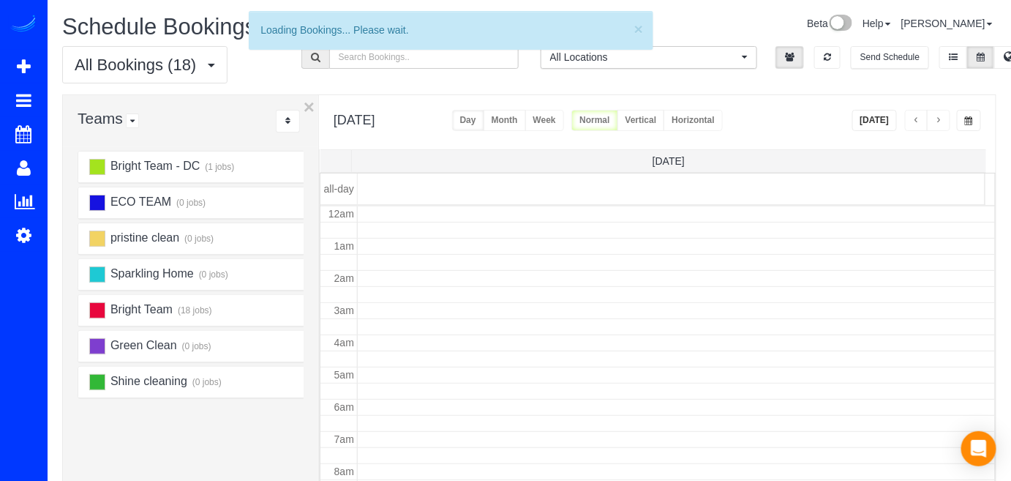
scroll to position [191, 0]
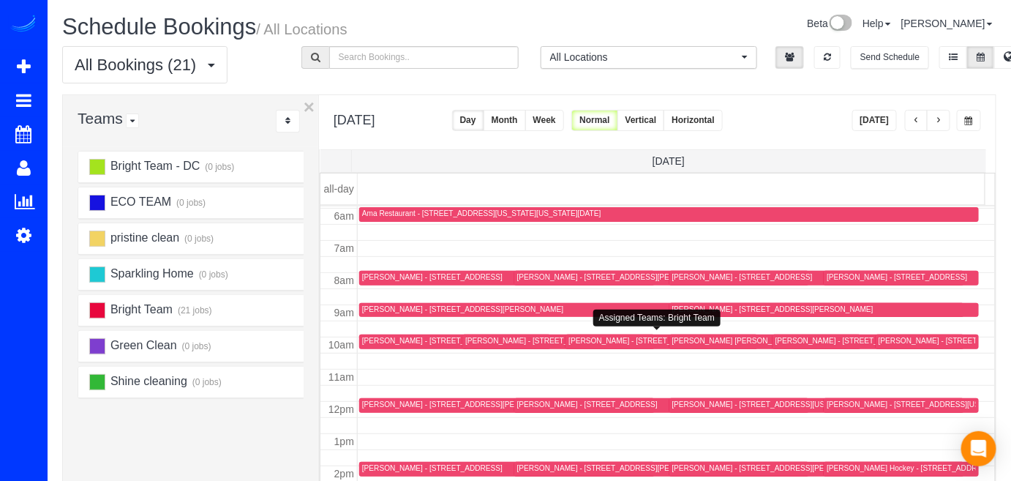
click at [577, 337] on div "[PERSON_NAME] - [STREET_ADDRESS][PERSON_NAME][PERSON_NAME]" at bounding box center [700, 341] width 262 height 10
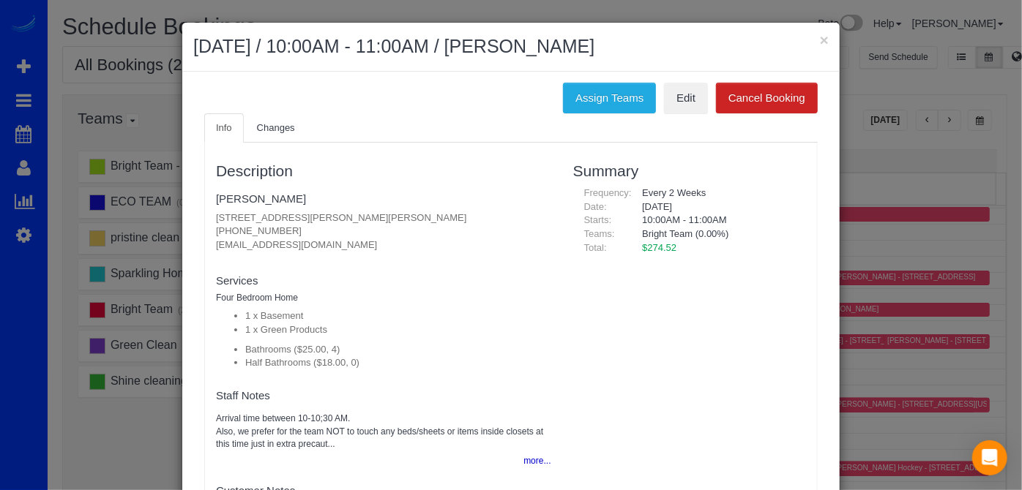
click at [808, 37] on h2 "[DATE] / 10:00AM - 11:00AM / [PERSON_NAME]" at bounding box center [510, 47] width 635 height 26
click at [812, 37] on h2 "[DATE] / 10:00AM - 11:00AM / [PERSON_NAME]" at bounding box center [510, 47] width 635 height 26
click at [813, 37] on h2 "[DATE] / 10:00AM - 11:00AM / [PERSON_NAME]" at bounding box center [510, 47] width 635 height 26
click at [820, 37] on button "×" at bounding box center [824, 39] width 9 height 15
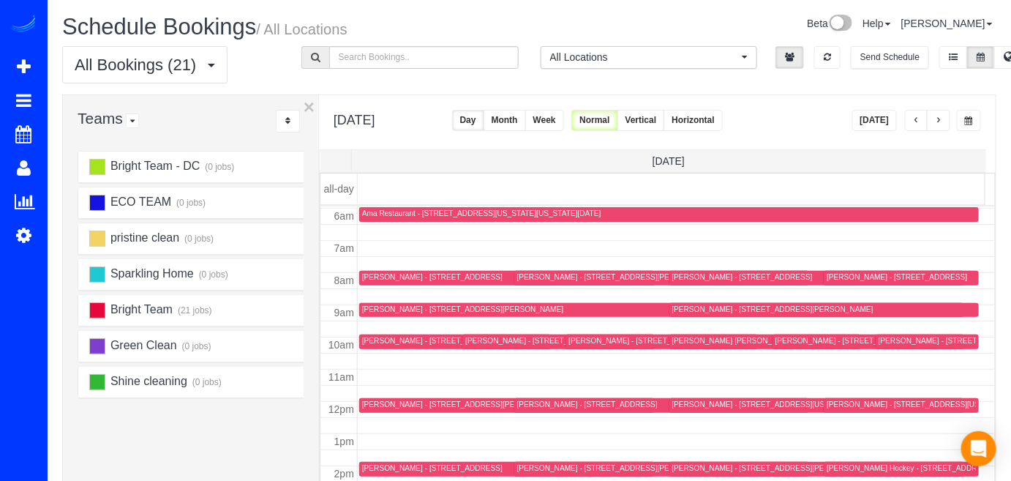
click at [940, 119] on span "button" at bounding box center [938, 120] width 7 height 9
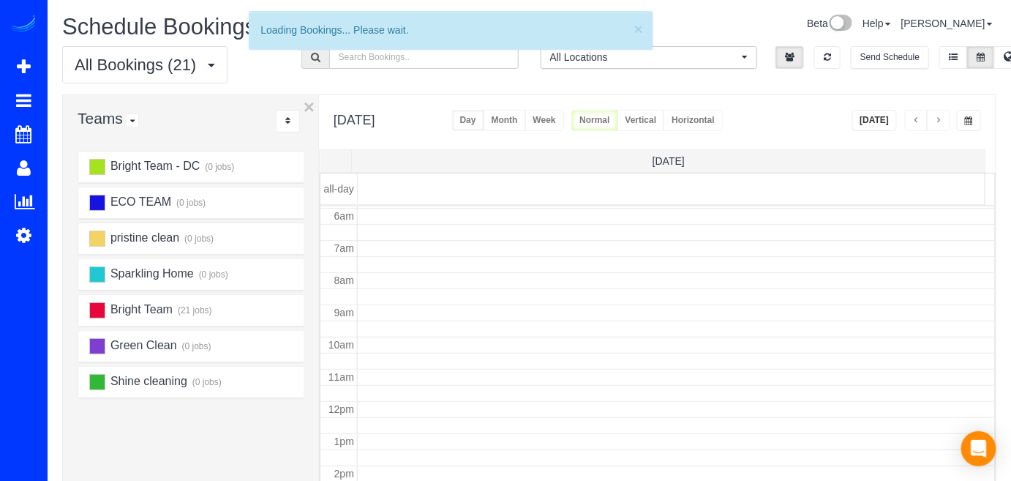
click at [940, 119] on span "button" at bounding box center [938, 120] width 7 height 9
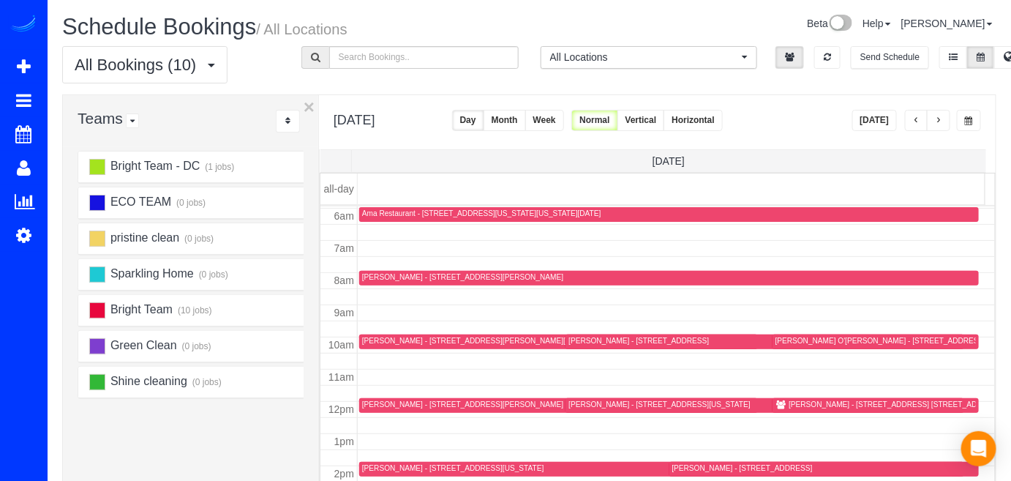
click at [940, 119] on span "button" at bounding box center [938, 120] width 7 height 9
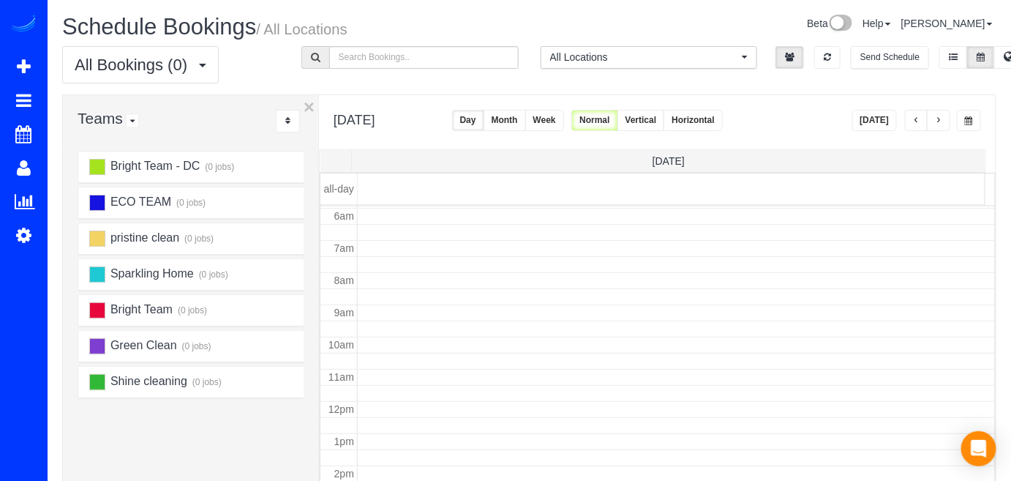
click at [940, 119] on span "button" at bounding box center [938, 120] width 7 height 9
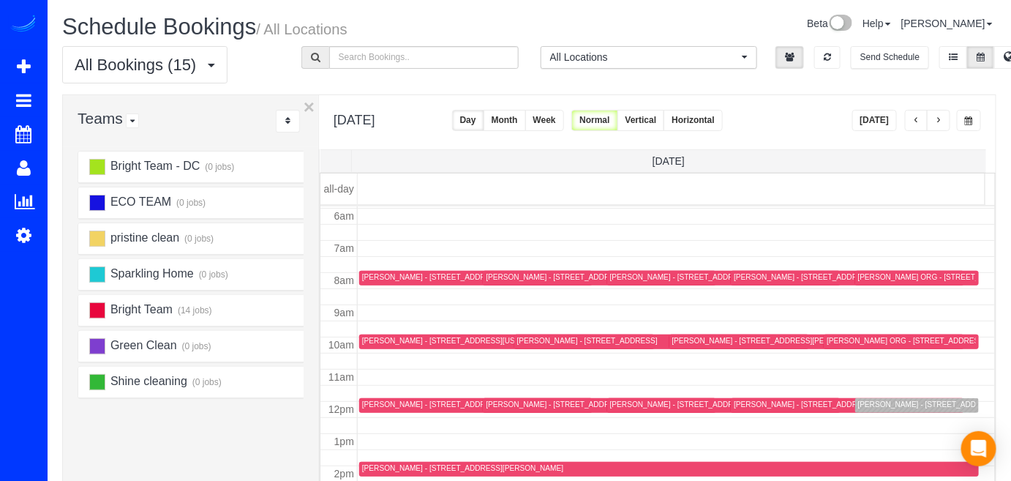
click at [940, 119] on span "button" at bounding box center [938, 120] width 7 height 9
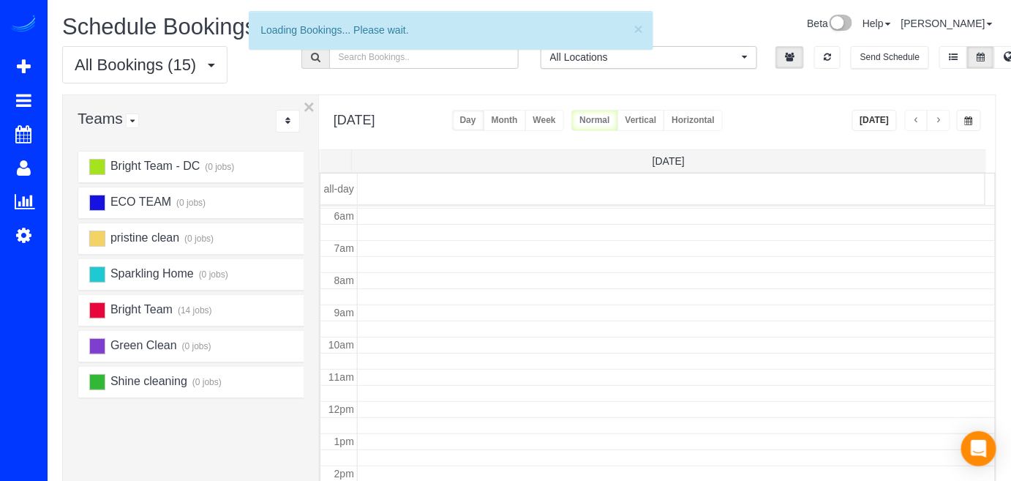
click at [940, 119] on span "button" at bounding box center [938, 120] width 7 height 9
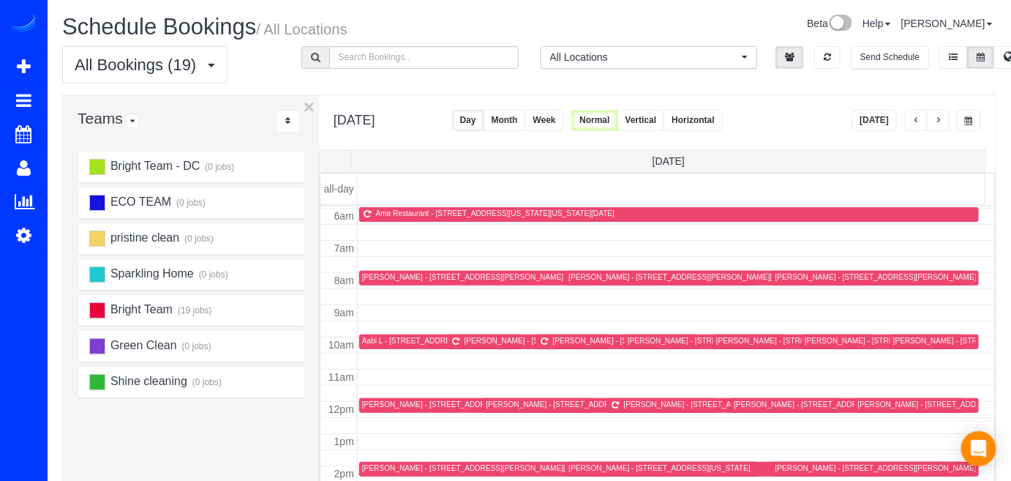
click at [940, 119] on span "button" at bounding box center [938, 120] width 7 height 9
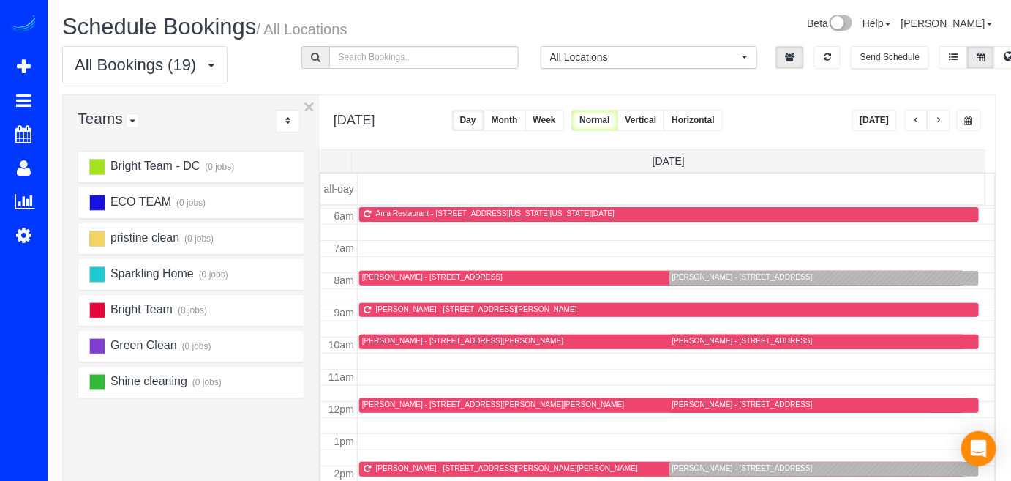
click at [940, 119] on span "button" at bounding box center [938, 120] width 7 height 9
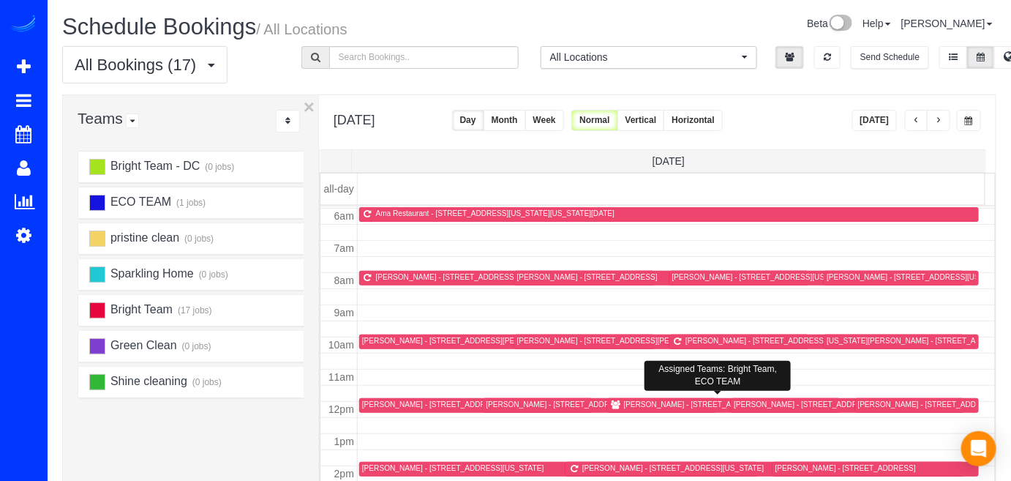
click at [648, 404] on div "[PERSON_NAME] - [STREET_ADDRESS]" at bounding box center [694, 405] width 141 height 10
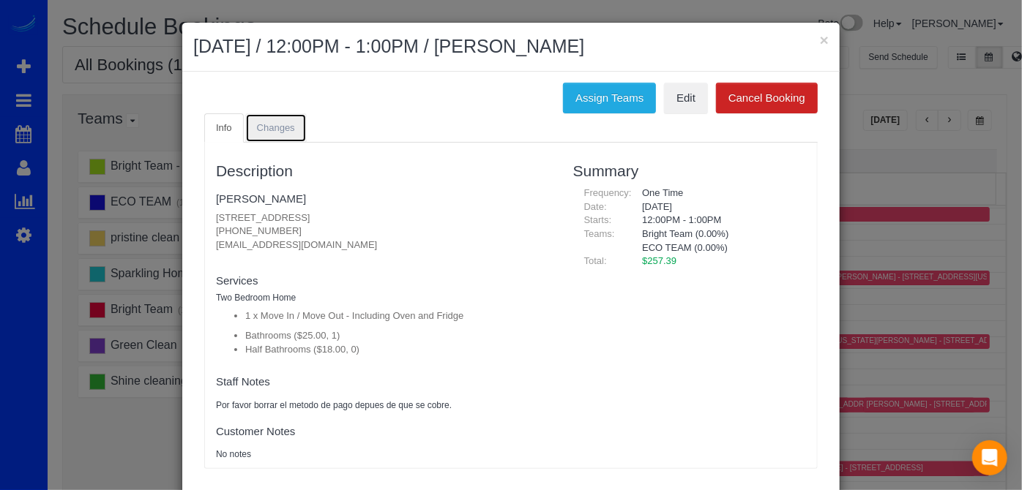
click at [254, 117] on link "Changes" at bounding box center [275, 128] width 61 height 30
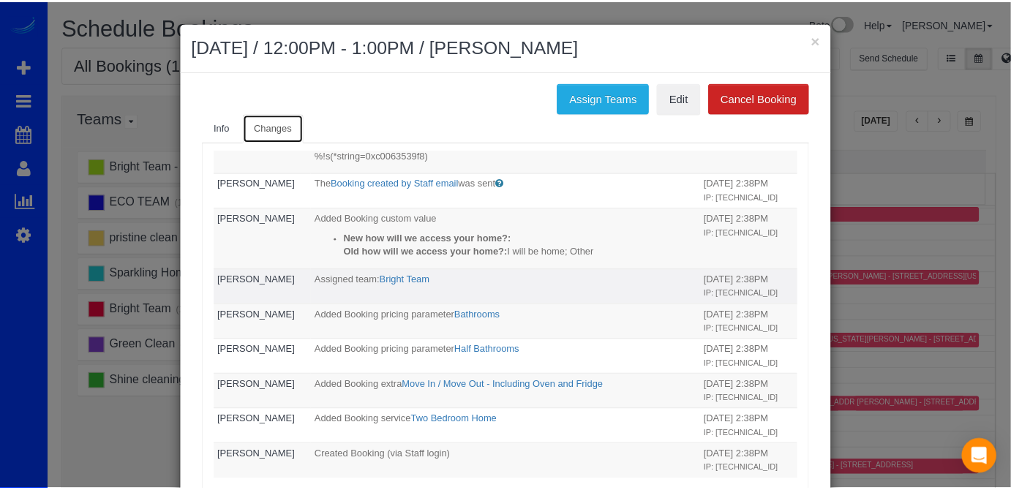
scroll to position [181, 0]
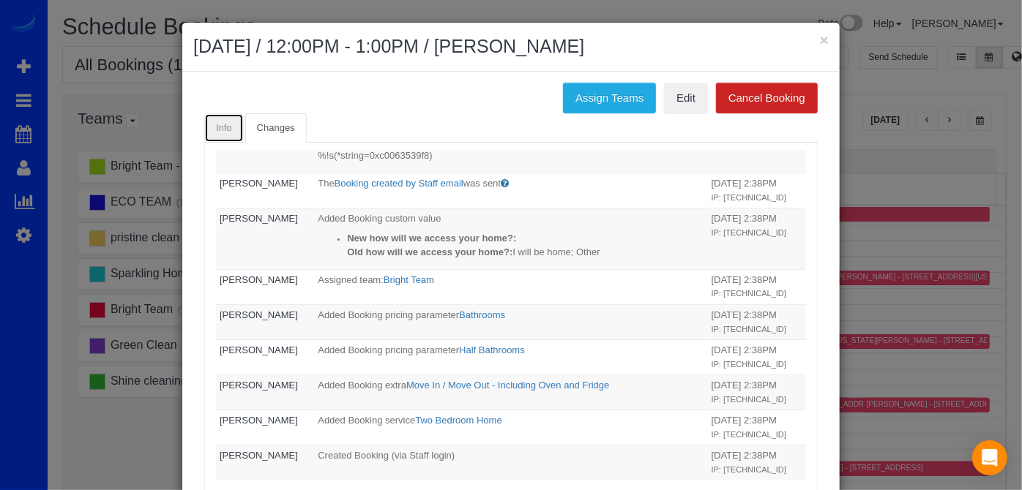
click at [216, 126] on span "Info" at bounding box center [224, 127] width 16 height 11
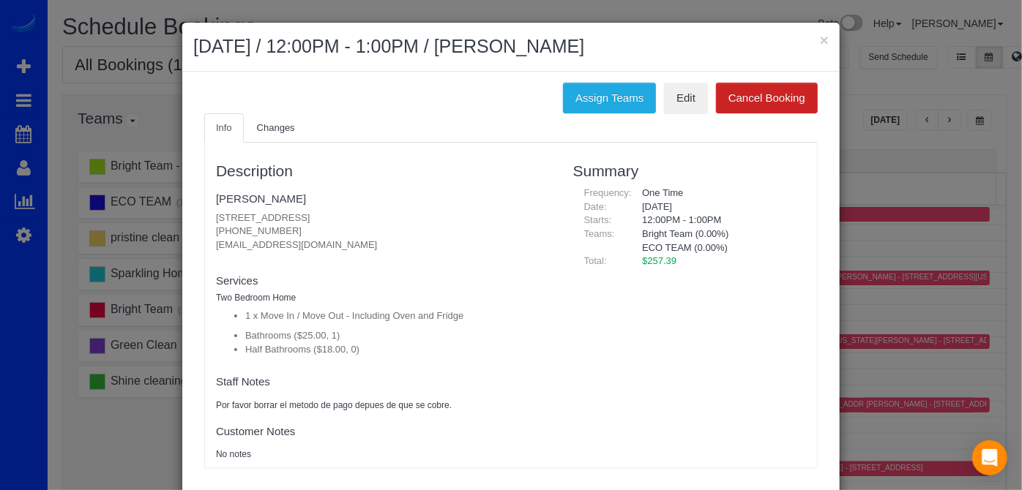
click at [828, 37] on div "× [DATE] / 12:00PM - 1:00PM / [PERSON_NAME]" at bounding box center [510, 47] width 657 height 49
click at [823, 39] on div "× [DATE] / 12:00PM - 1:00PM / [PERSON_NAME]" at bounding box center [510, 47] width 657 height 49
click at [823, 39] on button "×" at bounding box center [824, 39] width 9 height 15
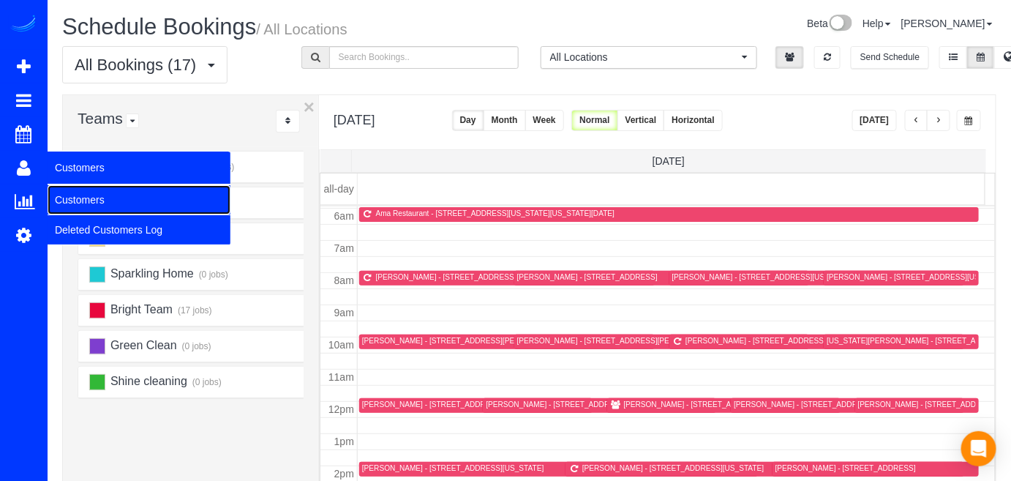
click at [77, 200] on link "Customers" at bounding box center [139, 199] width 183 height 29
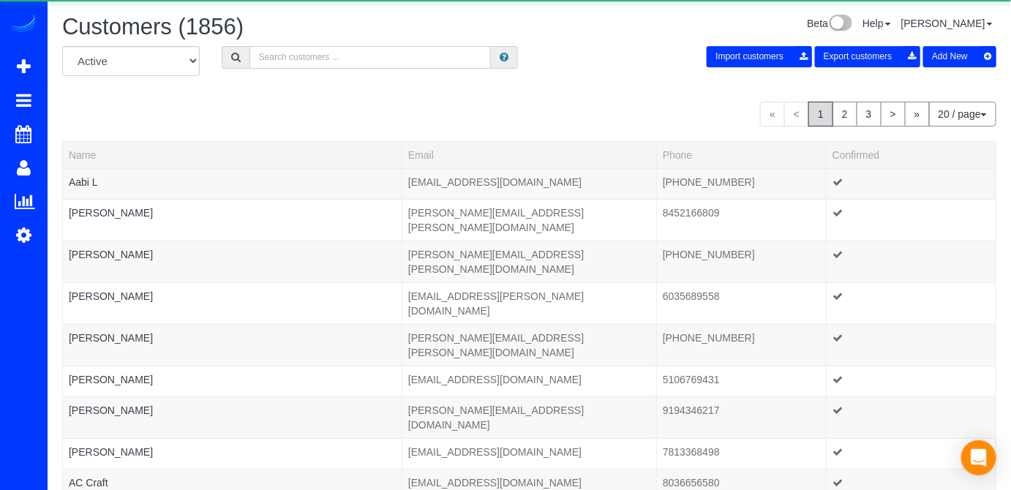
click at [331, 56] on input "text" at bounding box center [371, 57] width 242 height 23
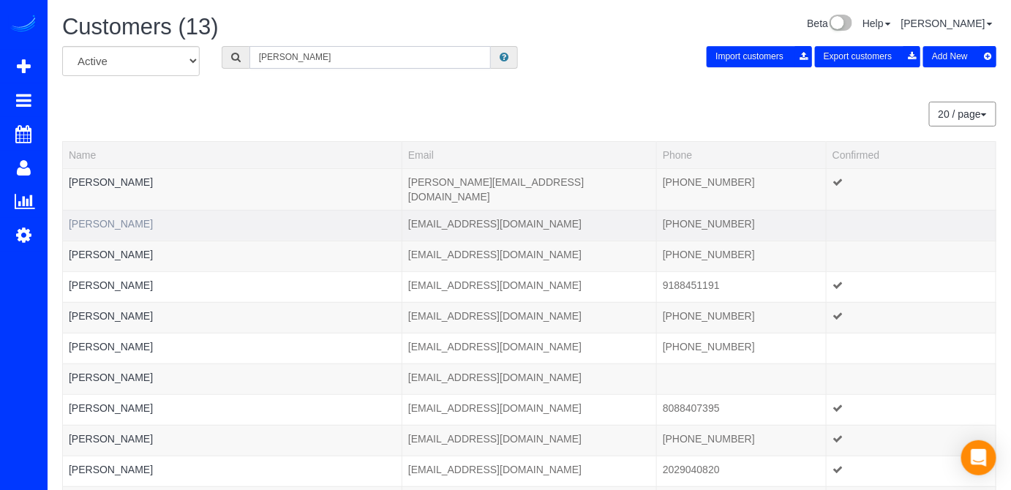
type input "[PERSON_NAME]"
click at [107, 218] on link "[PERSON_NAME]" at bounding box center [111, 224] width 84 height 12
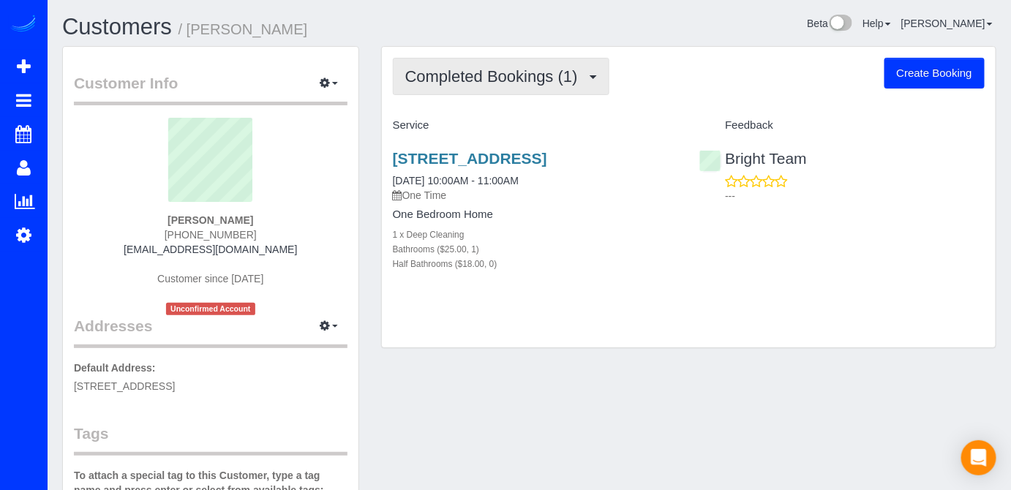
click at [552, 85] on button "Completed Bookings (1)" at bounding box center [501, 76] width 217 height 37
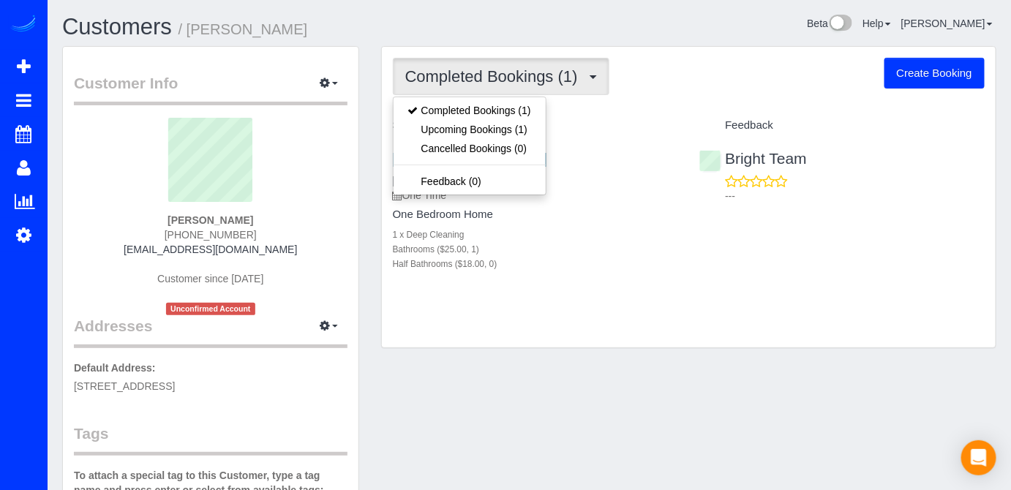
click at [577, 104] on div "Completed Bookings (1) Completed Bookings (1) Upcoming Bookings (1) Cancelled B…" at bounding box center [689, 198] width 614 height 302
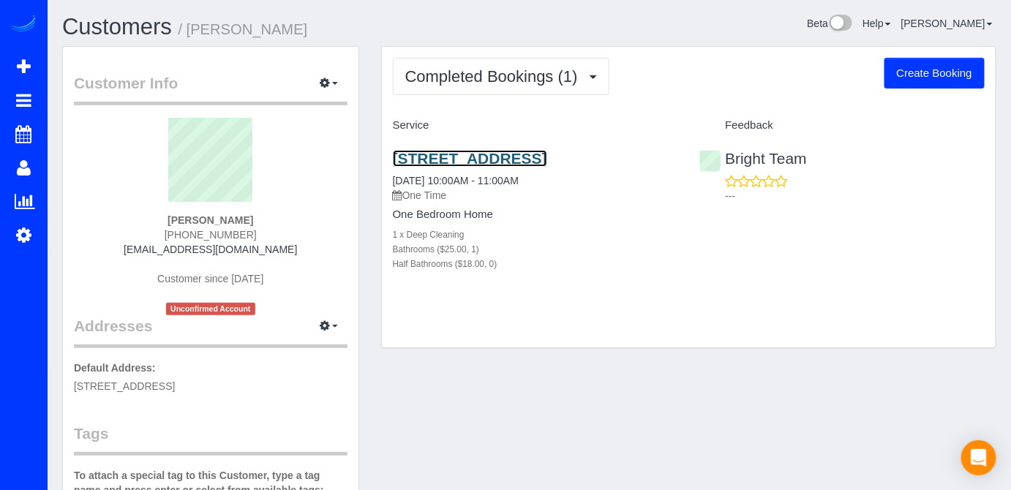
click at [457, 160] on link "[STREET_ADDRESS]" at bounding box center [470, 158] width 154 height 17
